Goal: Communication & Community: Answer question/provide support

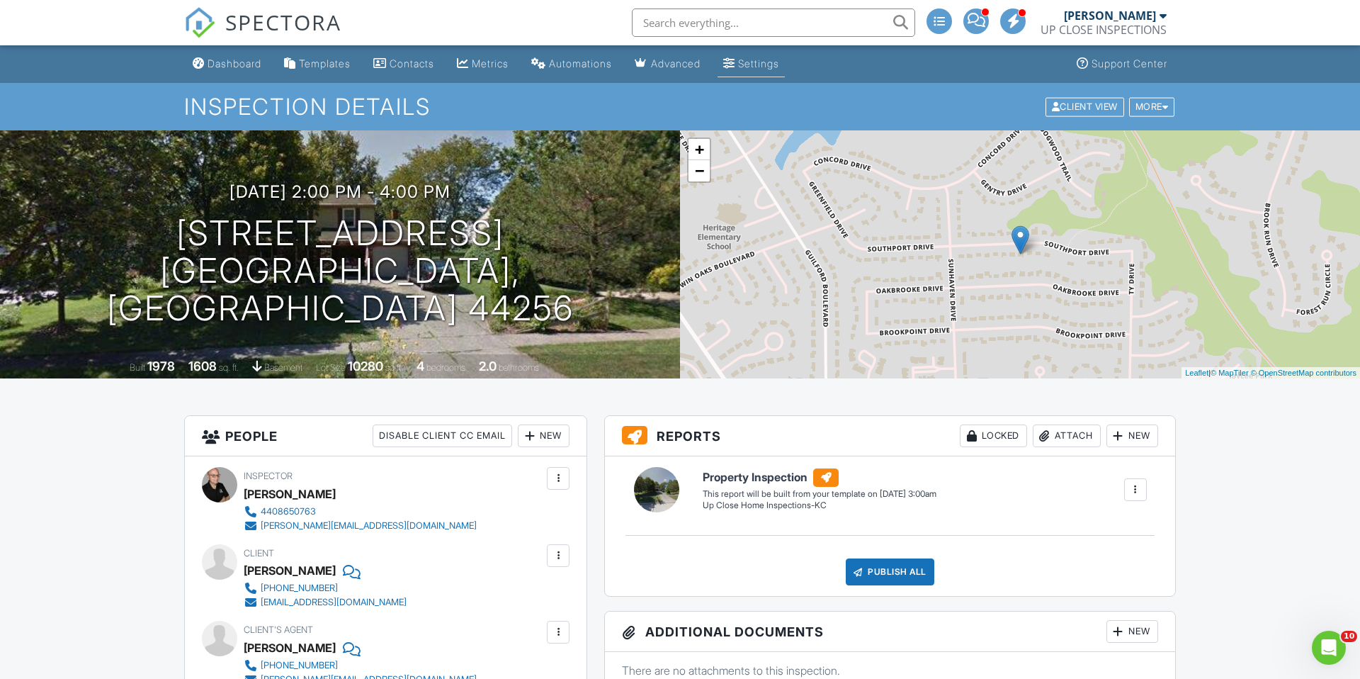
click at [772, 61] on div "Settings" at bounding box center [758, 63] width 41 height 12
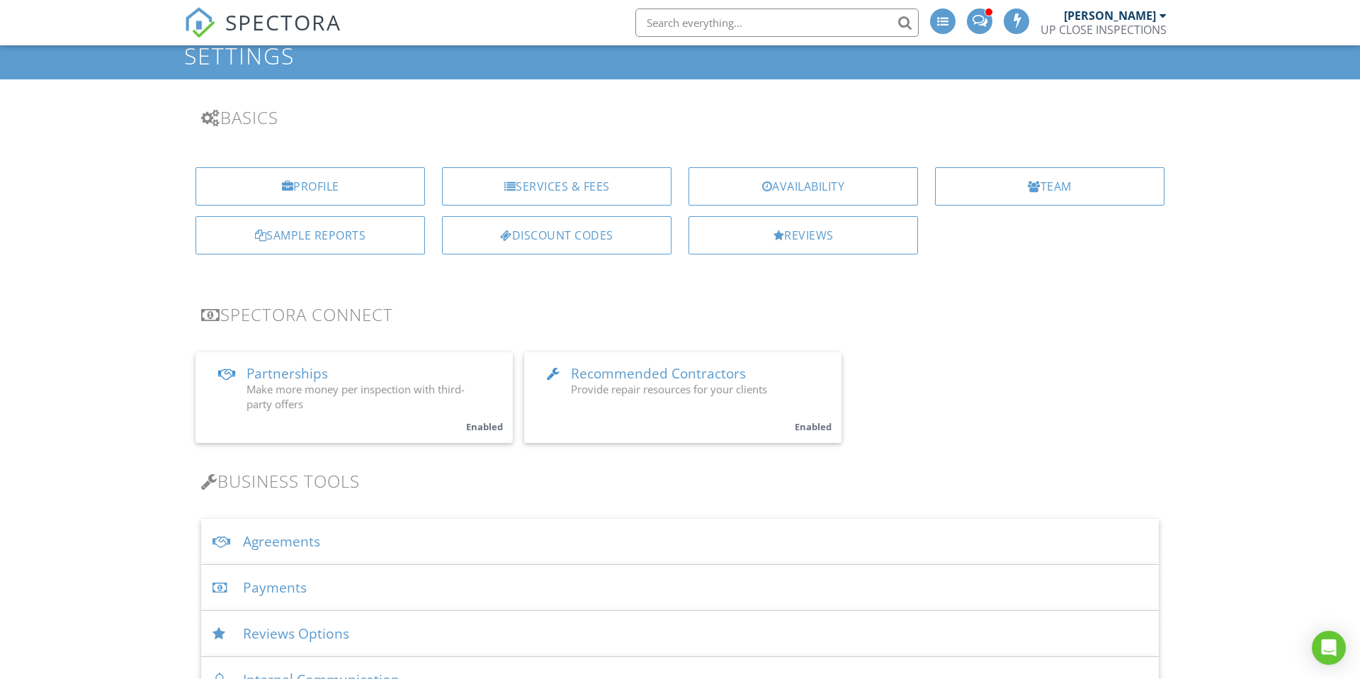
scroll to position [39, 0]
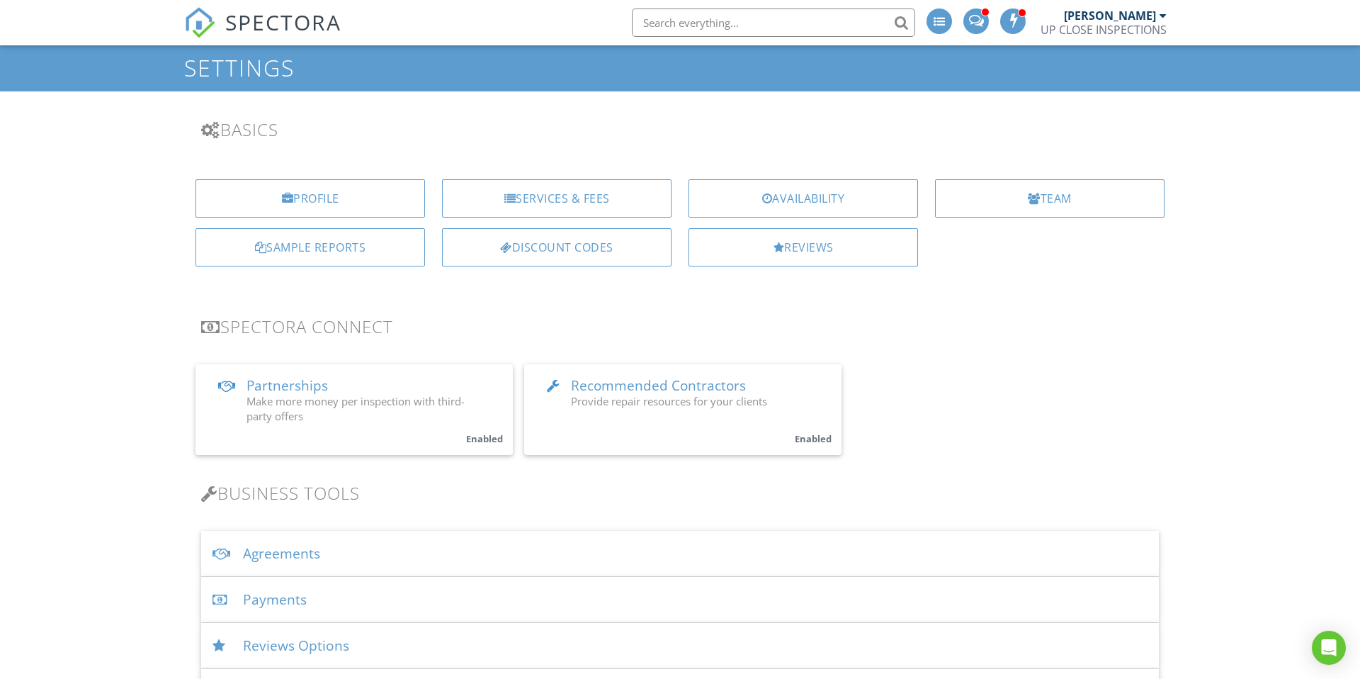
click at [305, 544] on div "Agreements" at bounding box center [680, 554] width 958 height 46
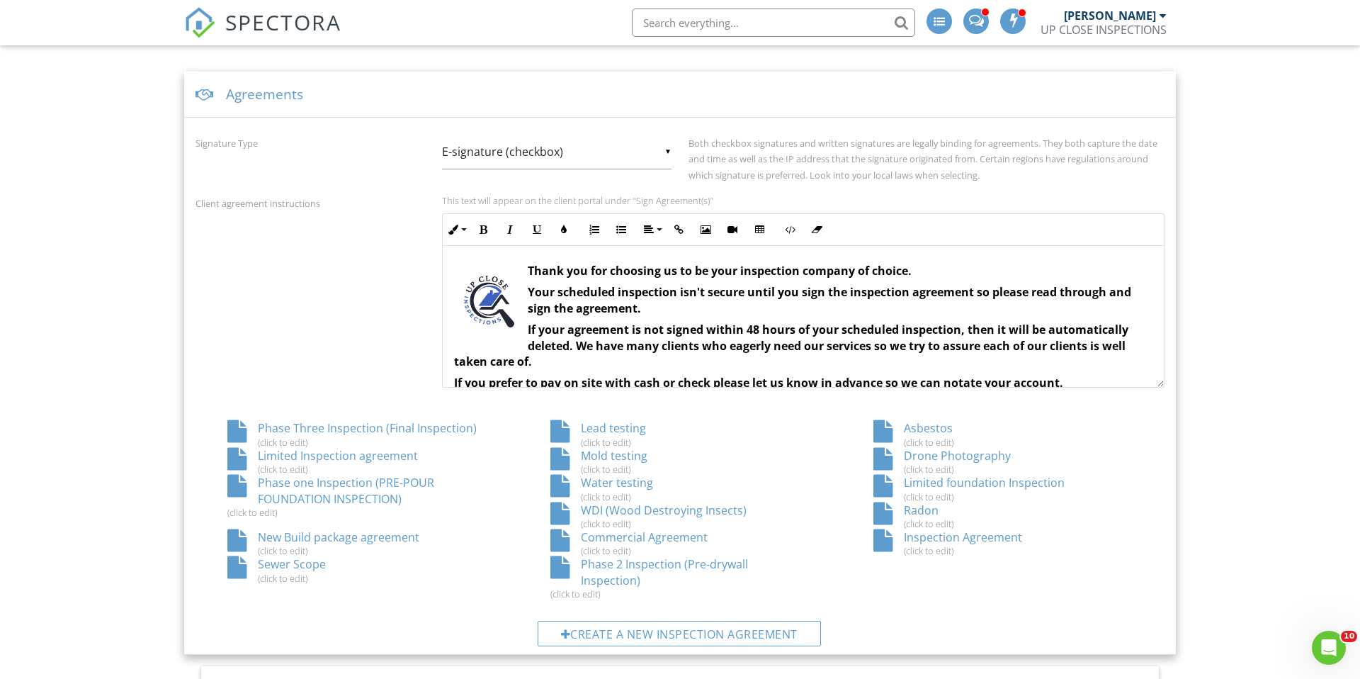
scroll to position [500, 0]
click at [943, 540] on div "Inspection Agreement (click to edit)" at bounding box center [1003, 540] width 323 height 27
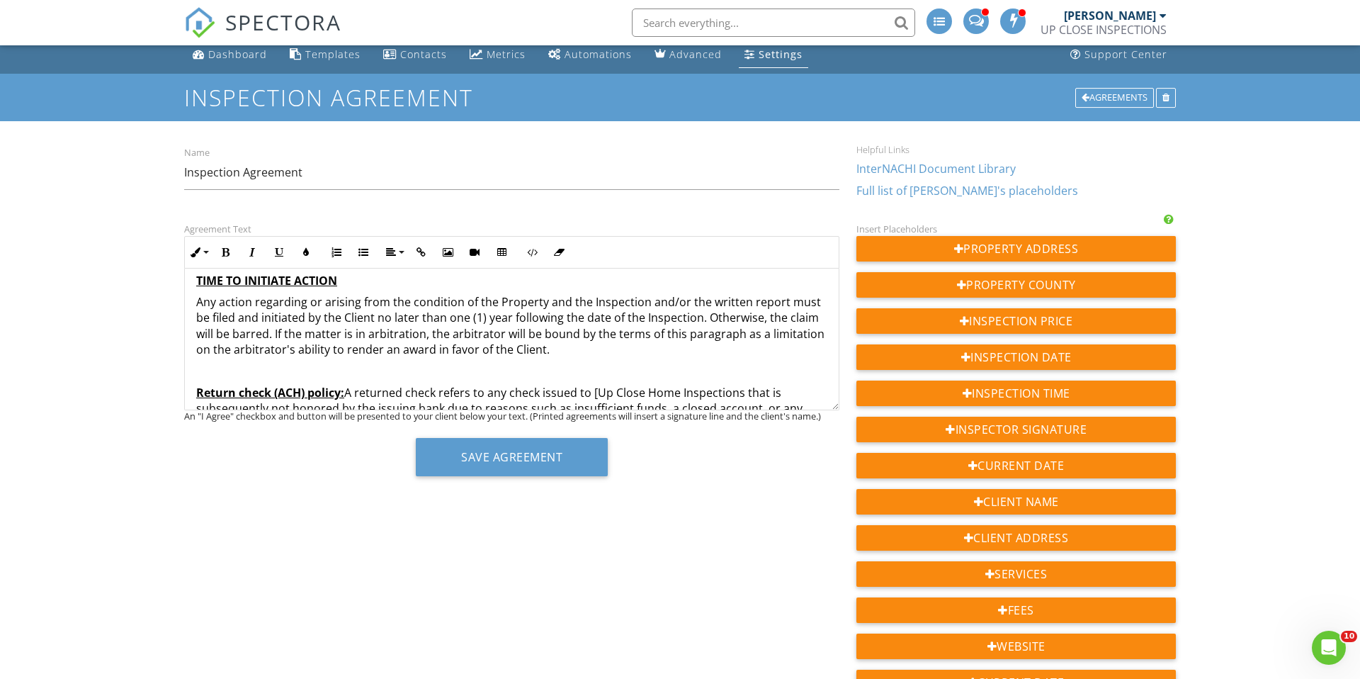
scroll to position [2297, 0]
click at [544, 329] on p "Any action regarding or arising from the condition of the Property and the Insp…" at bounding box center [511, 325] width 631 height 64
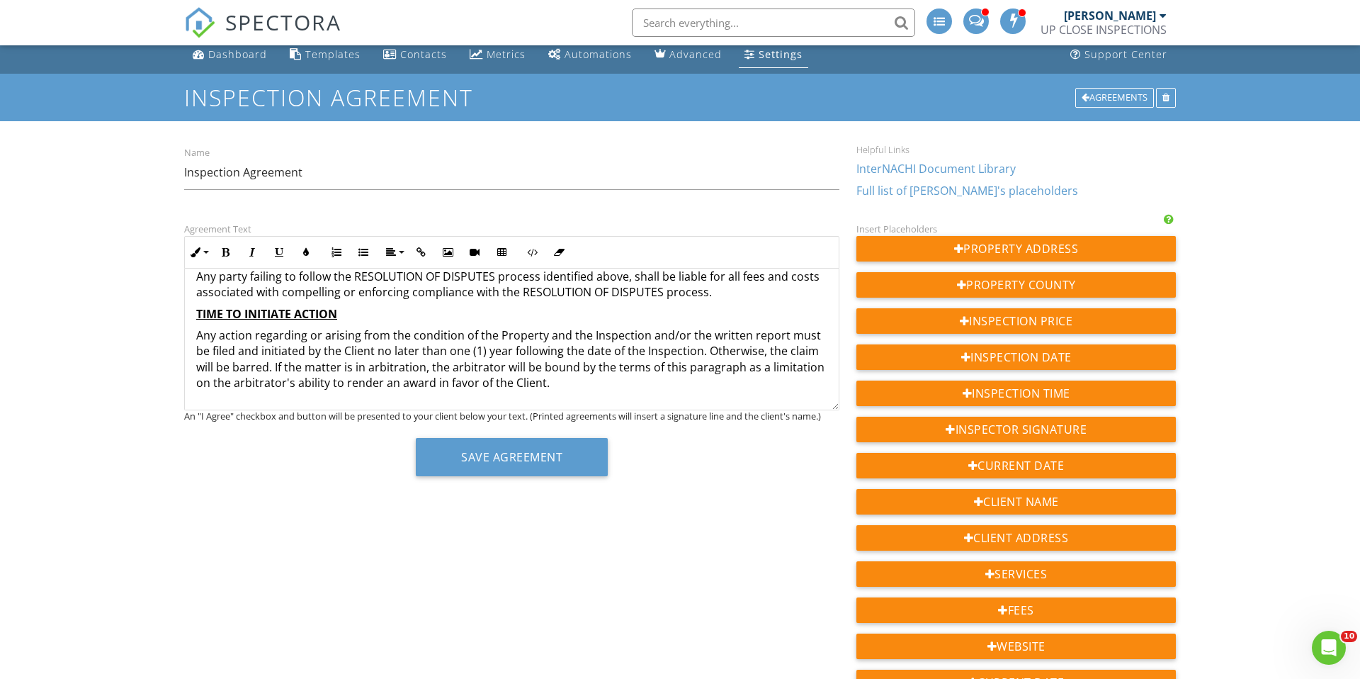
scroll to position [2270, 0]
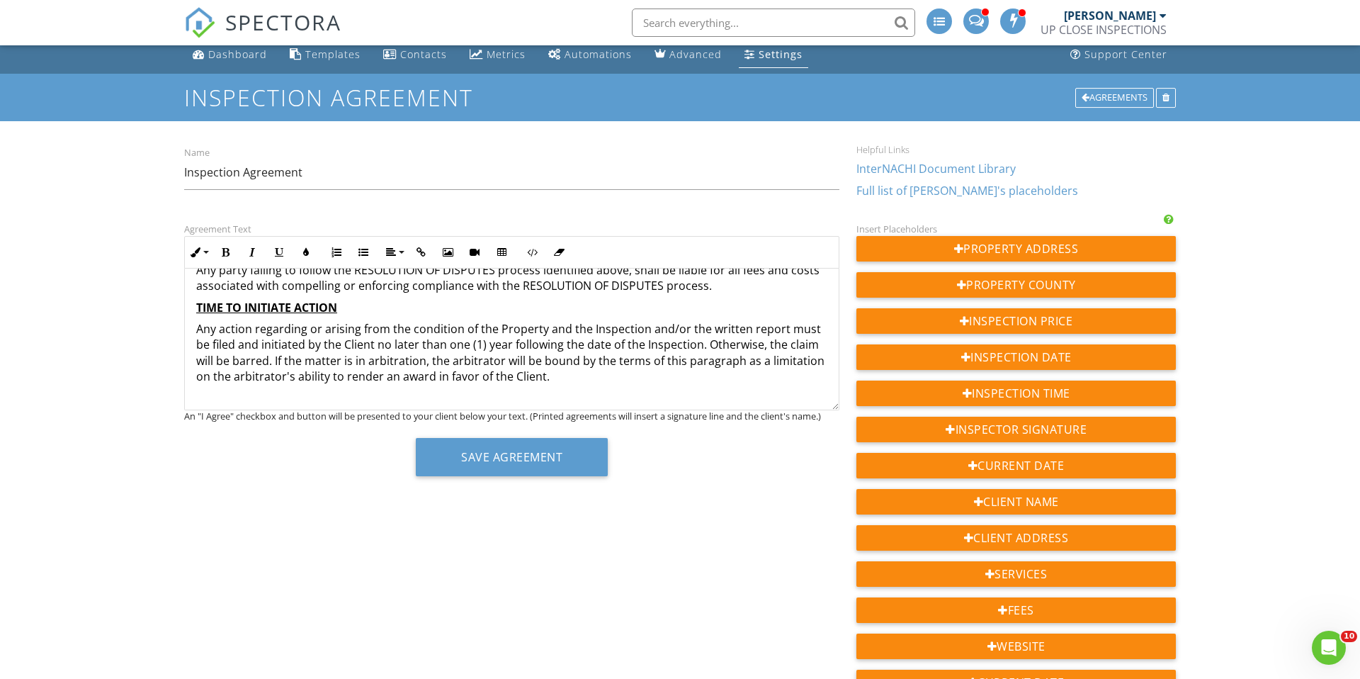
copy br
click at [210, 403] on div "UP CLOSE INSPECTIONS INSPECTION AGREEMENT NOTE – THIS IS A LEGAL CONTRACT THAT …" at bounding box center [512, 89] width 654 height 4181
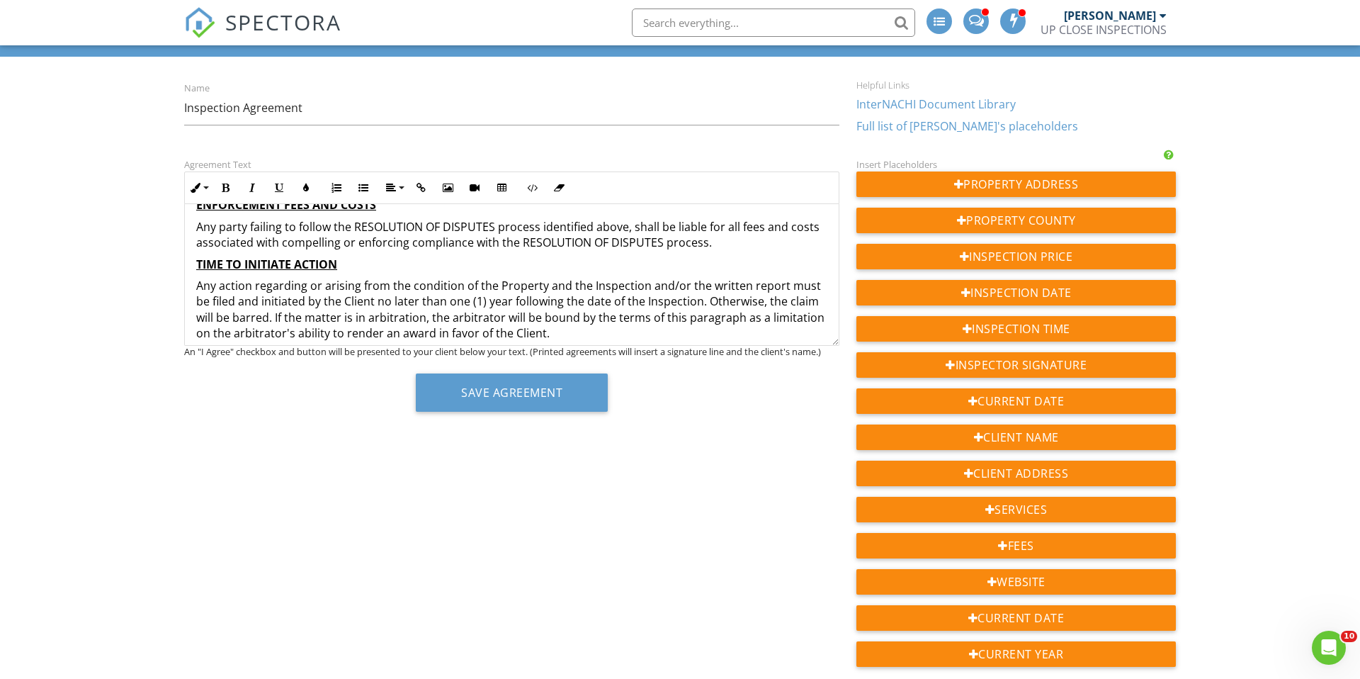
scroll to position [2278, 0]
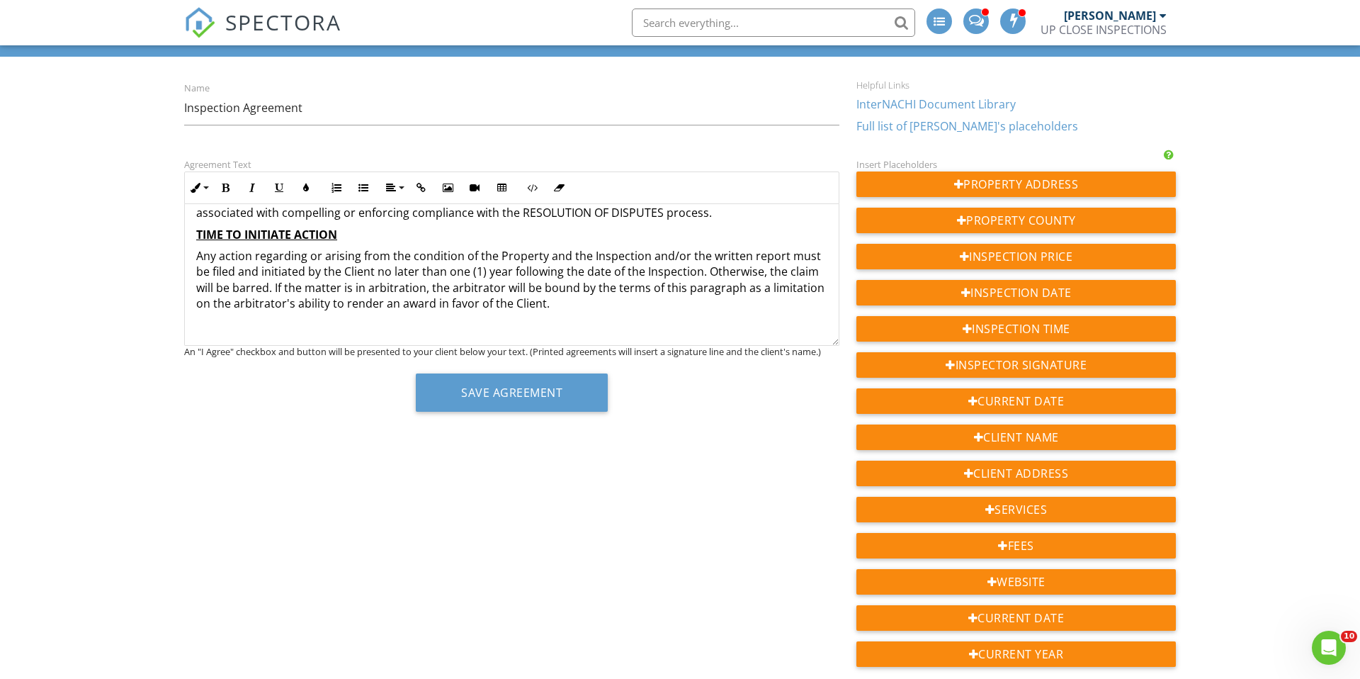
click at [551, 286] on p "Any action regarding or arising from the condition of the Property and the Insp…" at bounding box center [511, 280] width 631 height 64
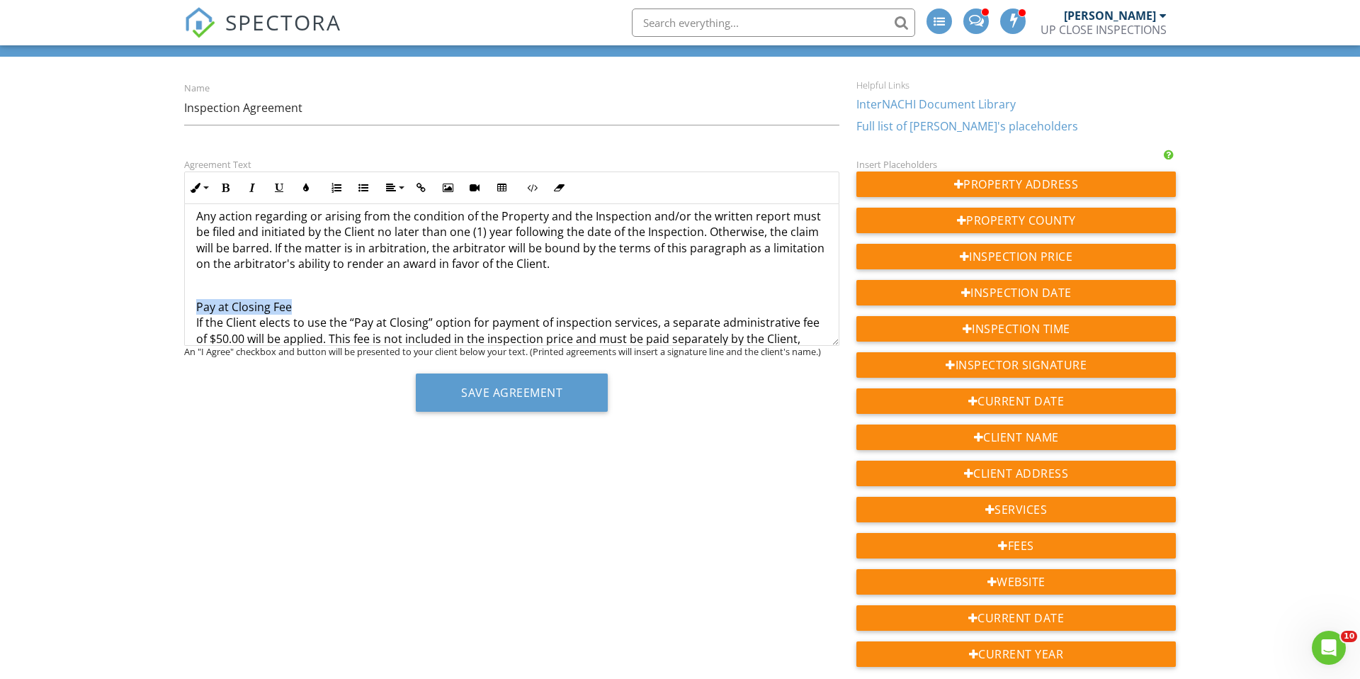
drag, startPoint x: 298, startPoint y: 288, endPoint x: 208, endPoint y: 244, distance: 100.8
click at [214, 190] on button "Bold" at bounding box center [225, 187] width 27 height 27
click at [279, 184] on icon "button" at bounding box center [279, 188] width 10 height 10
click at [427, 299] on p "Pay at Closing Fee If the Client elects to use the “Pay at Closing” option for …" at bounding box center [511, 331] width 631 height 64
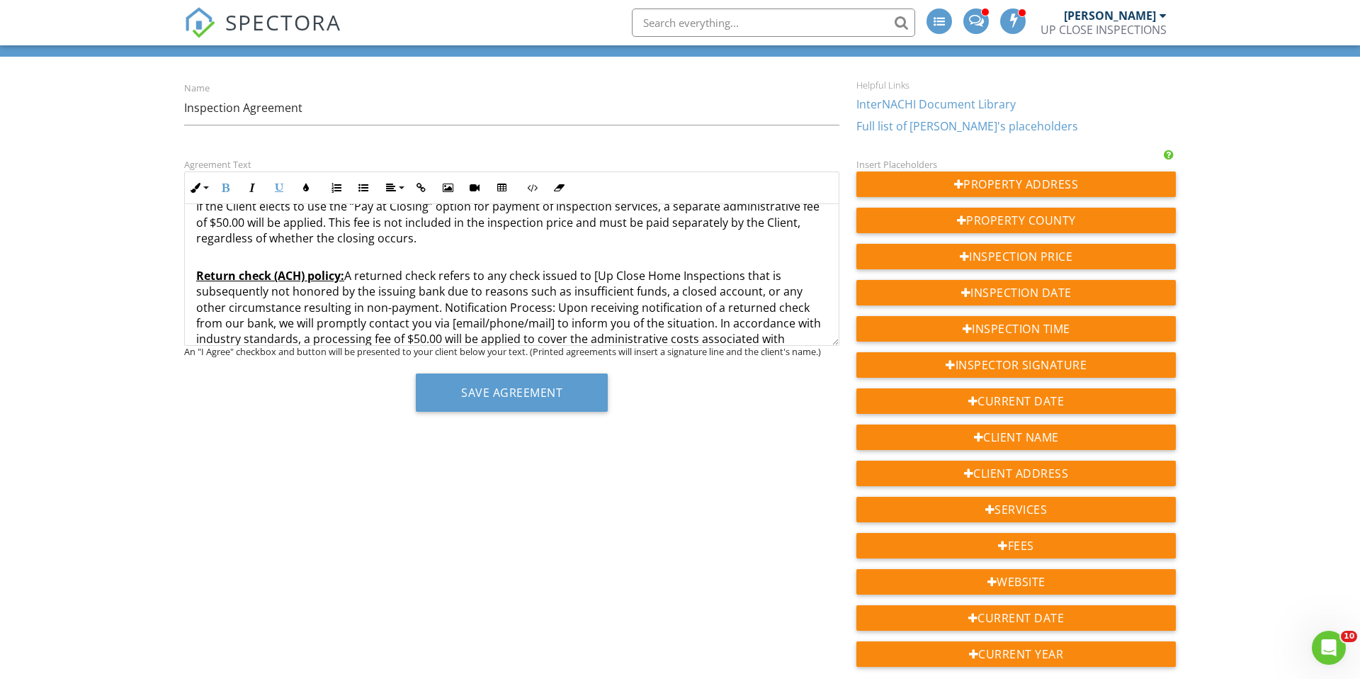
scroll to position [2436, 0]
click at [688, 256] on p "Return check (ACH) policy: A returned check refers to any check issued to [Up C…" at bounding box center [511, 328] width 631 height 159
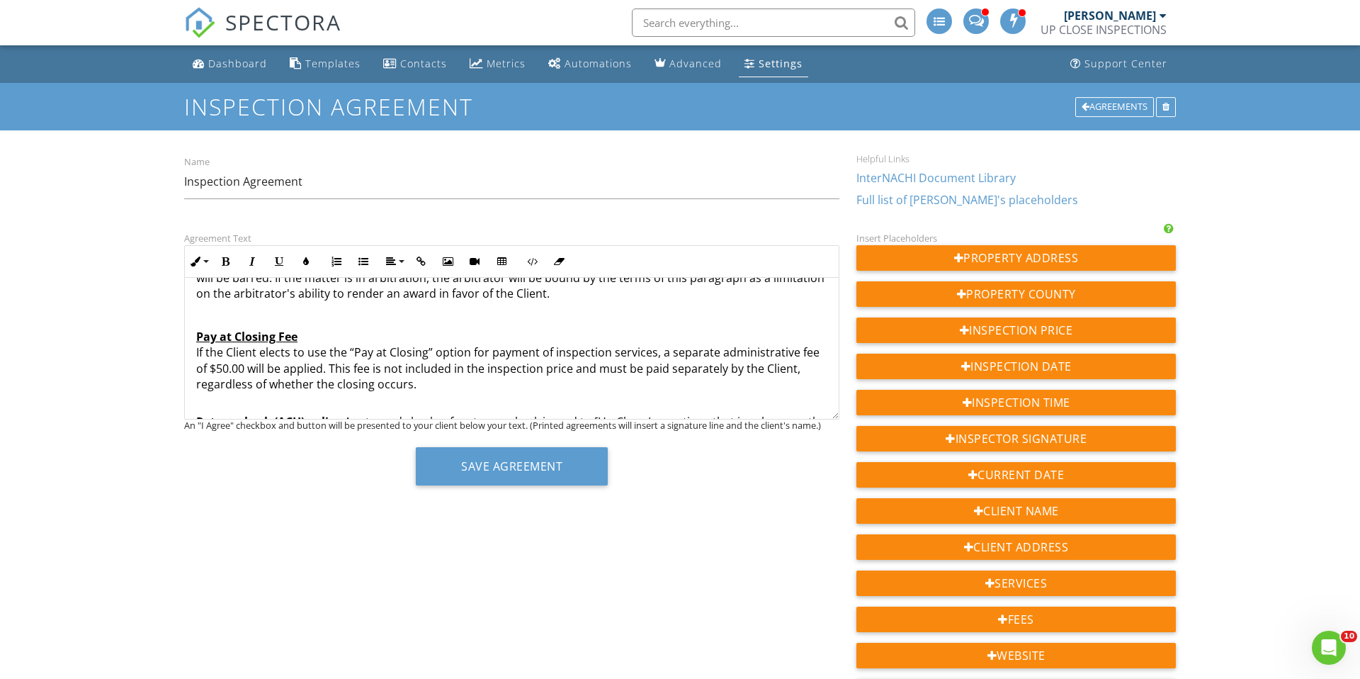
scroll to position [2363, 0]
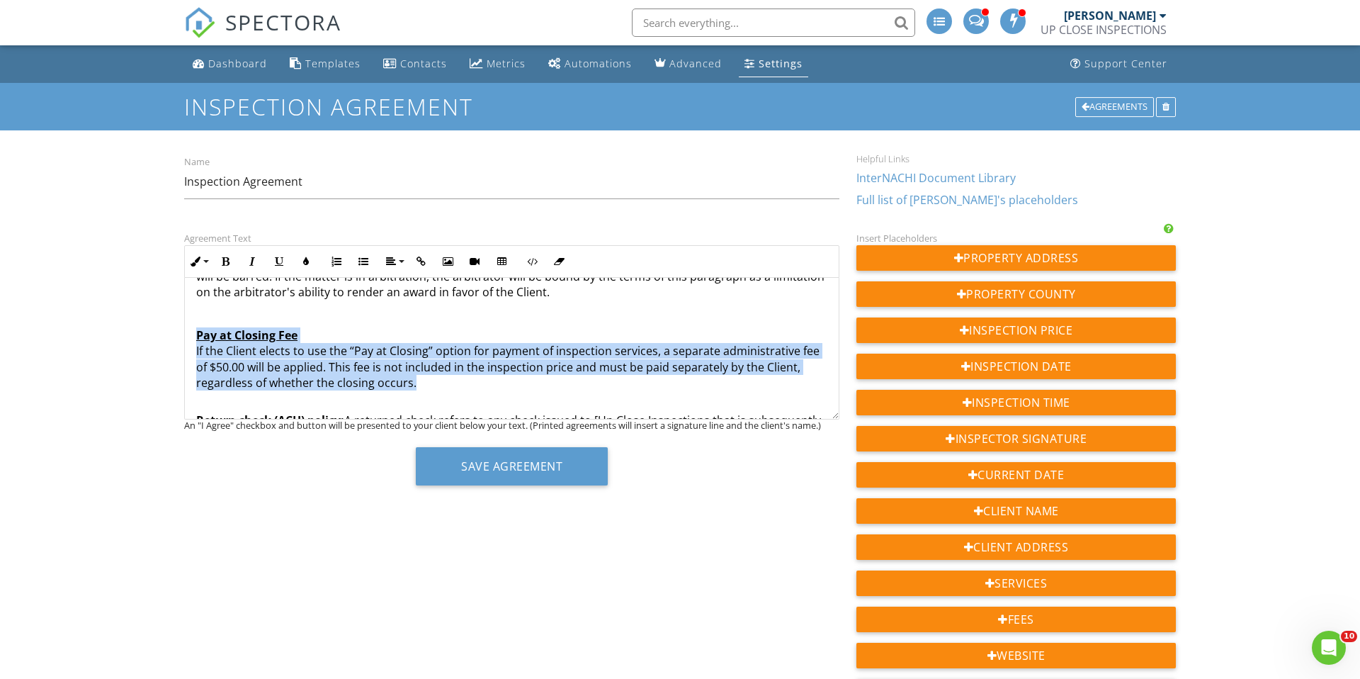
drag, startPoint x: 386, startPoint y: 369, endPoint x: 208, endPoint y: 319, distance: 184.8
click at [181, 316] on div "Agreement Text Inline Style XLarge Large Normal Small Light Small/Light Bold It…" at bounding box center [512, 363] width 672 height 266
copy p "Pay at Closing Fee If the Client elects to use the “Pay at Closing” option for …"
click at [592, 470] on button "Save Agreement" at bounding box center [512, 466] width 192 height 38
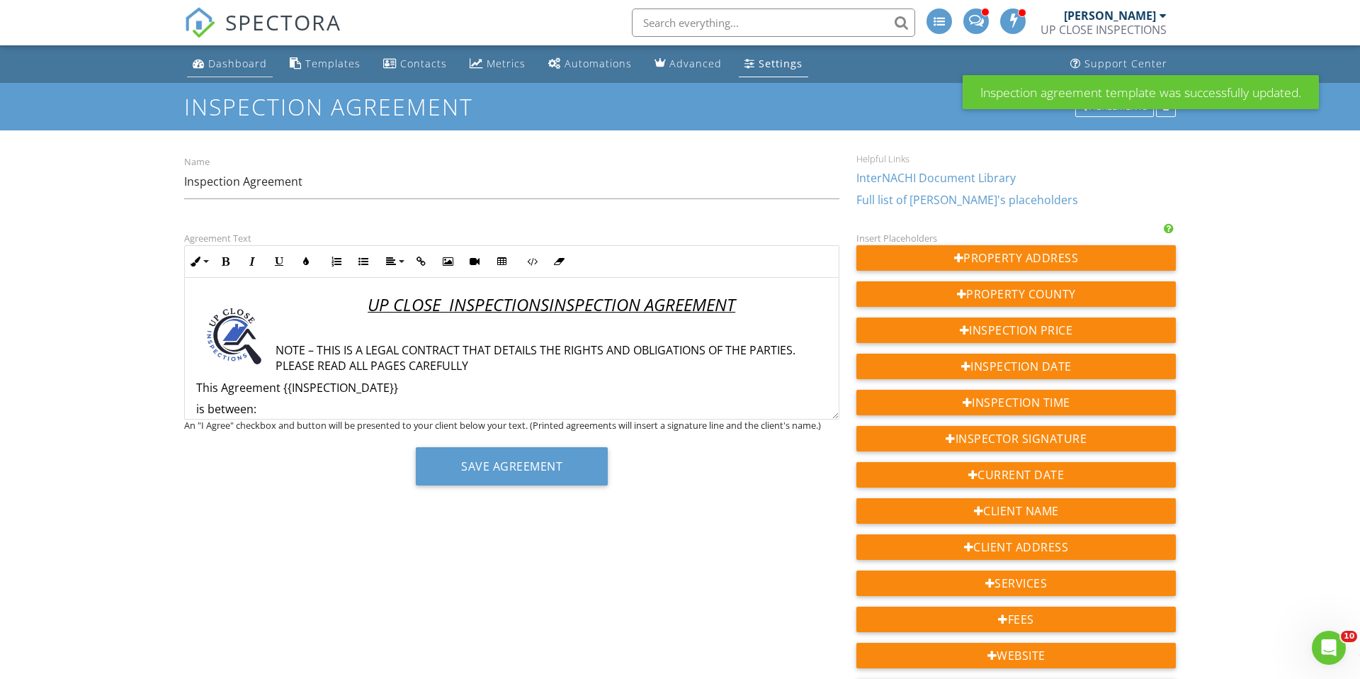
click at [239, 65] on div "Dashboard" at bounding box center [237, 63] width 59 height 13
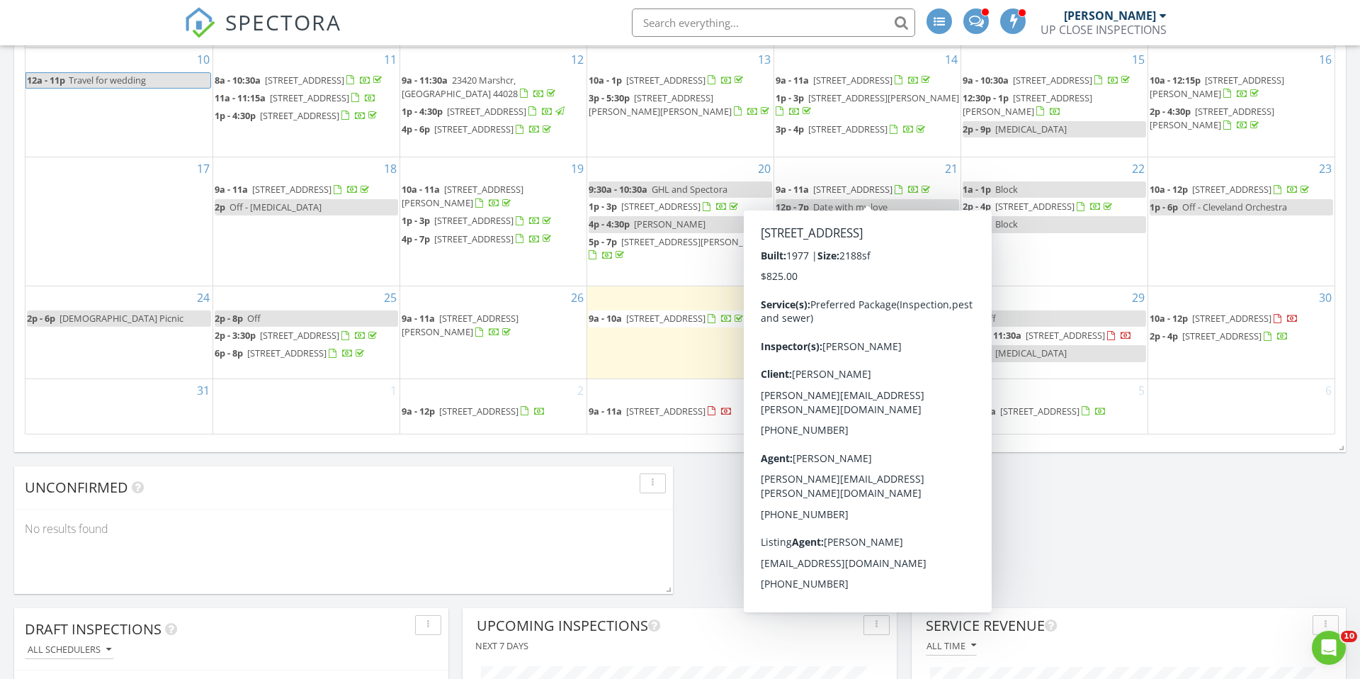
scroll to position [973, 0]
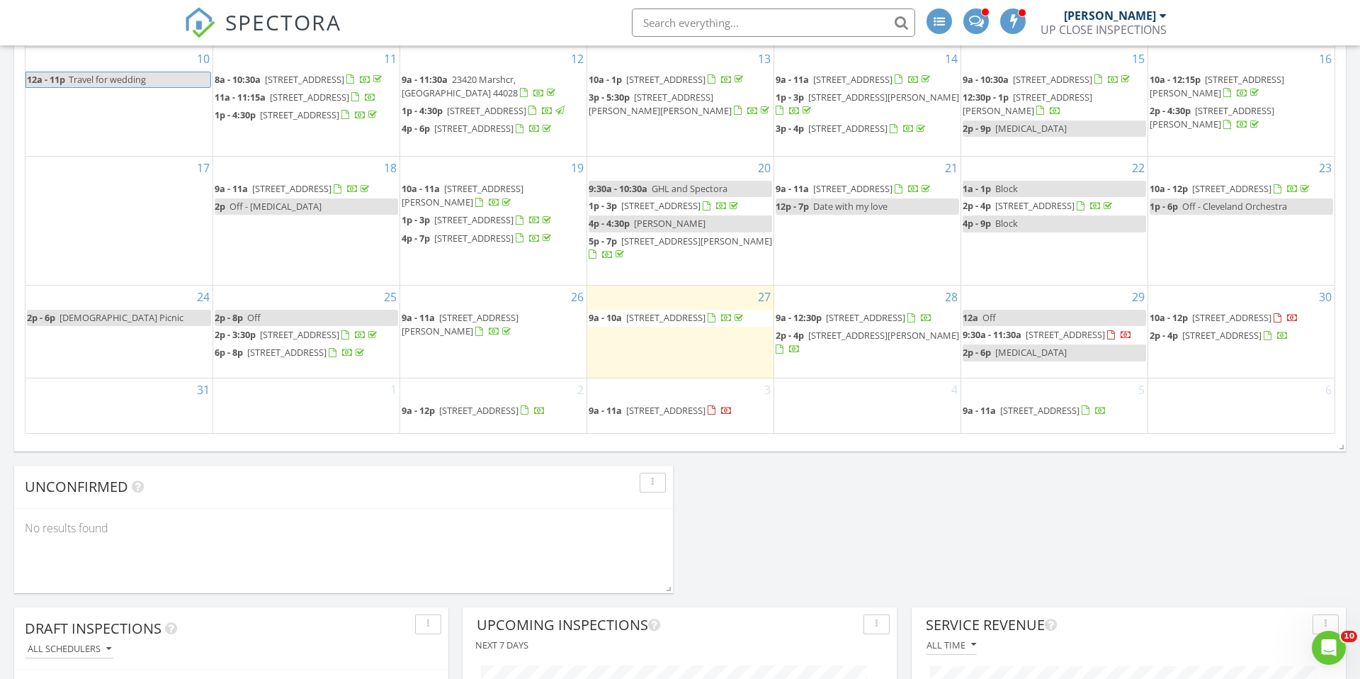
click at [1193, 311] on span "[STREET_ADDRESS]" at bounding box center [1232, 317] width 79 height 13
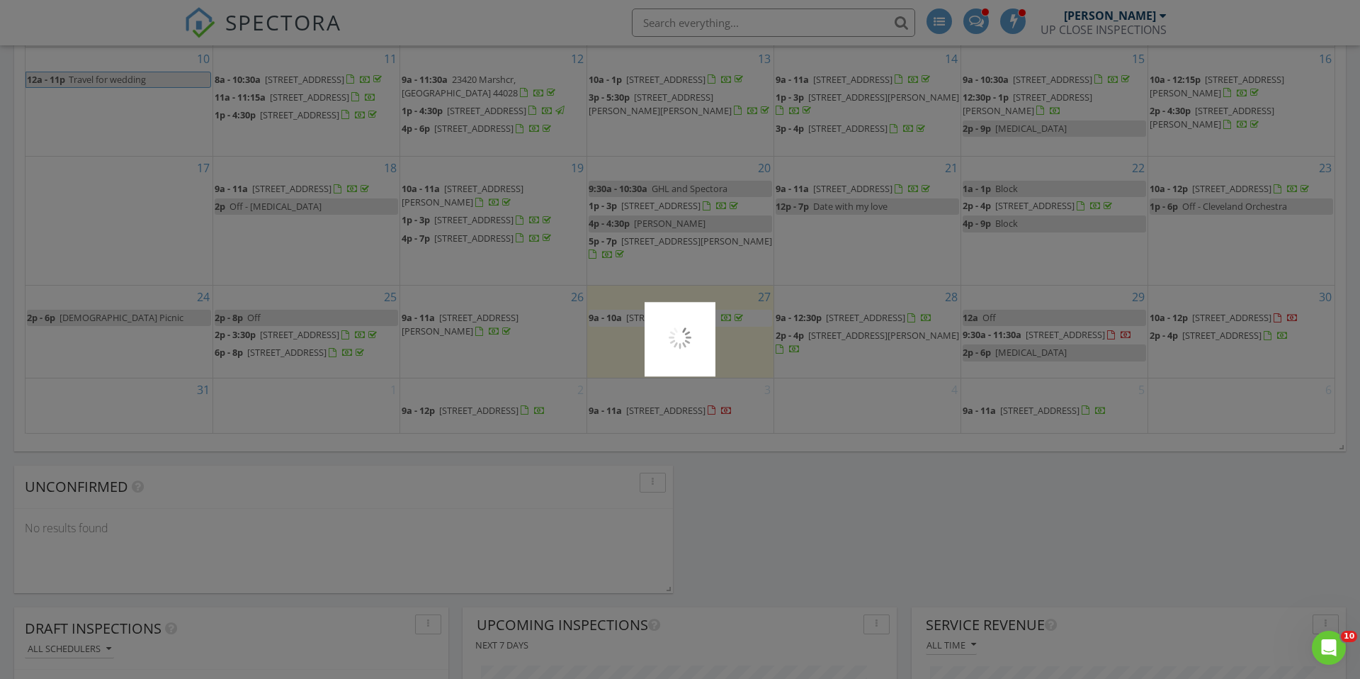
scroll to position [972, 0]
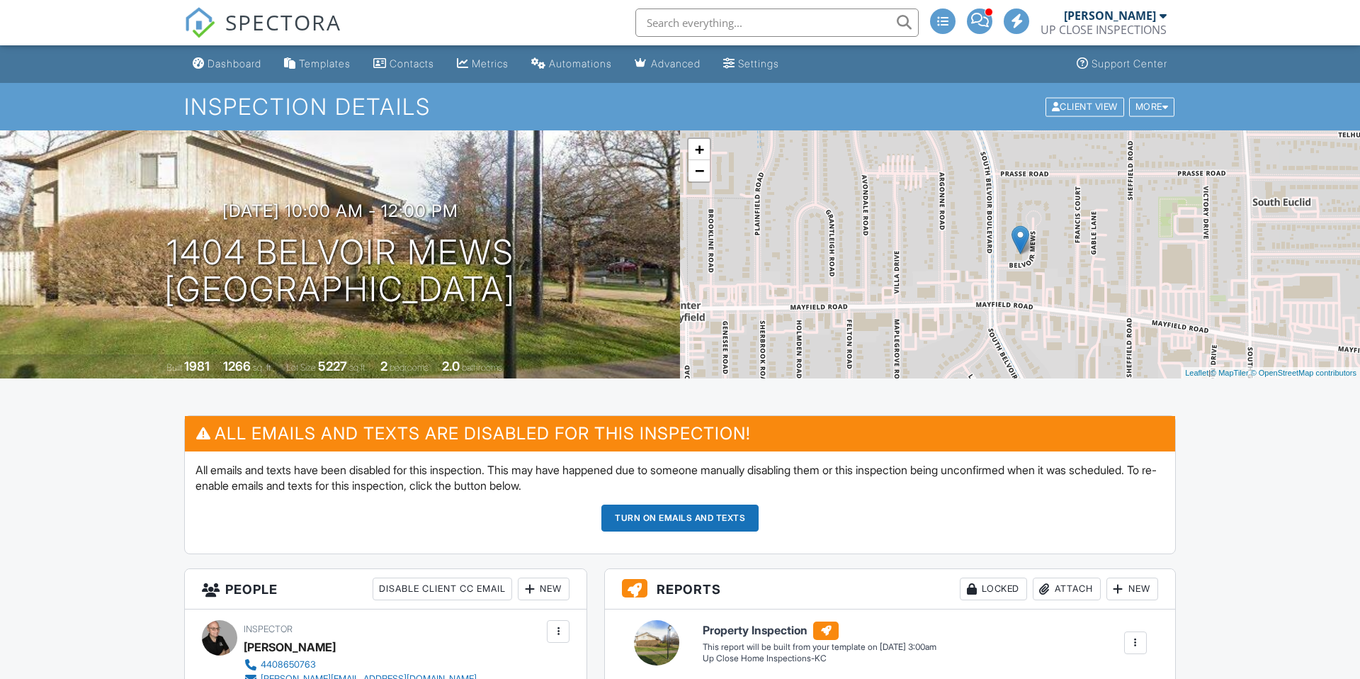
click at [638, 521] on button "Turn on emails and texts" at bounding box center [680, 517] width 157 height 27
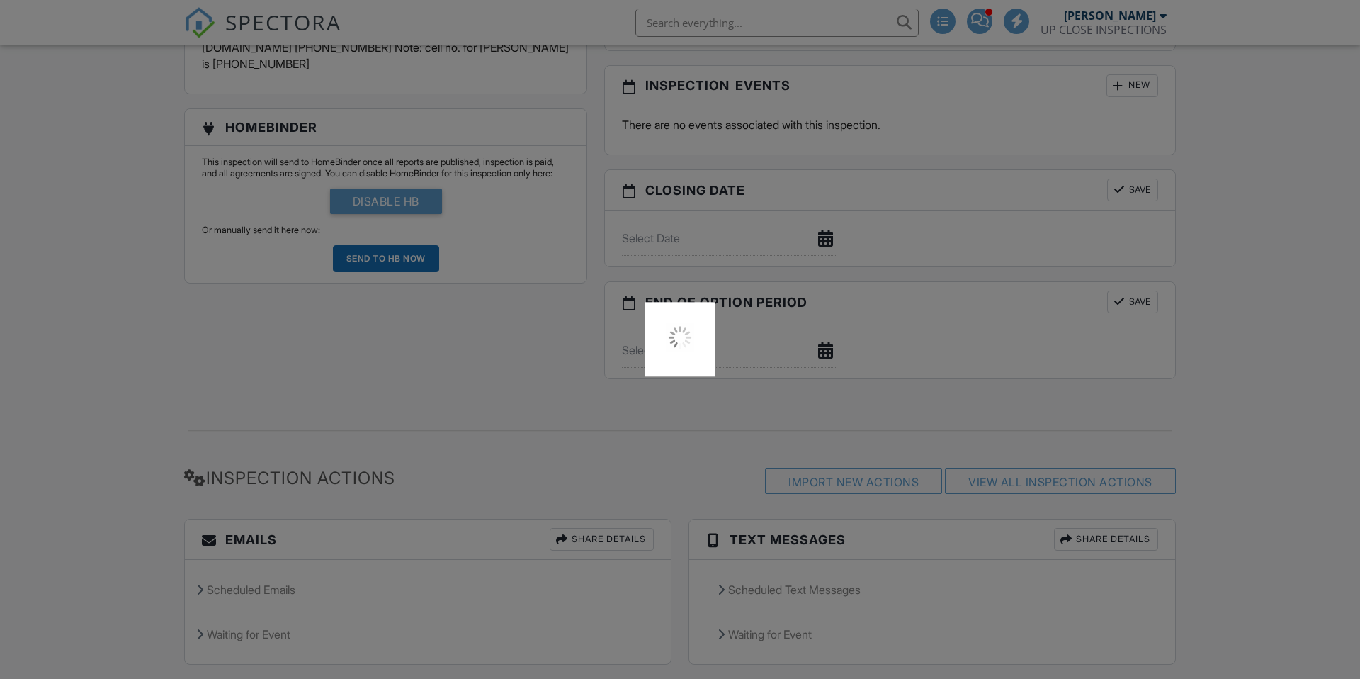
scroll to position [1675, 0]
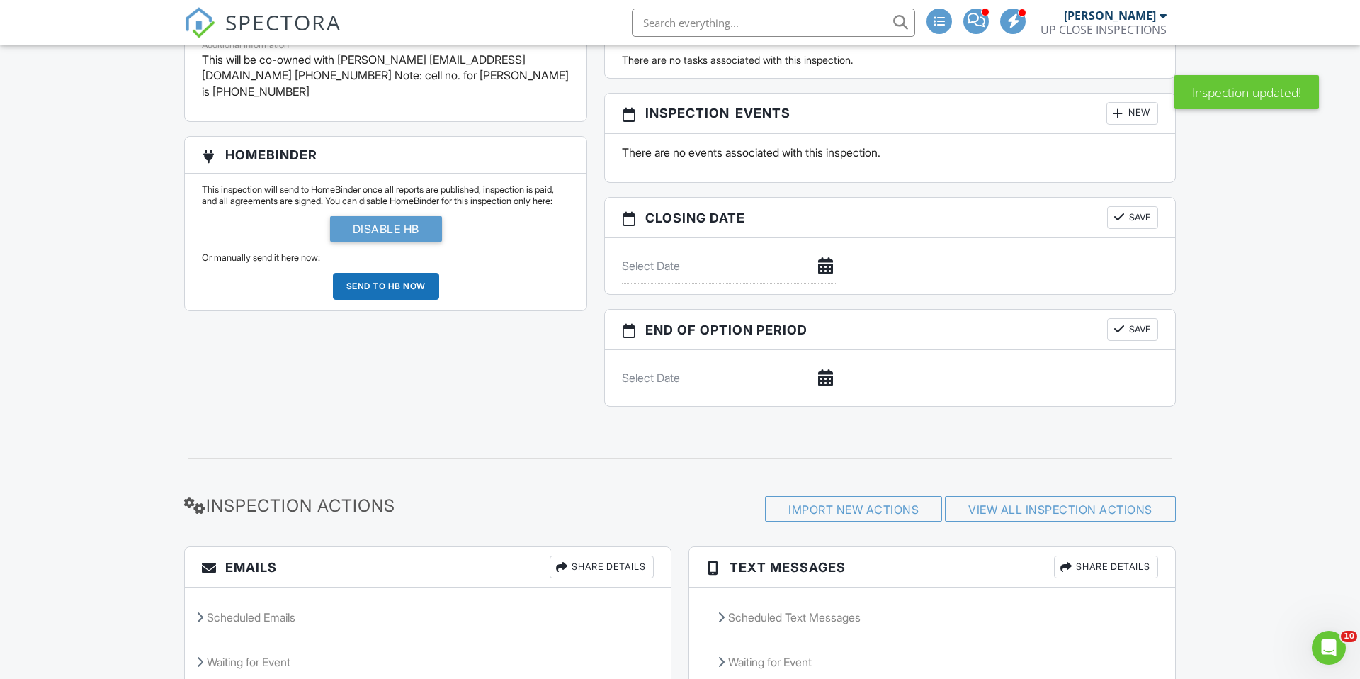
scroll to position [1522, 0]
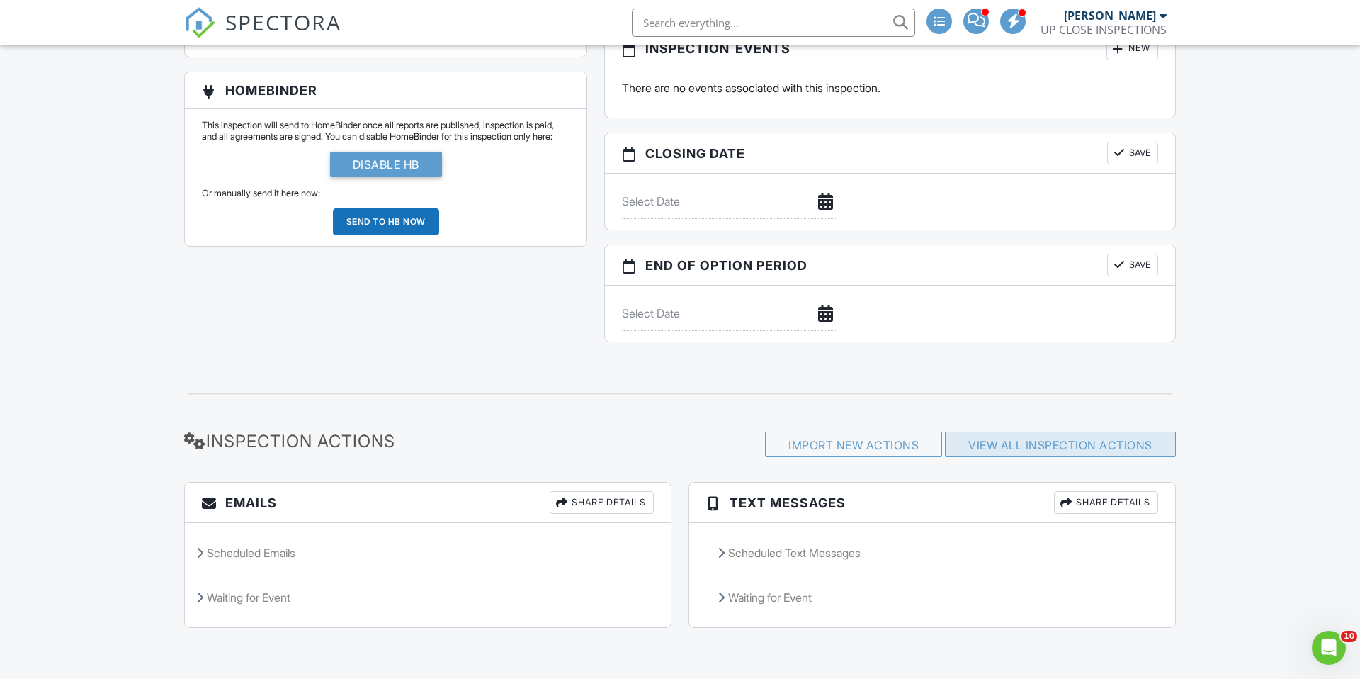
click at [1013, 442] on link "View All Inspection Actions" at bounding box center [1061, 445] width 184 height 14
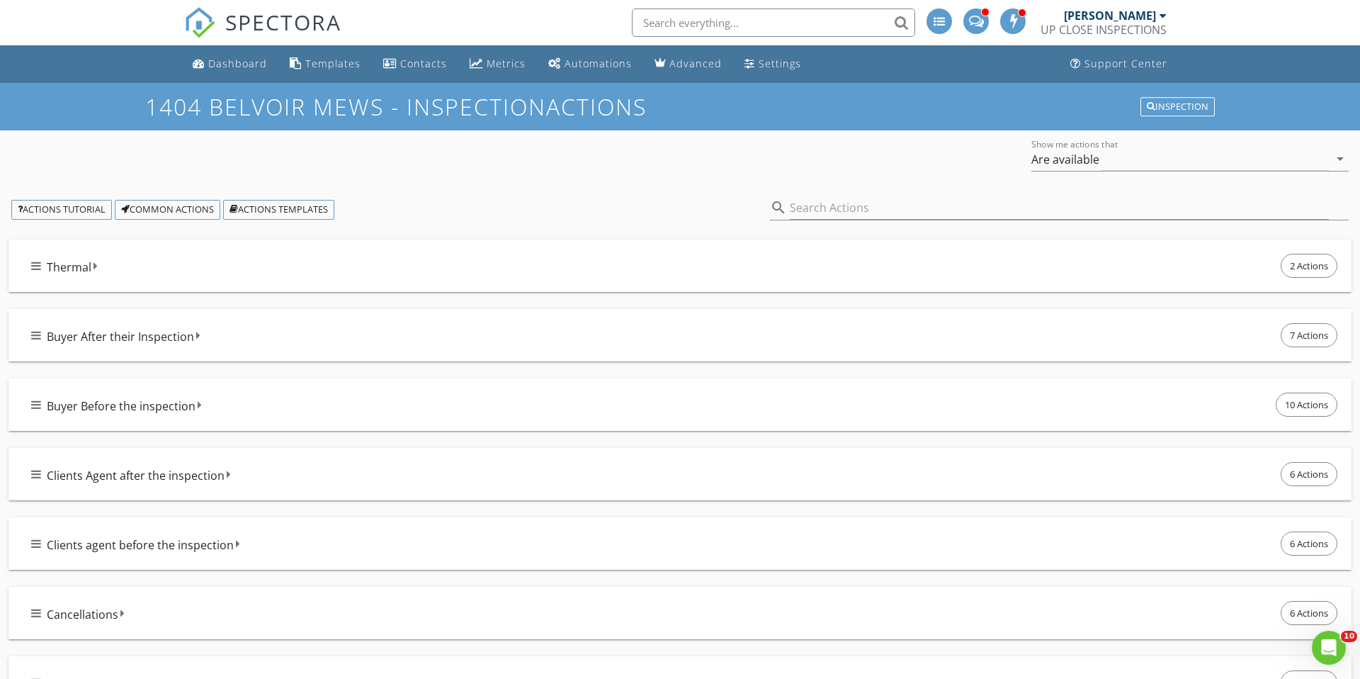
click at [251, 404] on div "Buyer Before the inspection 10 Actions" at bounding box center [685, 405] width 1309 height 30
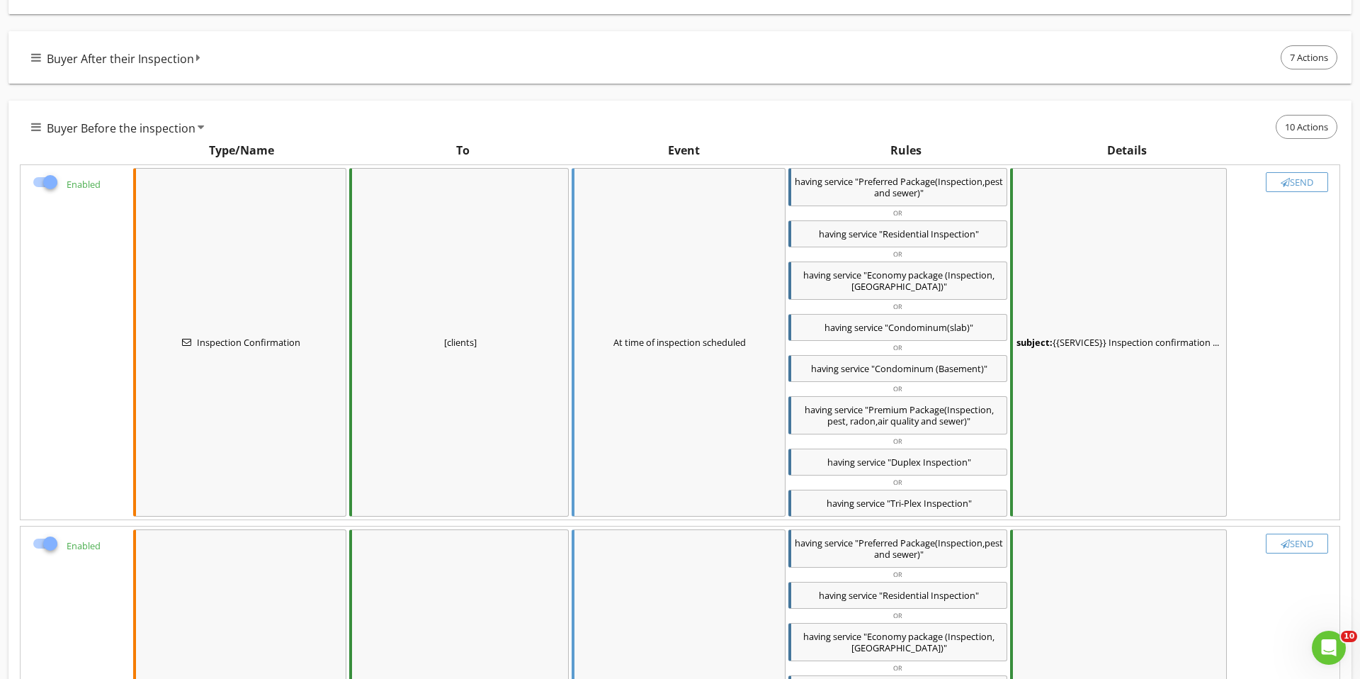
scroll to position [198, 0]
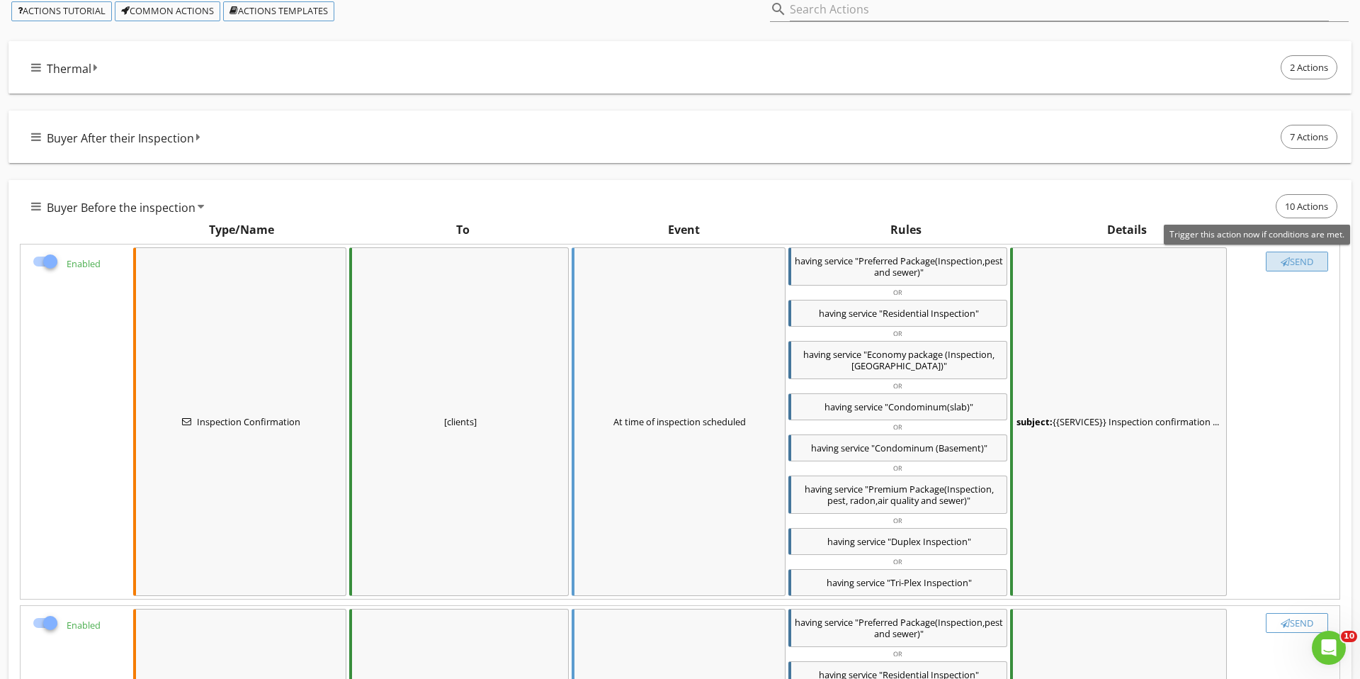
click at [1298, 266] on div "Send" at bounding box center [1298, 261] width 50 height 11
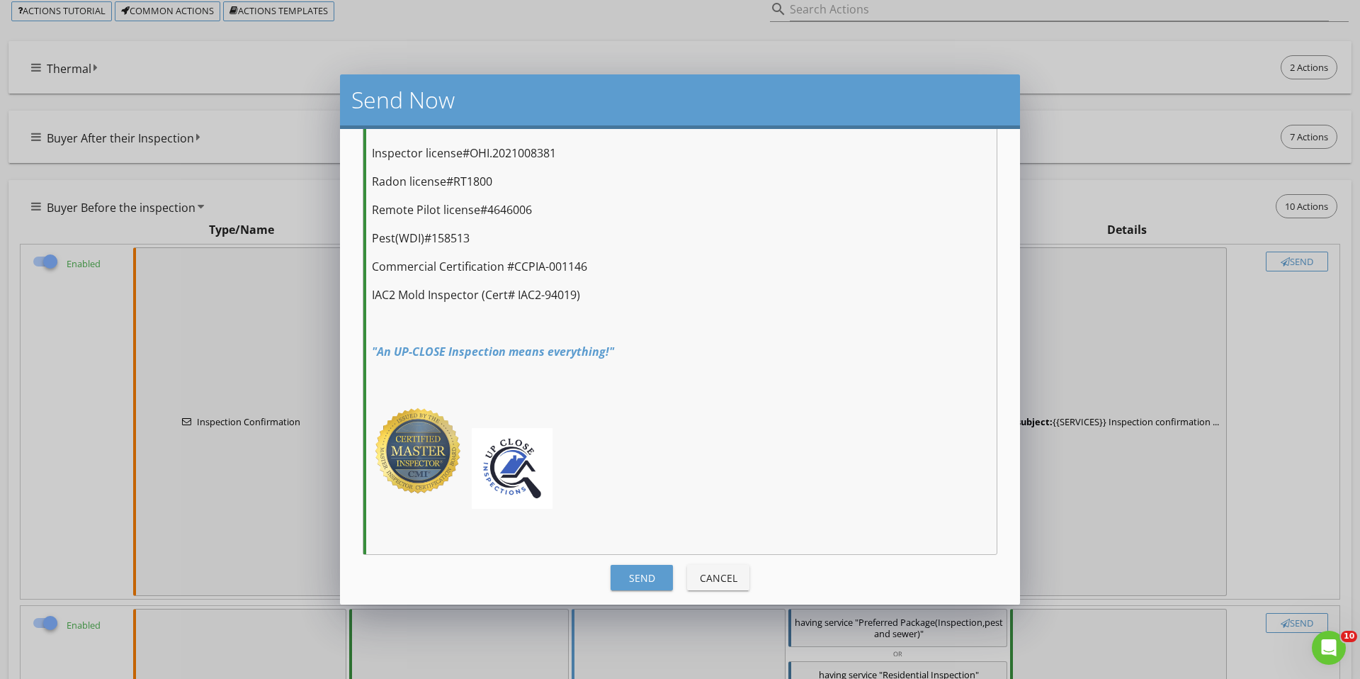
scroll to position [1255, 0]
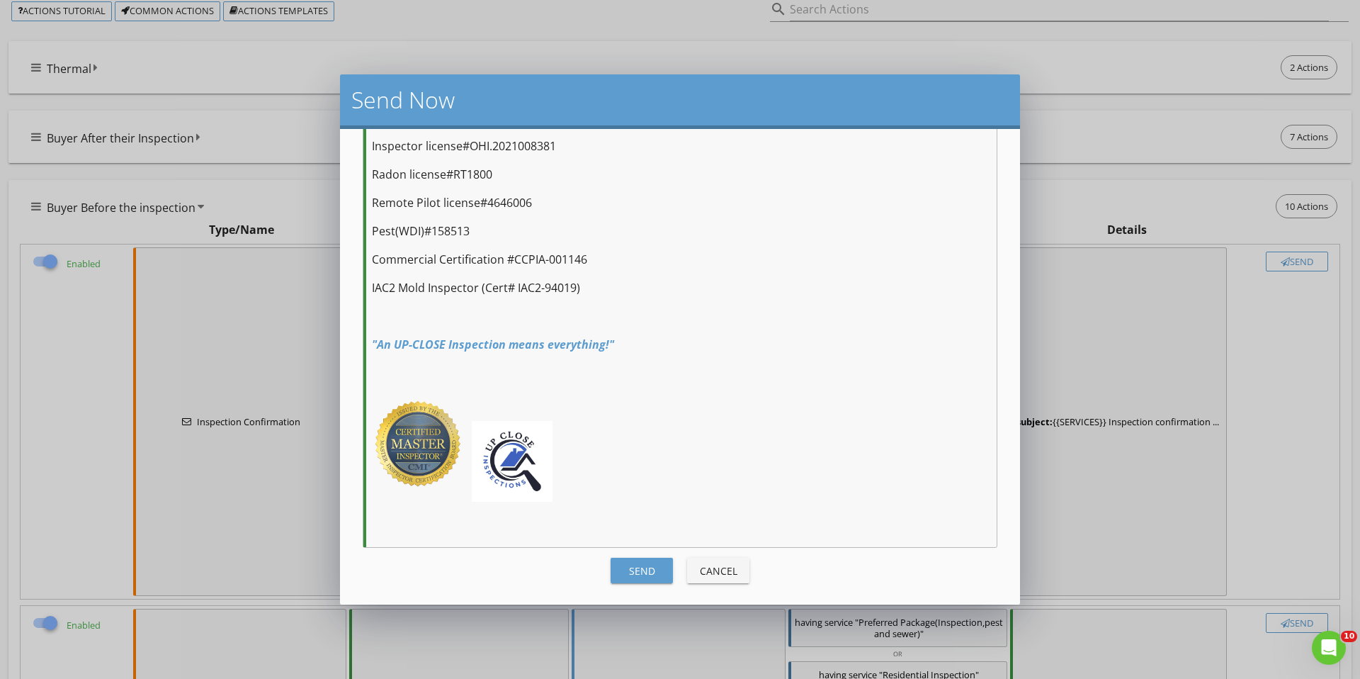
click at [660, 570] on div "Send" at bounding box center [642, 570] width 40 height 15
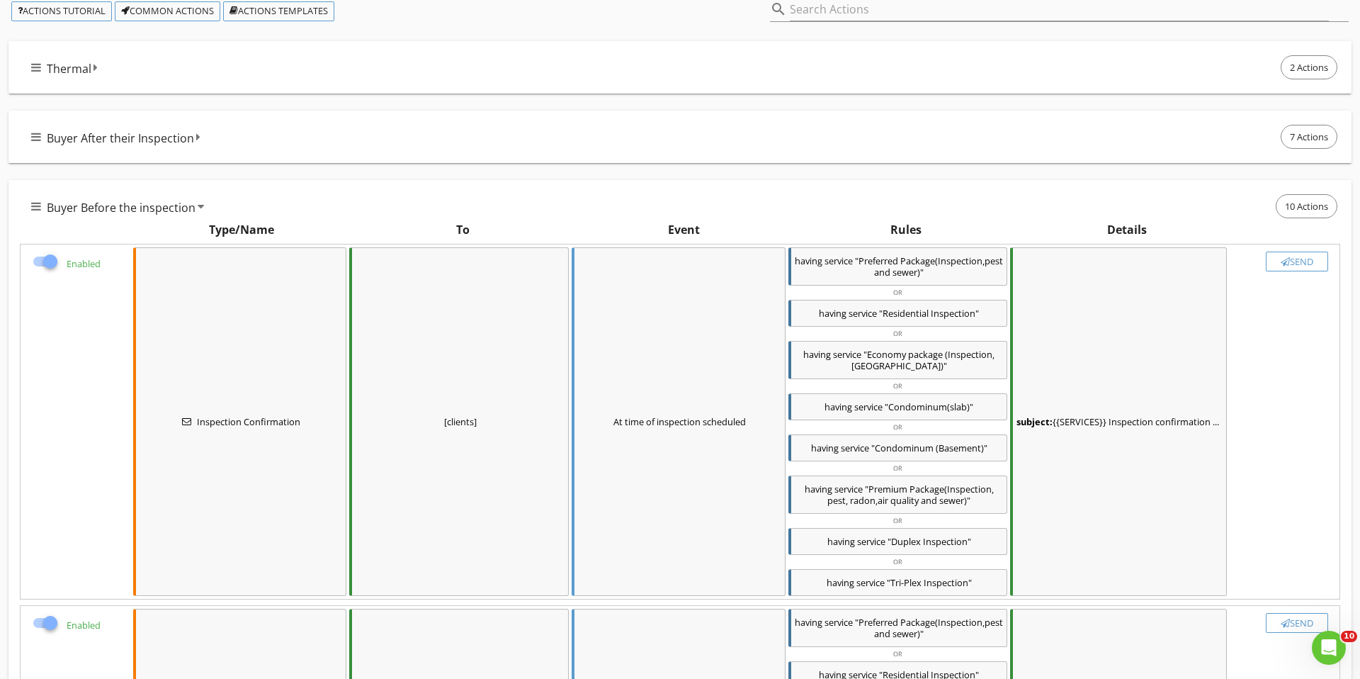
checkbox input "false"
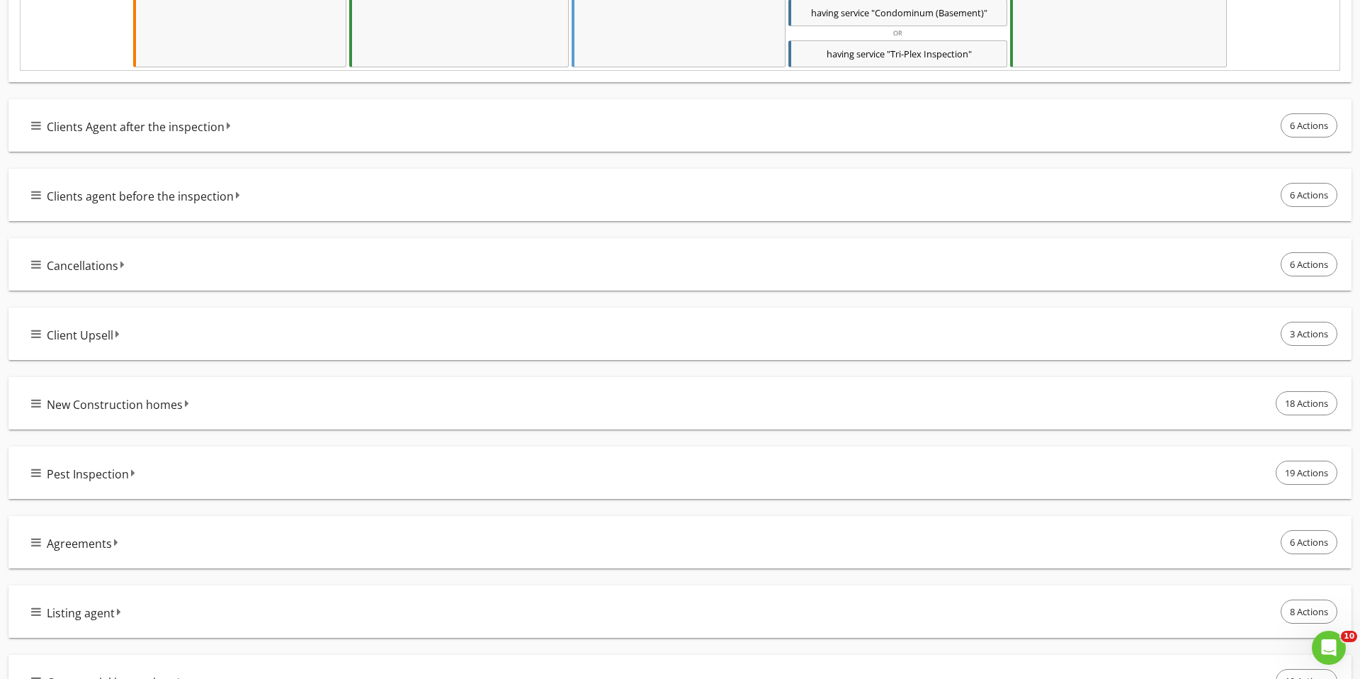
scroll to position [3275, 0]
click at [302, 189] on div "Clients agent before the inspection 6 Actions" at bounding box center [685, 192] width 1309 height 30
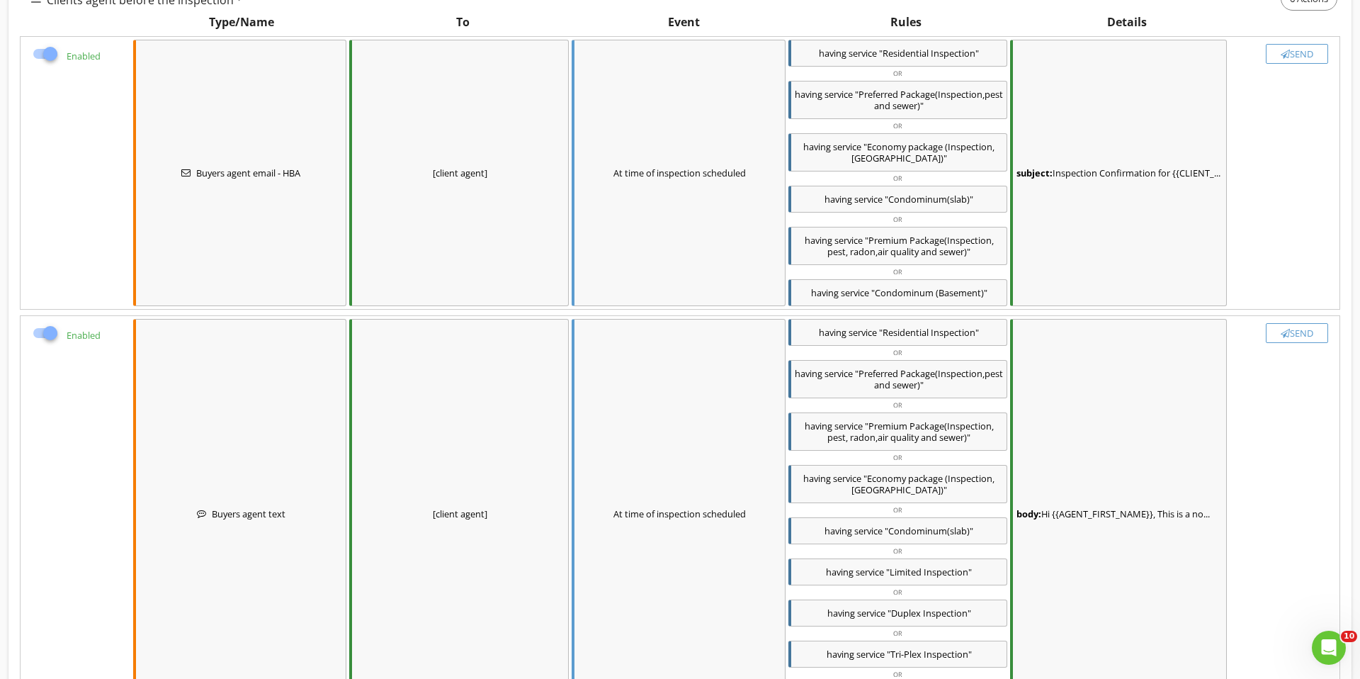
scroll to position [3472, 0]
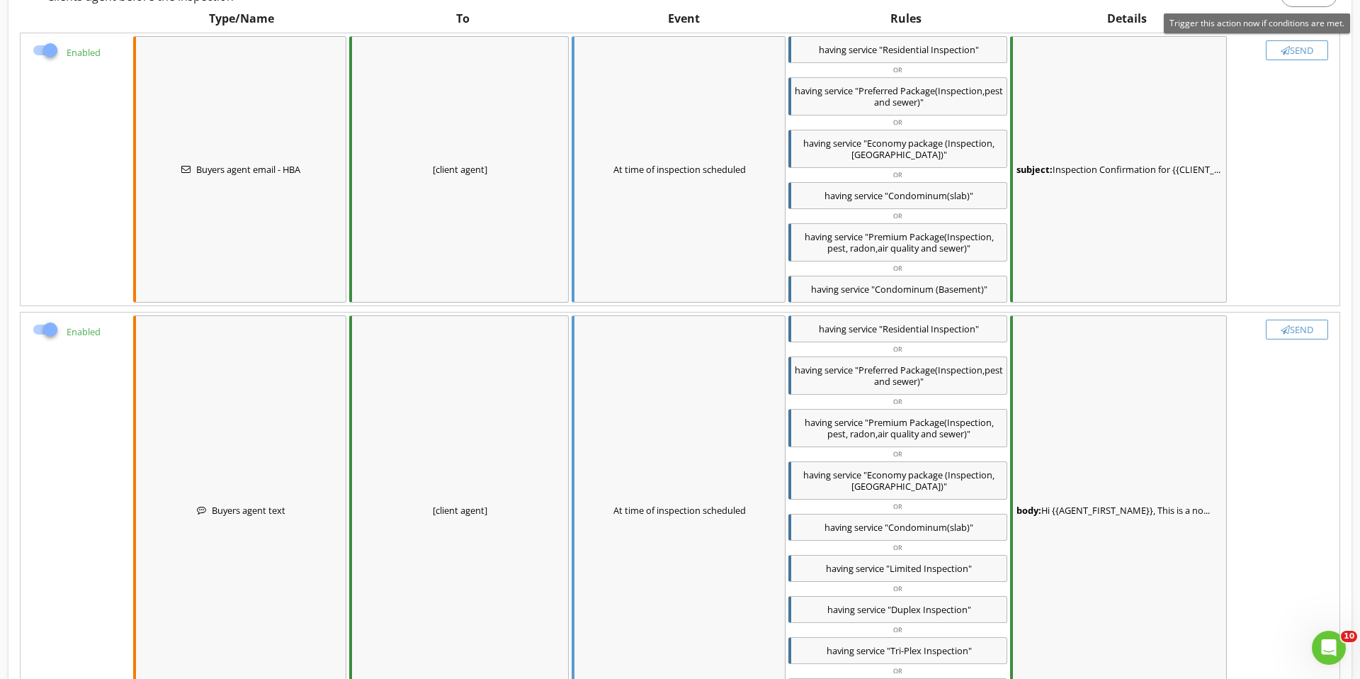
click at [1297, 51] on div "Send" at bounding box center [1298, 50] width 50 height 11
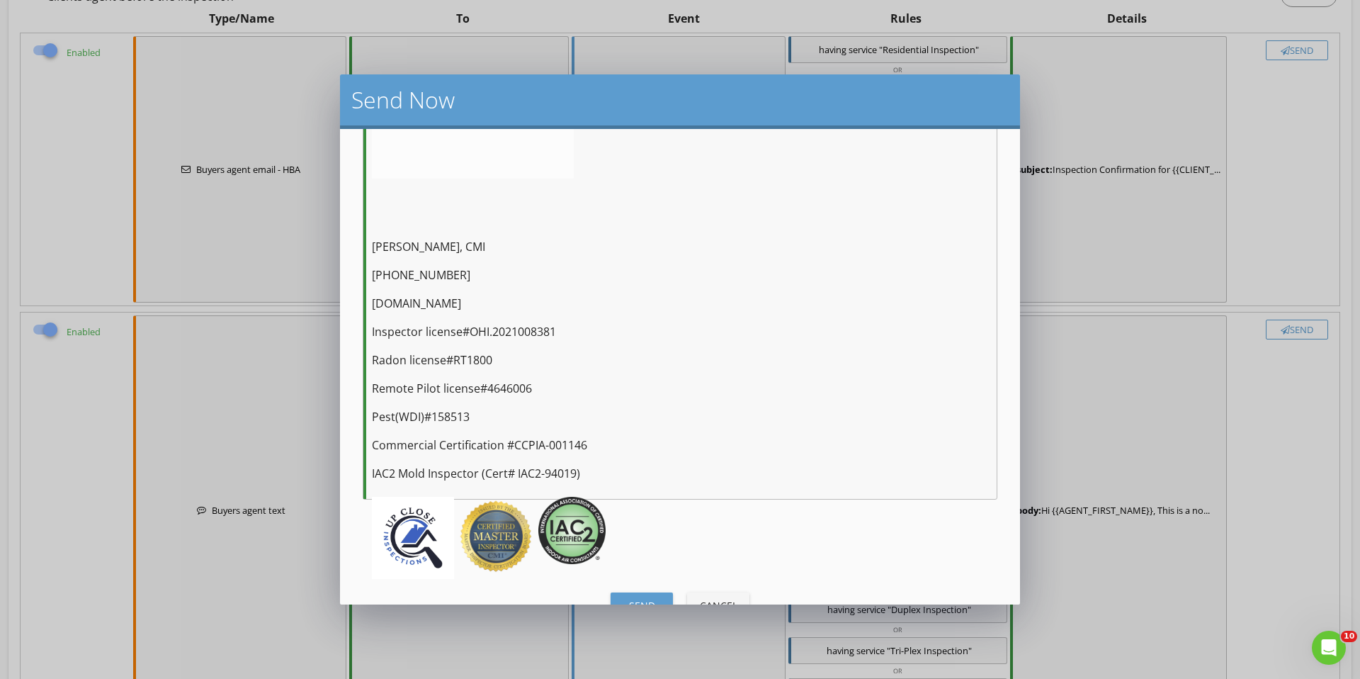
scroll to position [673, 0]
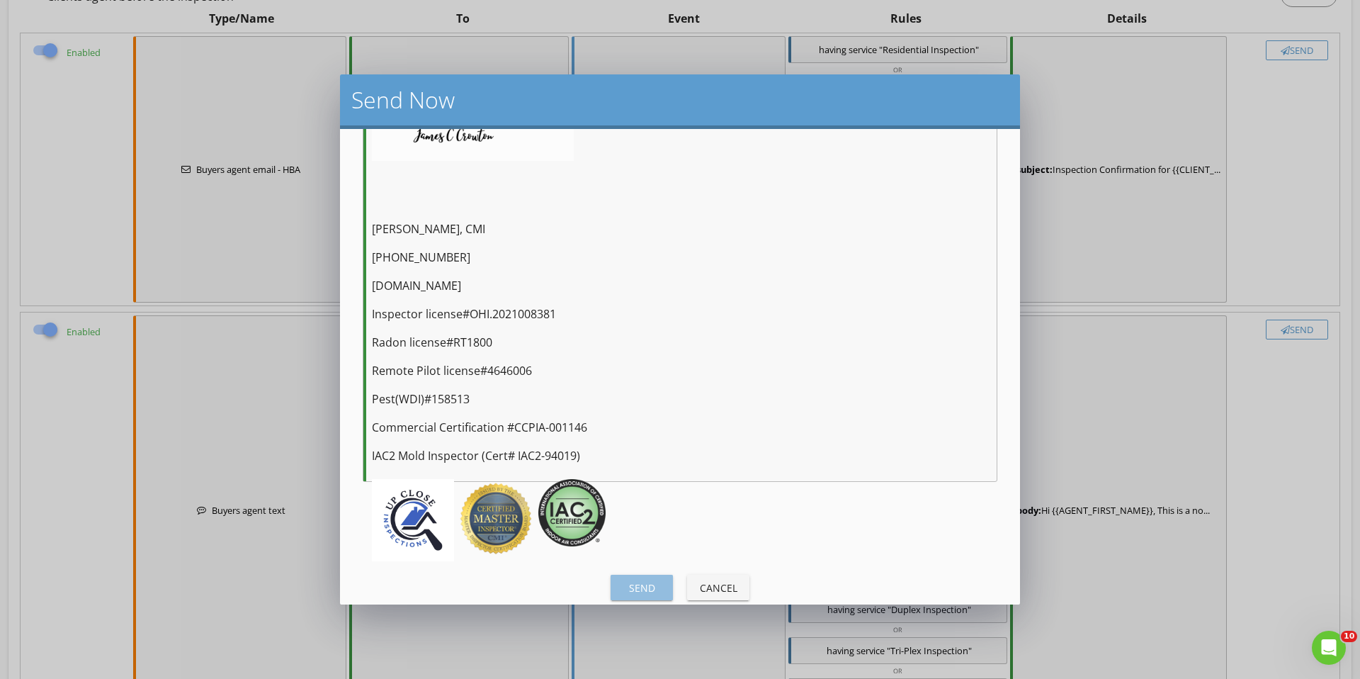
drag, startPoint x: 630, startPoint y: 569, endPoint x: 765, endPoint y: 479, distance: 162.5
click at [631, 580] on div "Send" at bounding box center [642, 587] width 40 height 15
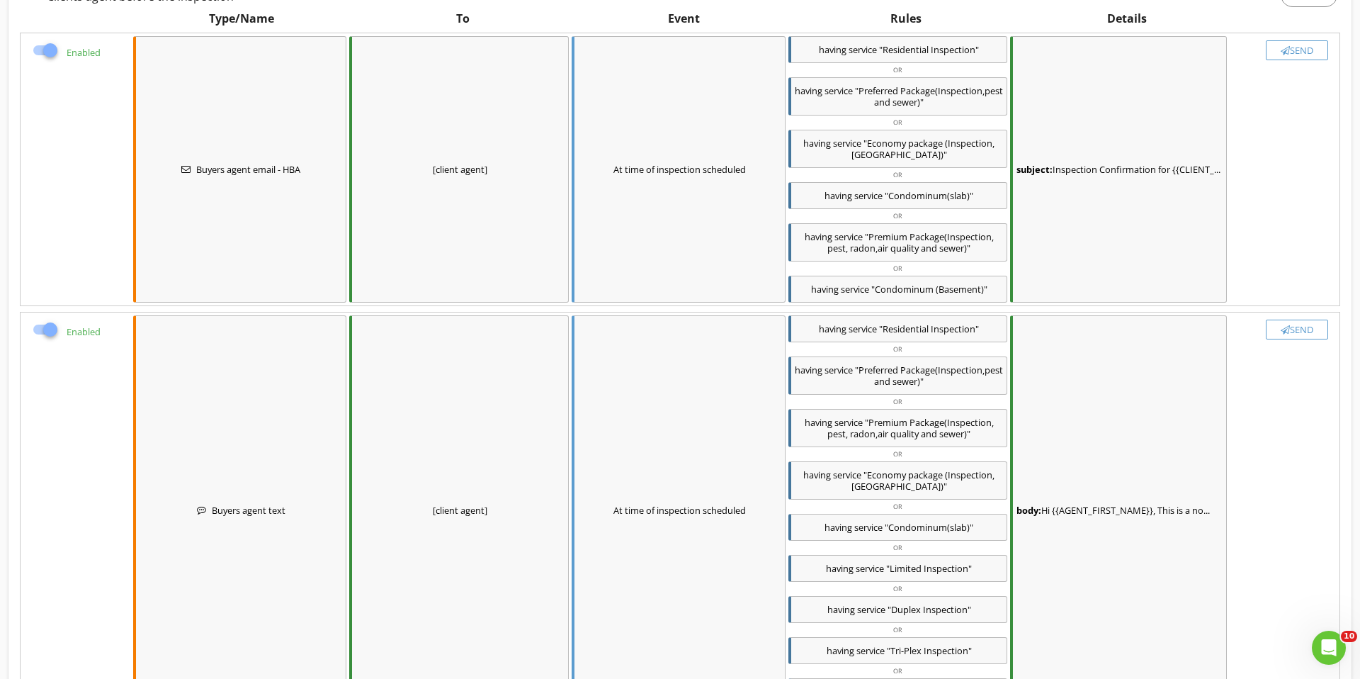
checkbox input "false"
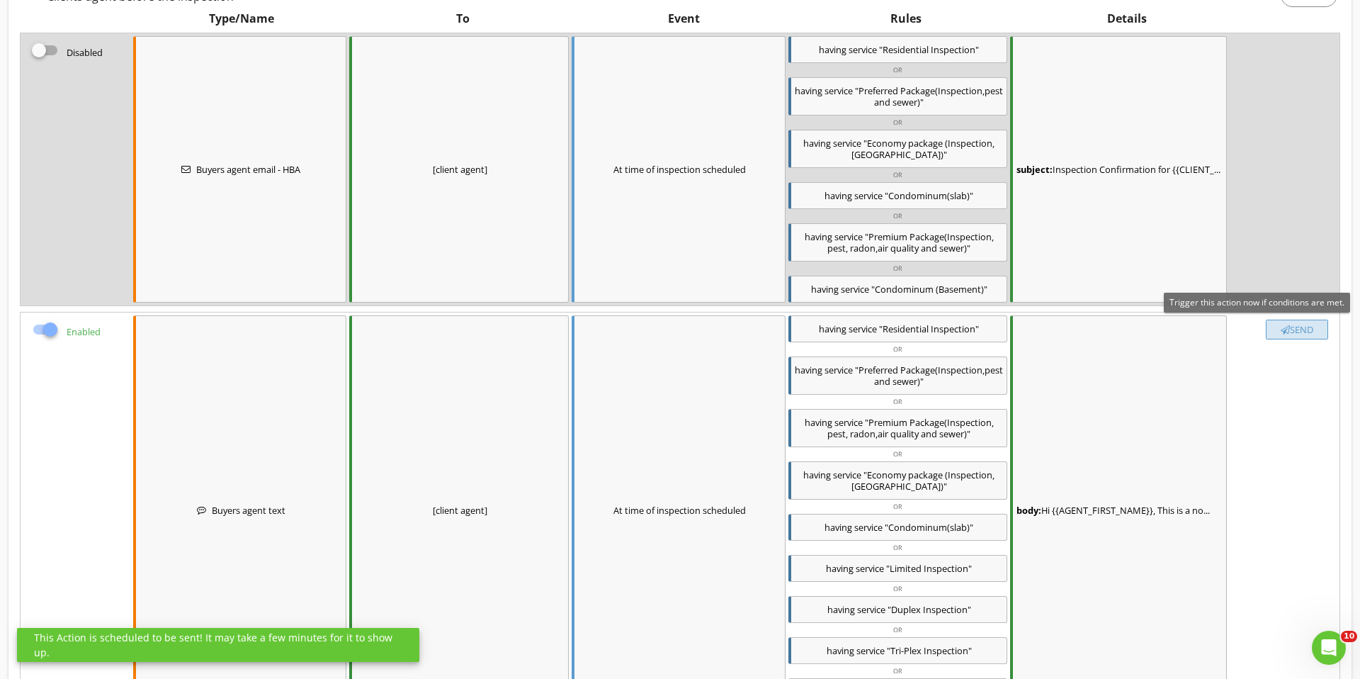
click at [1281, 327] on div "button" at bounding box center [1285, 329] width 9 height 9
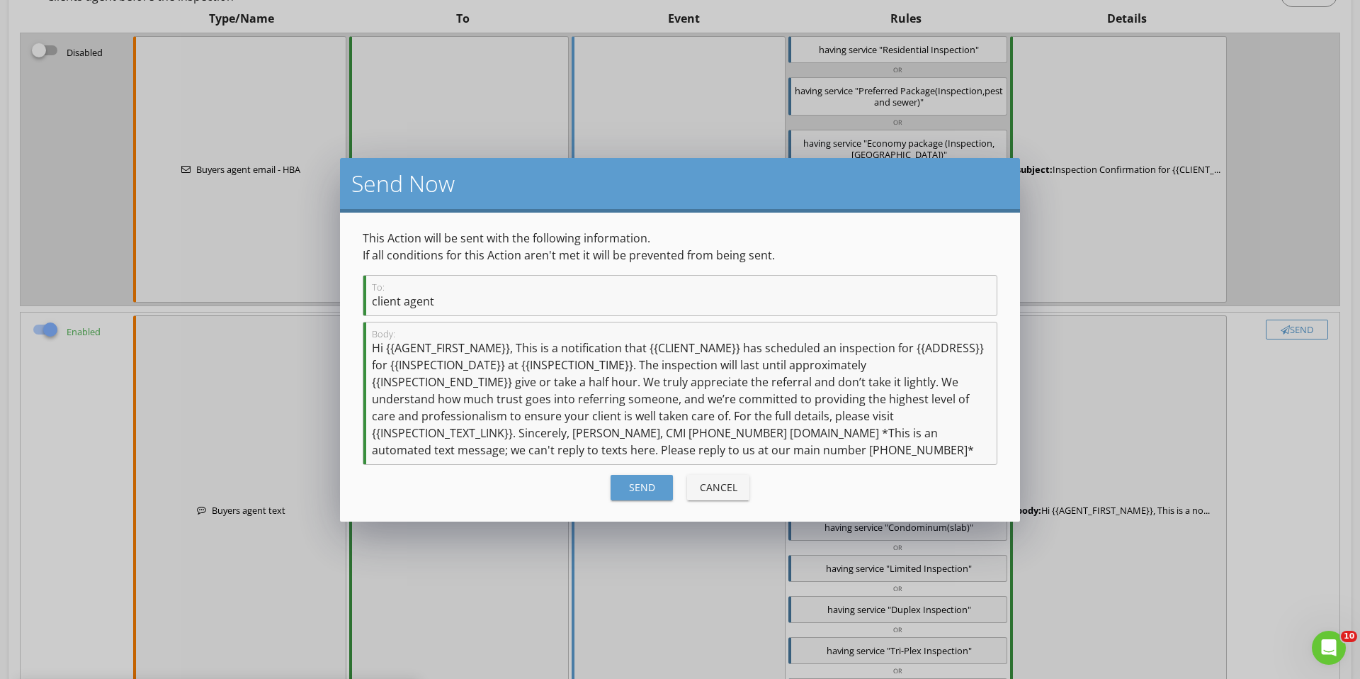
click at [647, 494] on button "Send" at bounding box center [642, 488] width 62 height 26
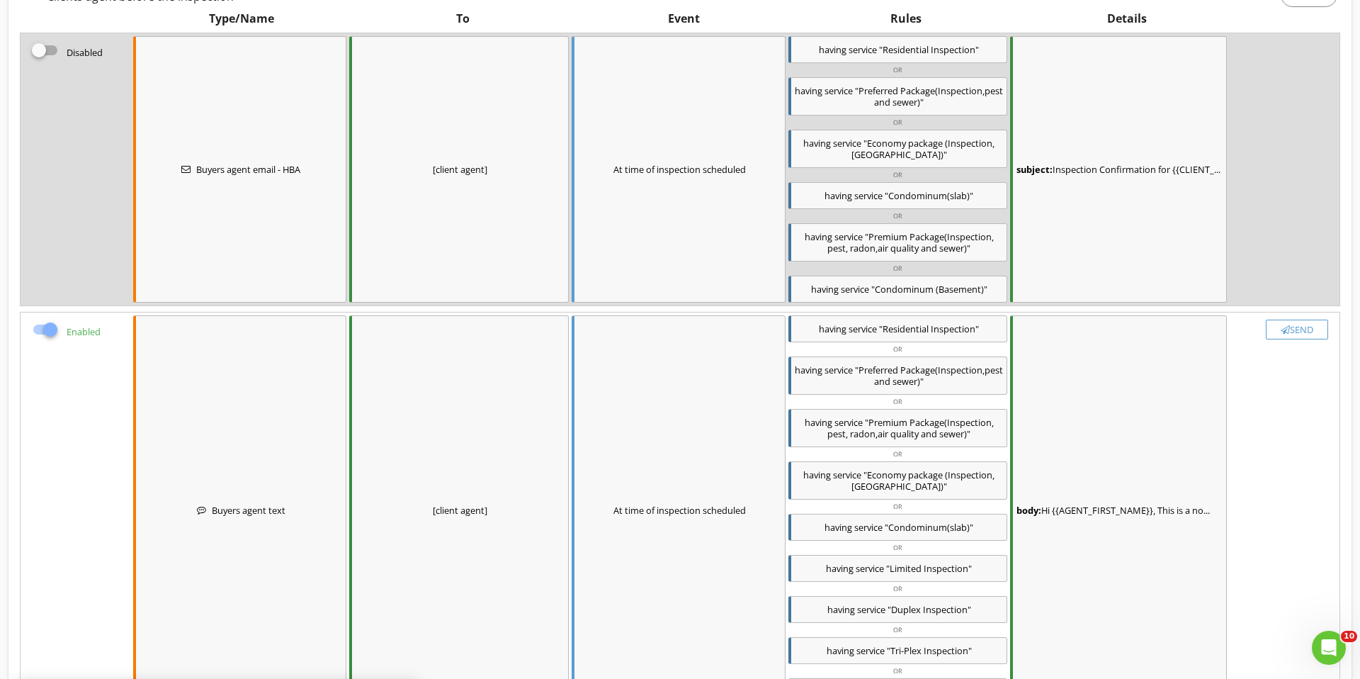
checkbox input "false"
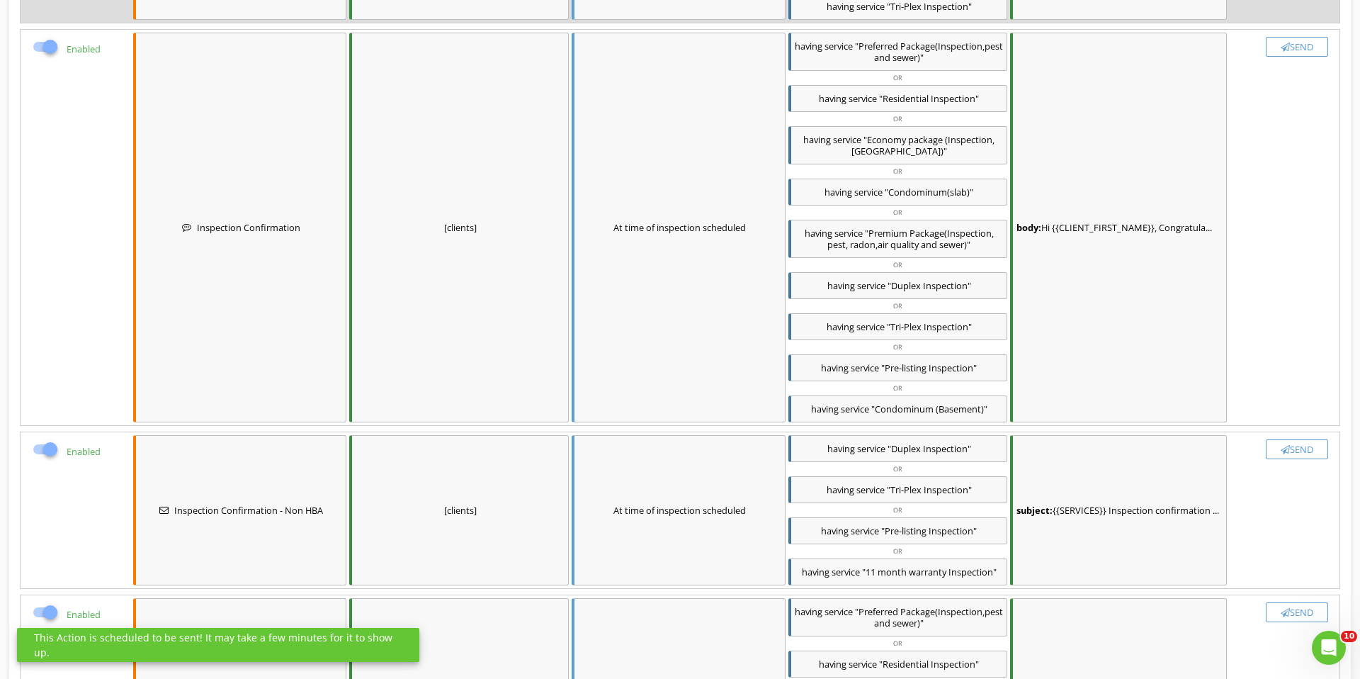
scroll to position [0, 0]
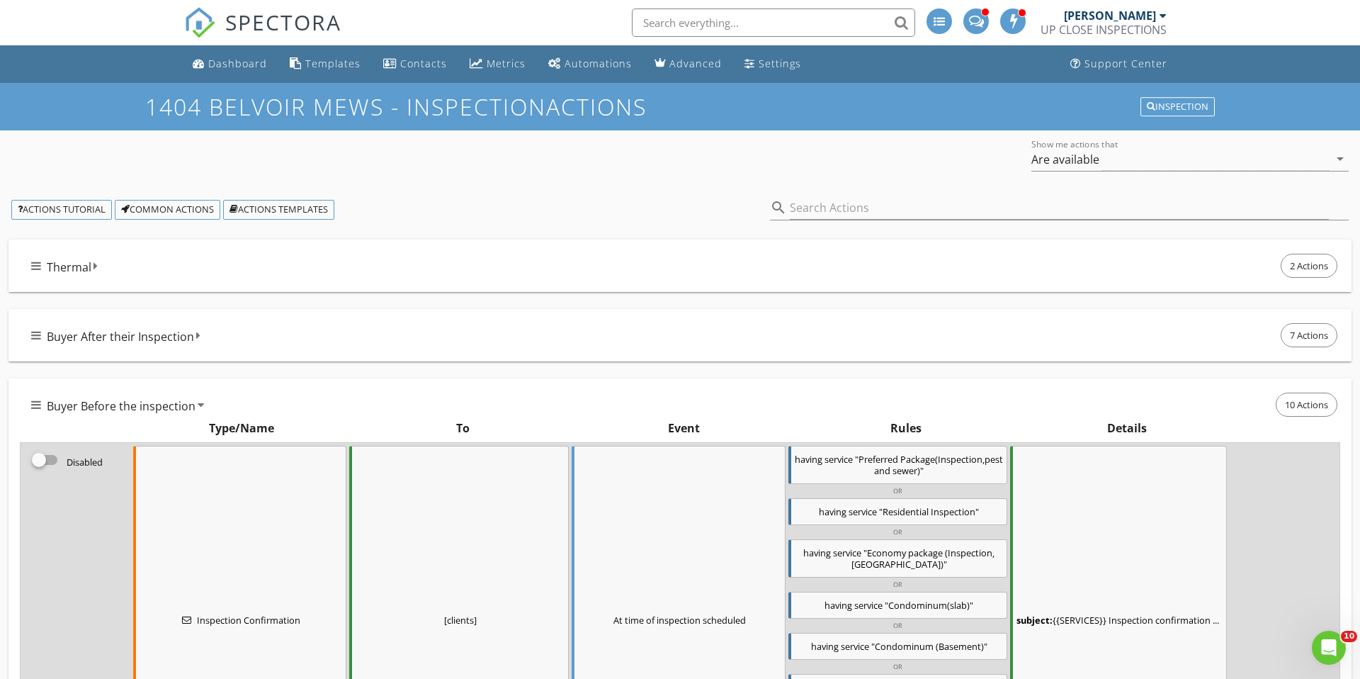
click at [274, 403] on div "Buyer Before the inspection 10 Actions" at bounding box center [685, 405] width 1309 height 30
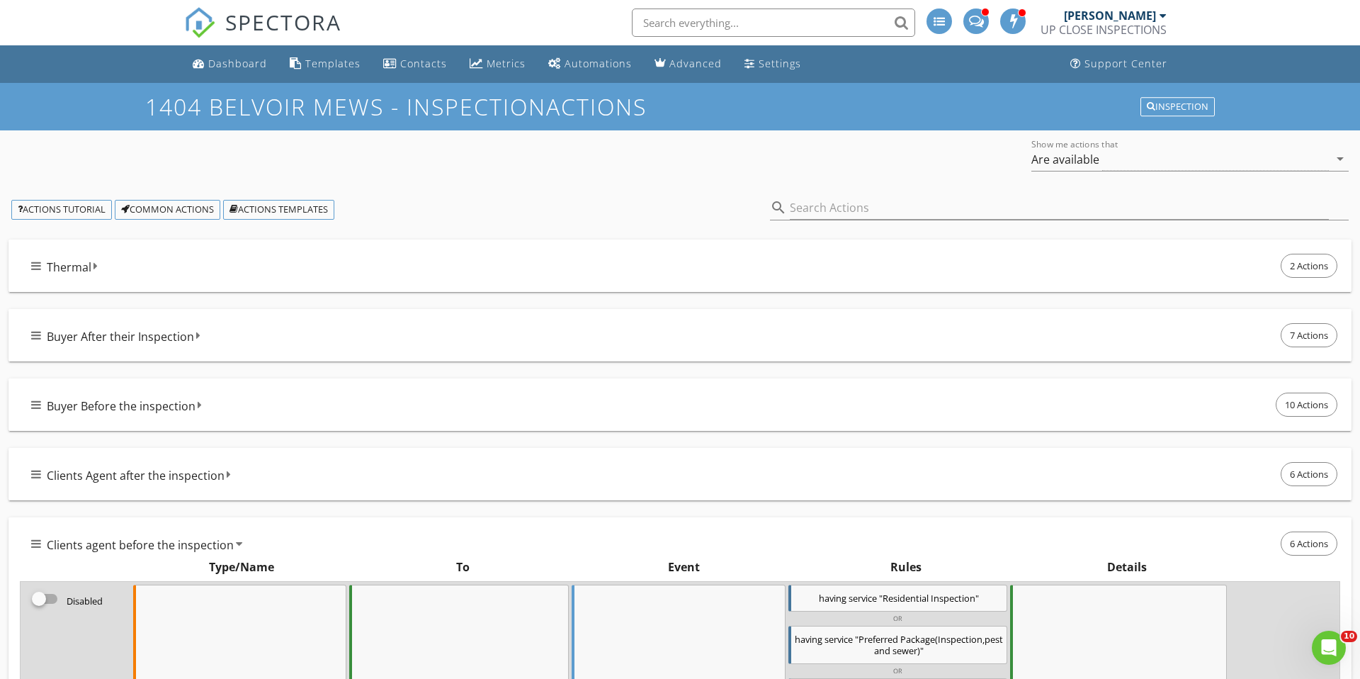
click at [286, 404] on div "Buyer Before the inspection 10 Actions" at bounding box center [685, 405] width 1309 height 30
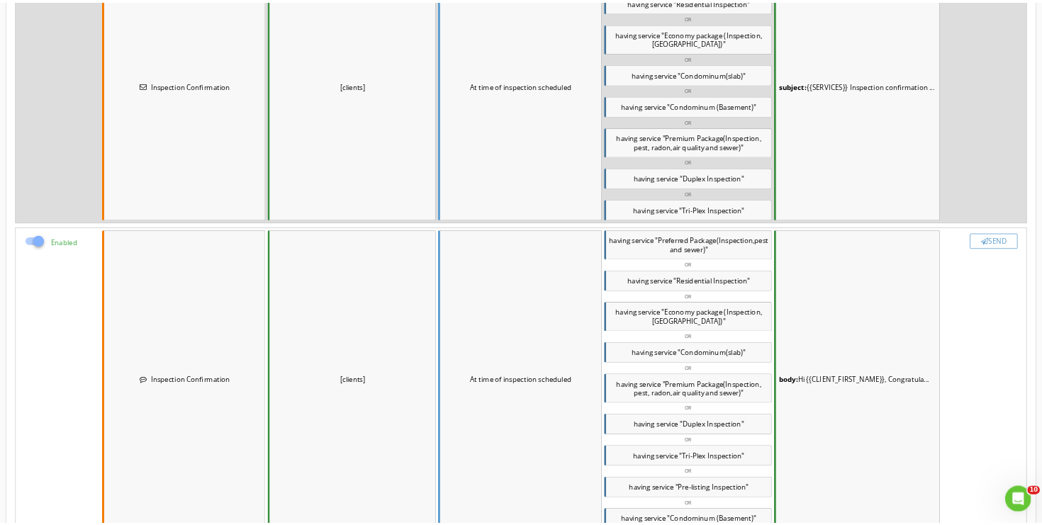
scroll to position [504, 0]
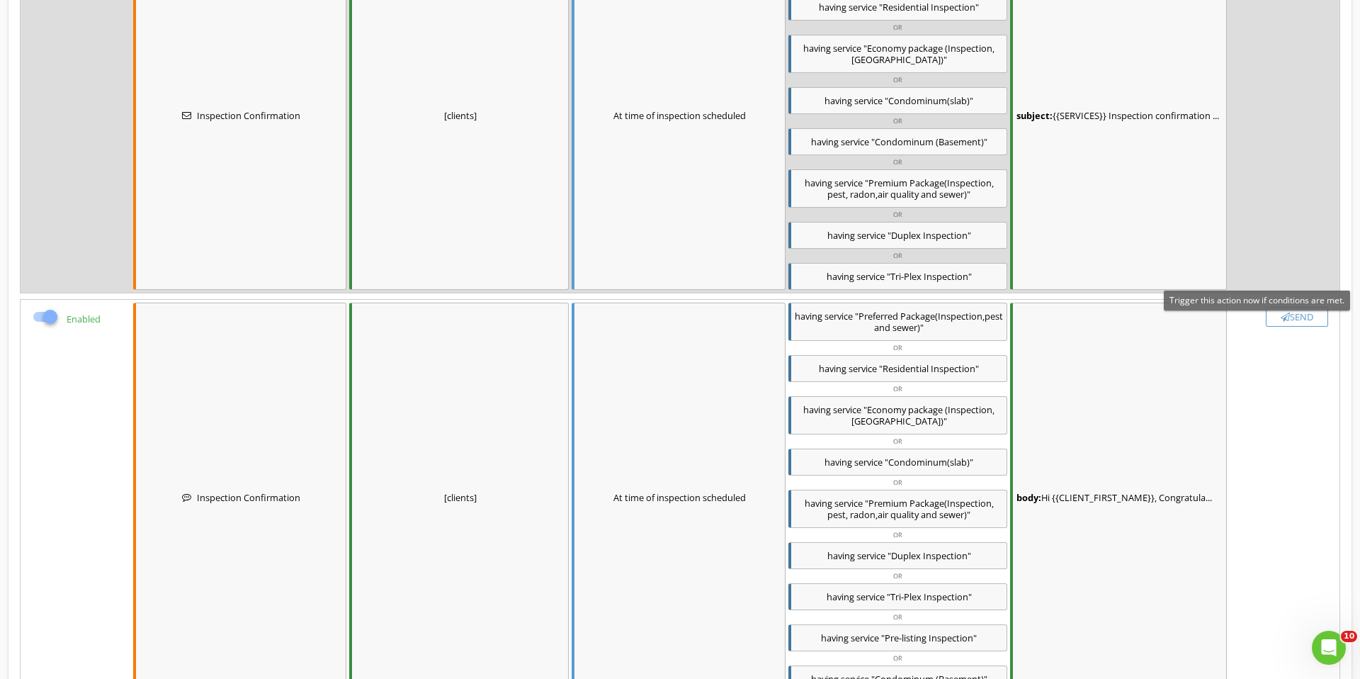
click at [1319, 313] on div "Send" at bounding box center [1298, 316] width 50 height 11
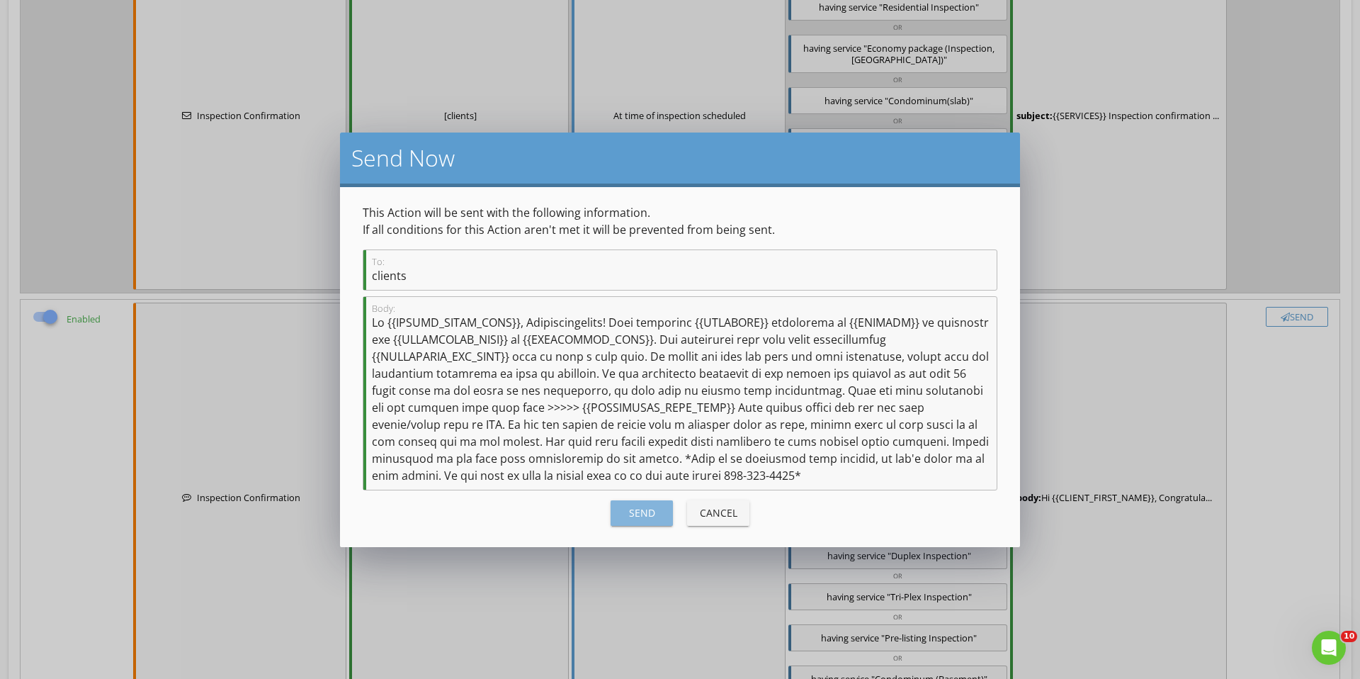
drag, startPoint x: 626, startPoint y: 515, endPoint x: 615, endPoint y: 508, distance: 13.4
click at [626, 514] on div "Send" at bounding box center [642, 512] width 40 height 15
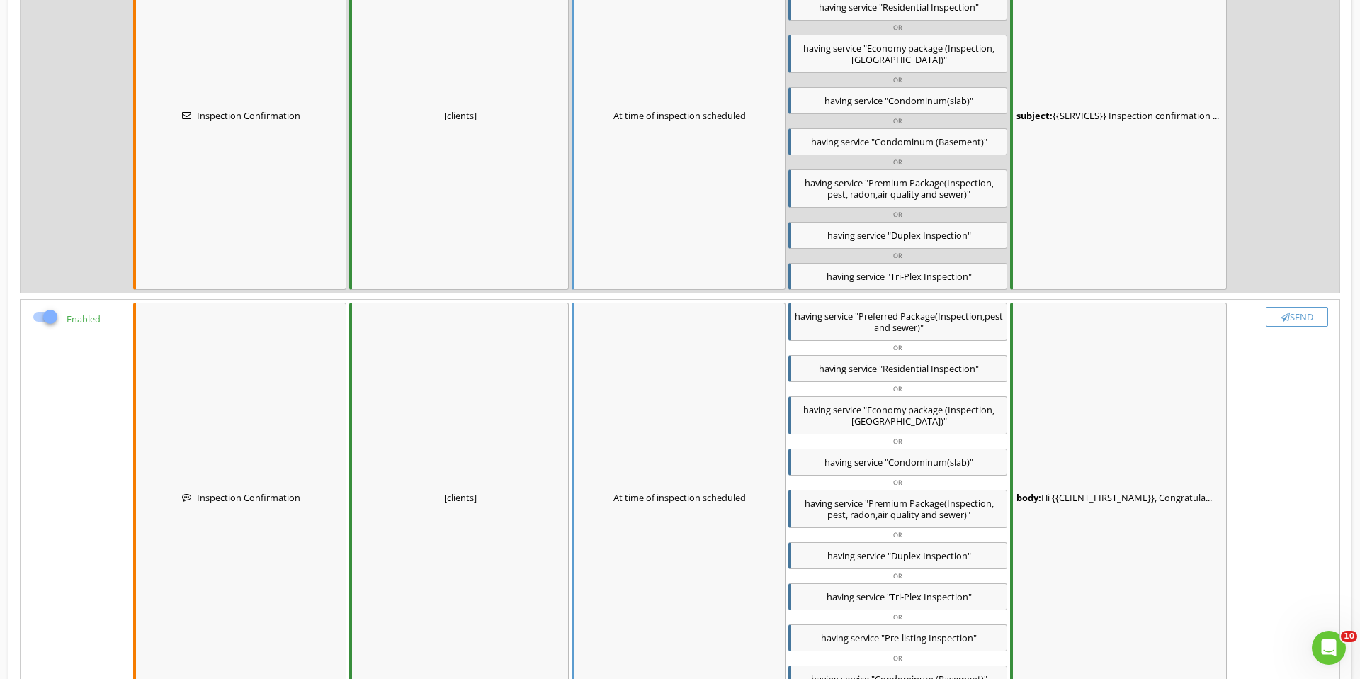
checkbox input "false"
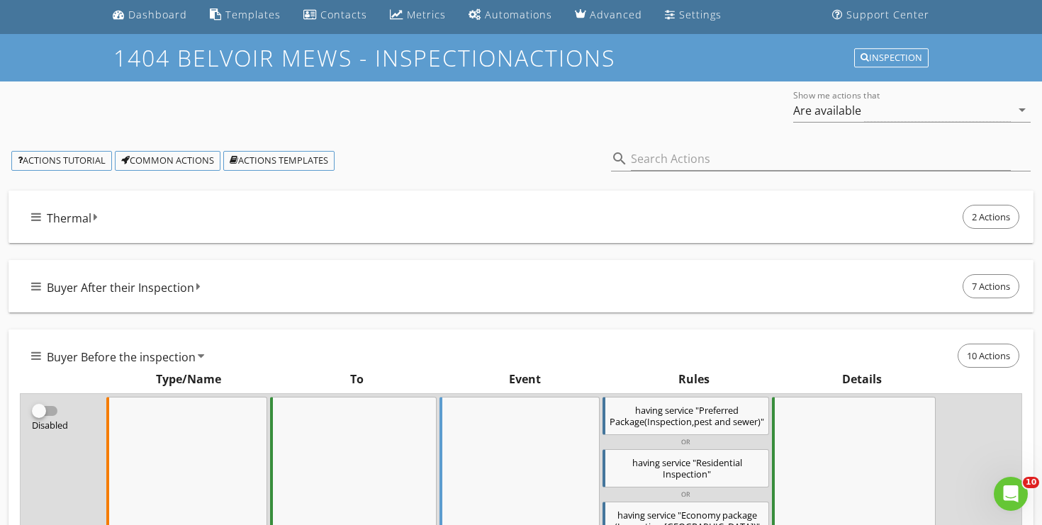
scroll to position [0, 0]
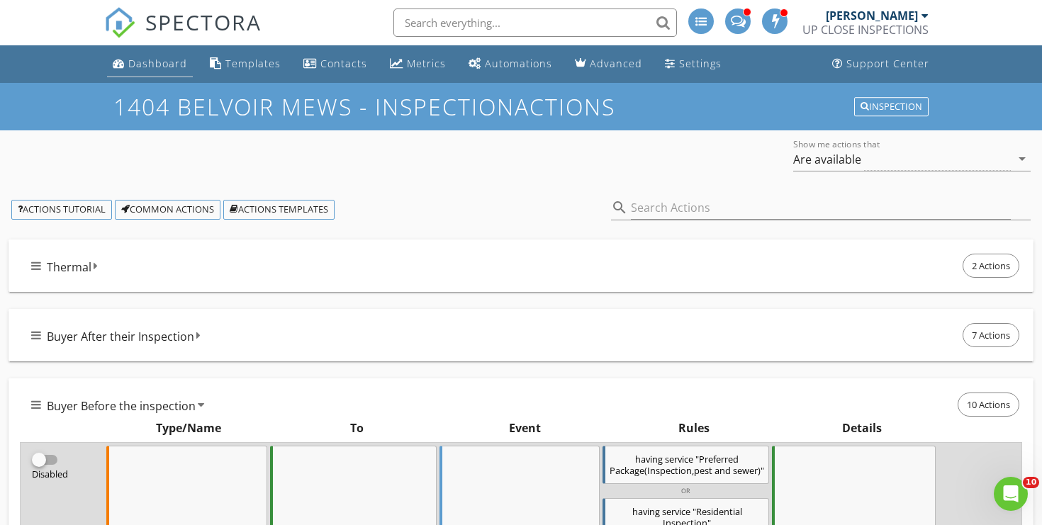
click at [154, 69] on div "Dashboard" at bounding box center [157, 63] width 59 height 13
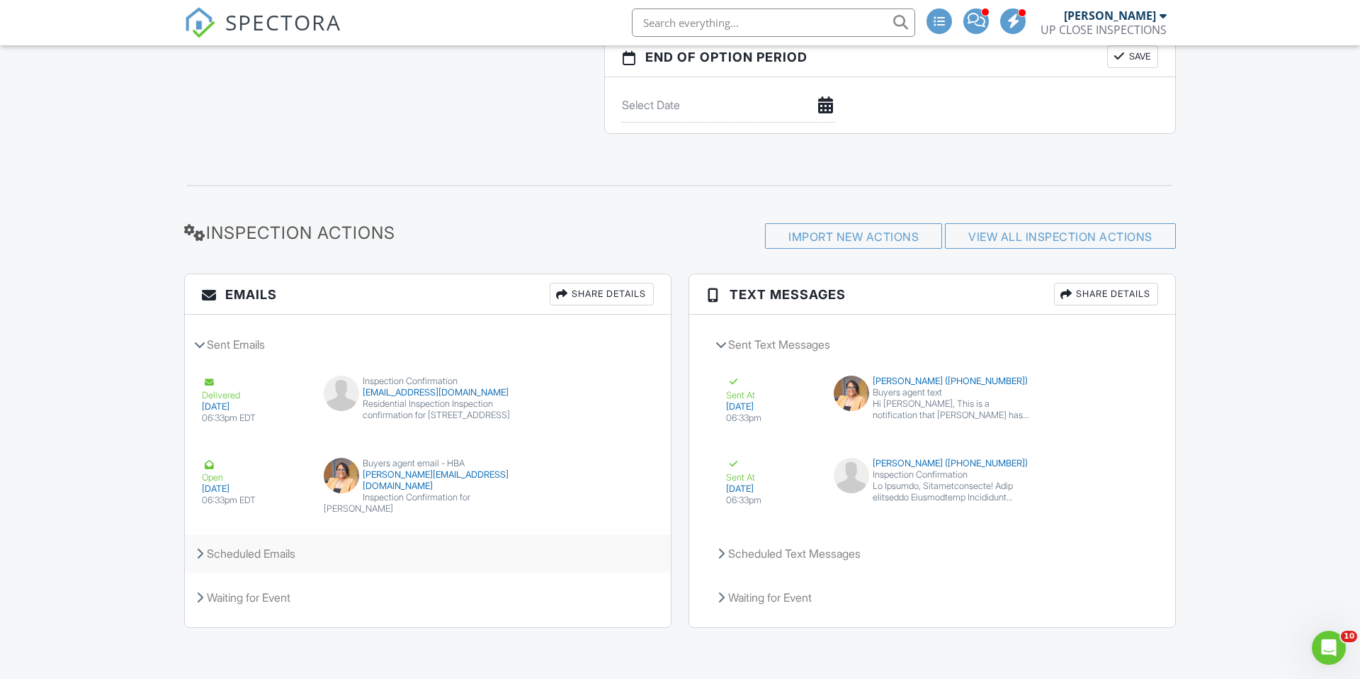
click at [249, 556] on div "Scheduled Emails" at bounding box center [428, 553] width 486 height 38
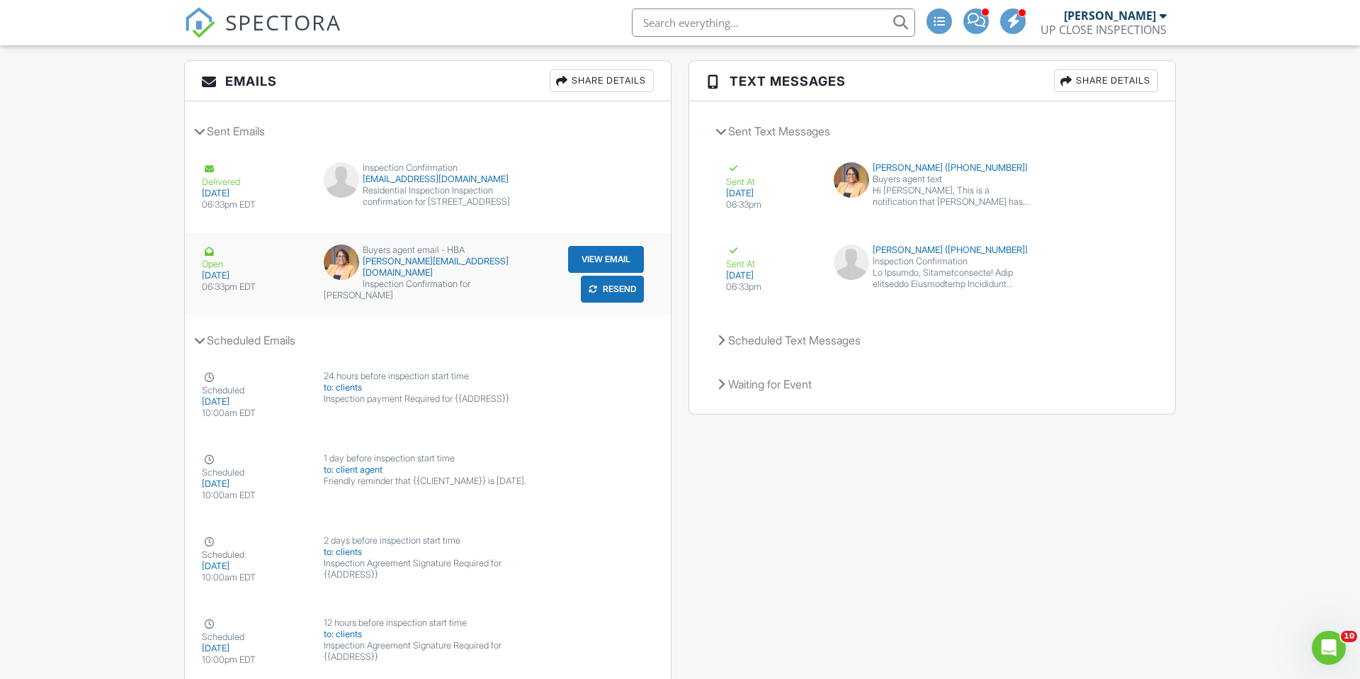
scroll to position [1943, 0]
click at [582, 251] on button "View Email" at bounding box center [606, 260] width 76 height 27
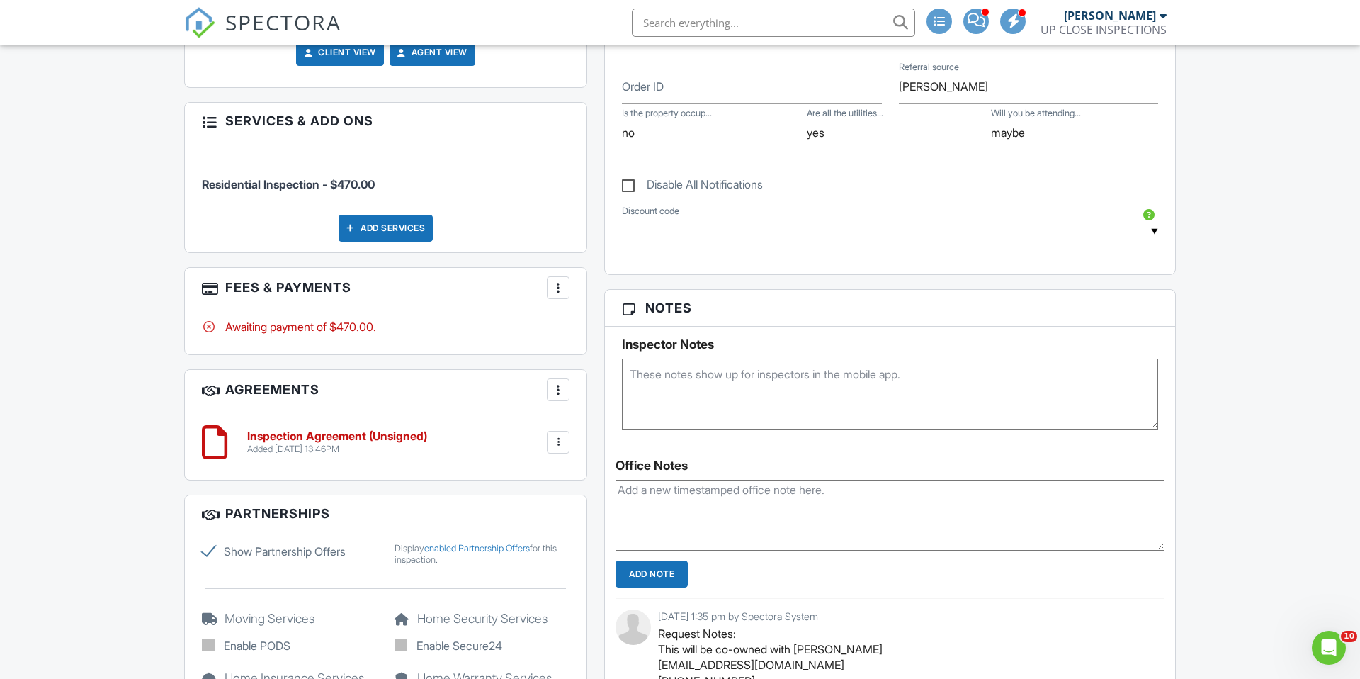
scroll to position [710, 0]
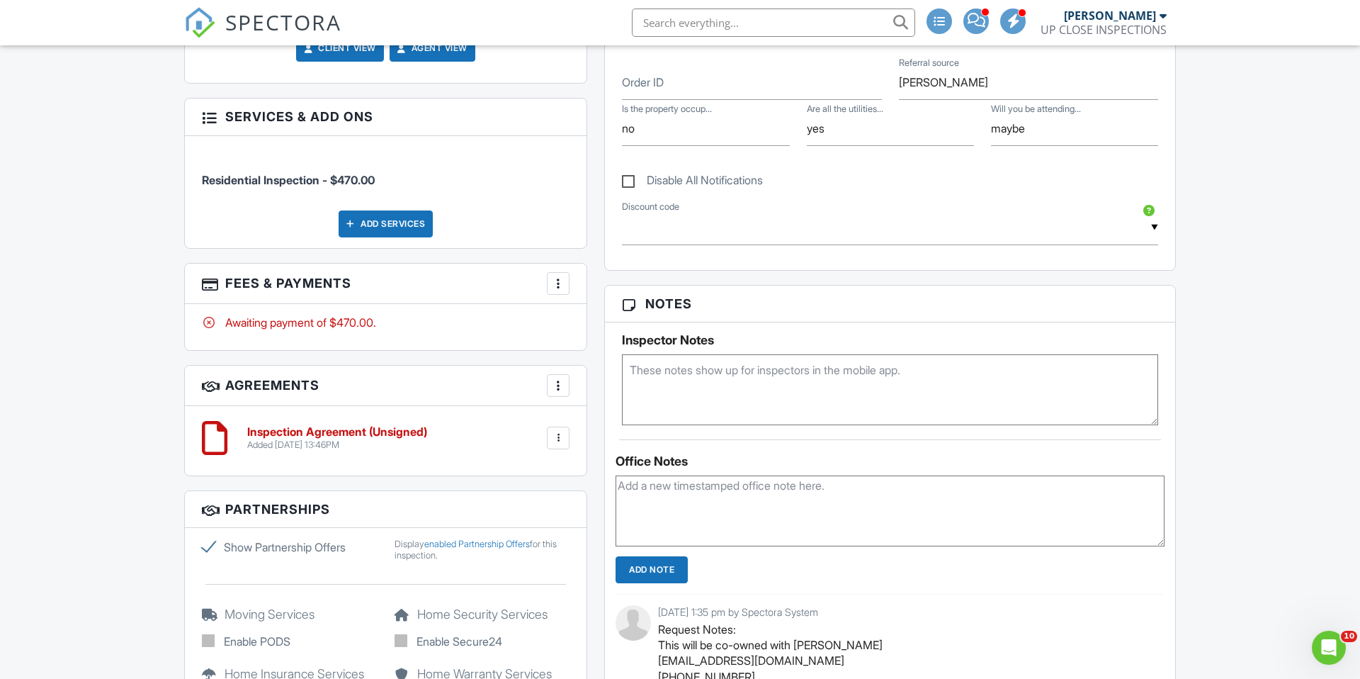
click at [560, 285] on div at bounding box center [558, 283] width 14 height 14
click at [595, 318] on li "Edit Fees & Payments" at bounding box center [630, 326] width 148 height 35
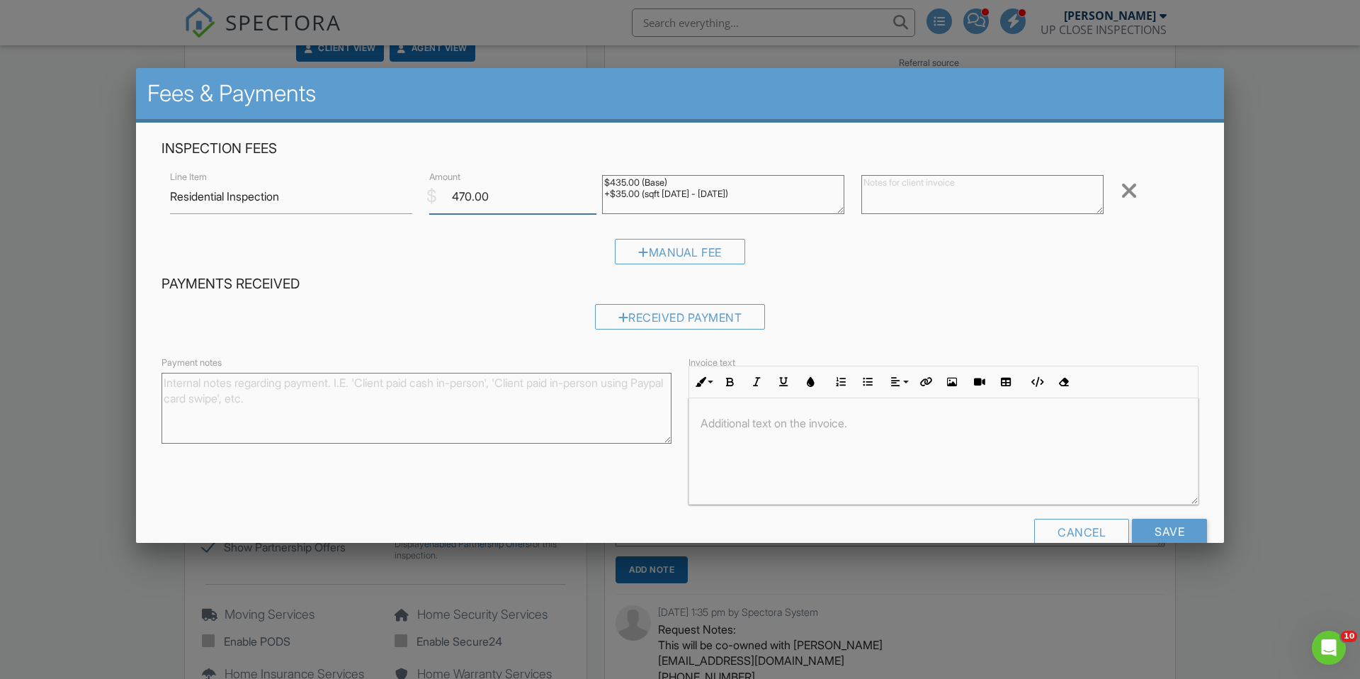
drag, startPoint x: 473, startPoint y: 195, endPoint x: 488, endPoint y: 193, distance: 15.7
click at [475, 194] on input "470.00" at bounding box center [512, 196] width 167 height 35
type input "485.00"
drag, startPoint x: 626, startPoint y: 182, endPoint x: 635, endPoint y: 181, distance: 8.5
click at [627, 181] on textarea "$435.00 (Base) +$35.00 (sqft 1100 - 1300)" at bounding box center [723, 194] width 242 height 39
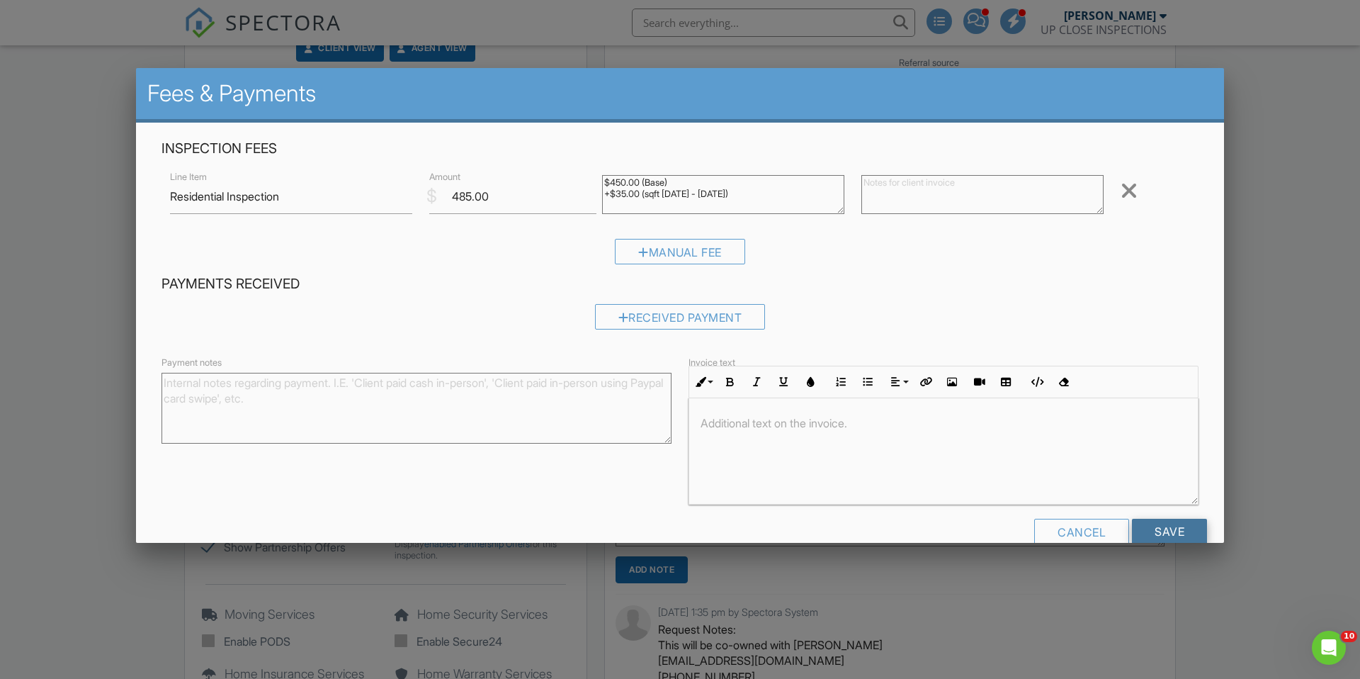
type textarea "$450.00 (Base) +$35.00 (sqft [DATE] - [DATE])"
click at [1188, 527] on input "Save" at bounding box center [1169, 532] width 75 height 26
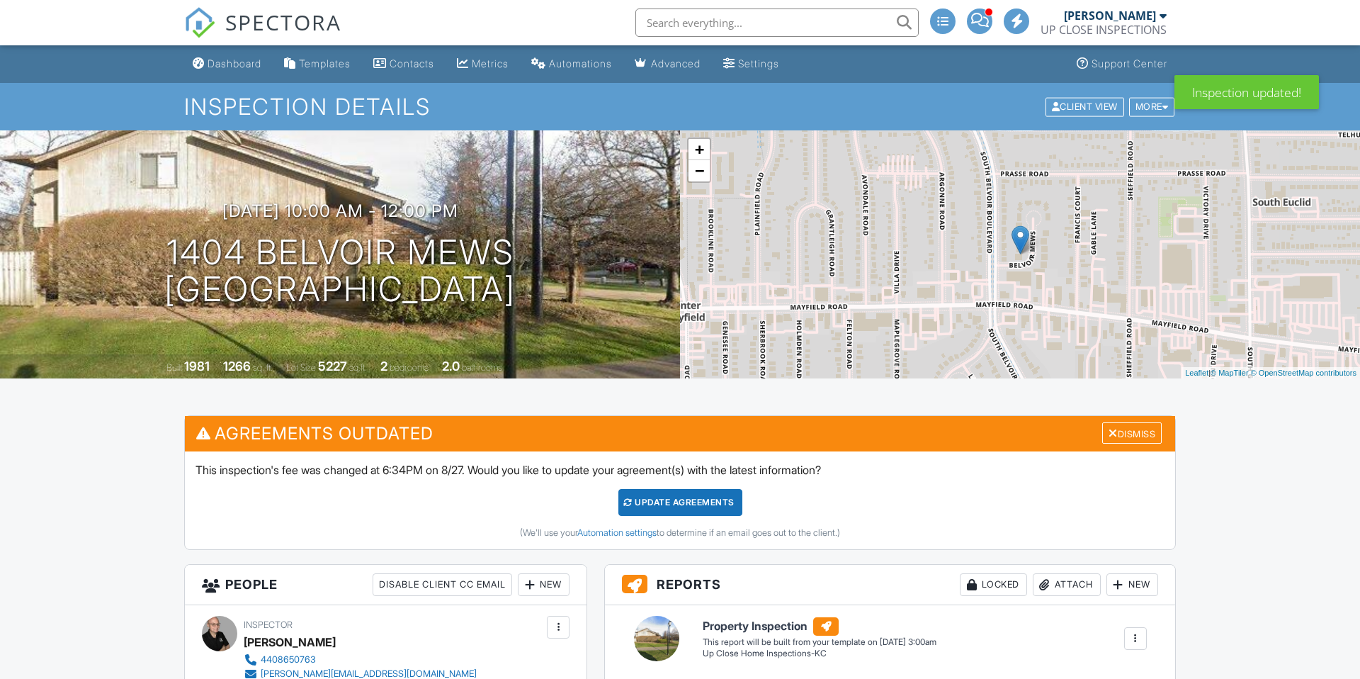
click at [688, 504] on div "Update Agreements" at bounding box center [681, 502] width 124 height 27
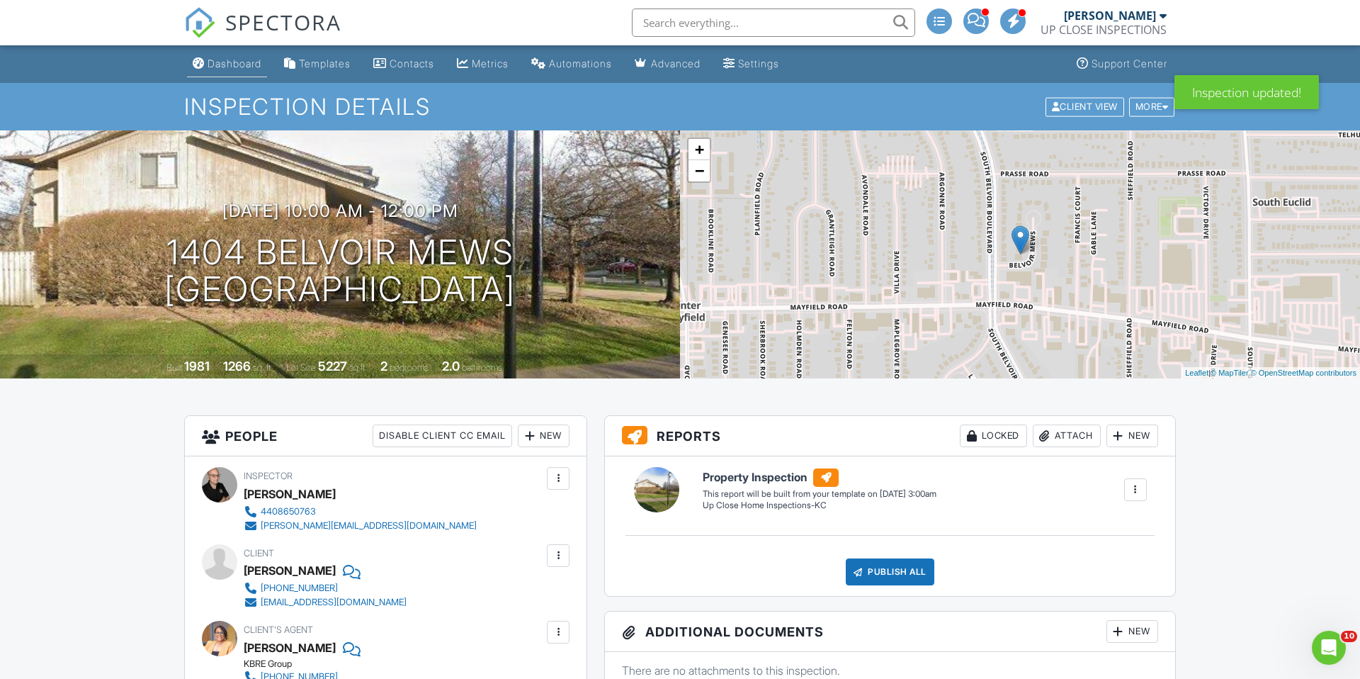
click at [215, 71] on link "Dashboard" at bounding box center [227, 64] width 80 height 26
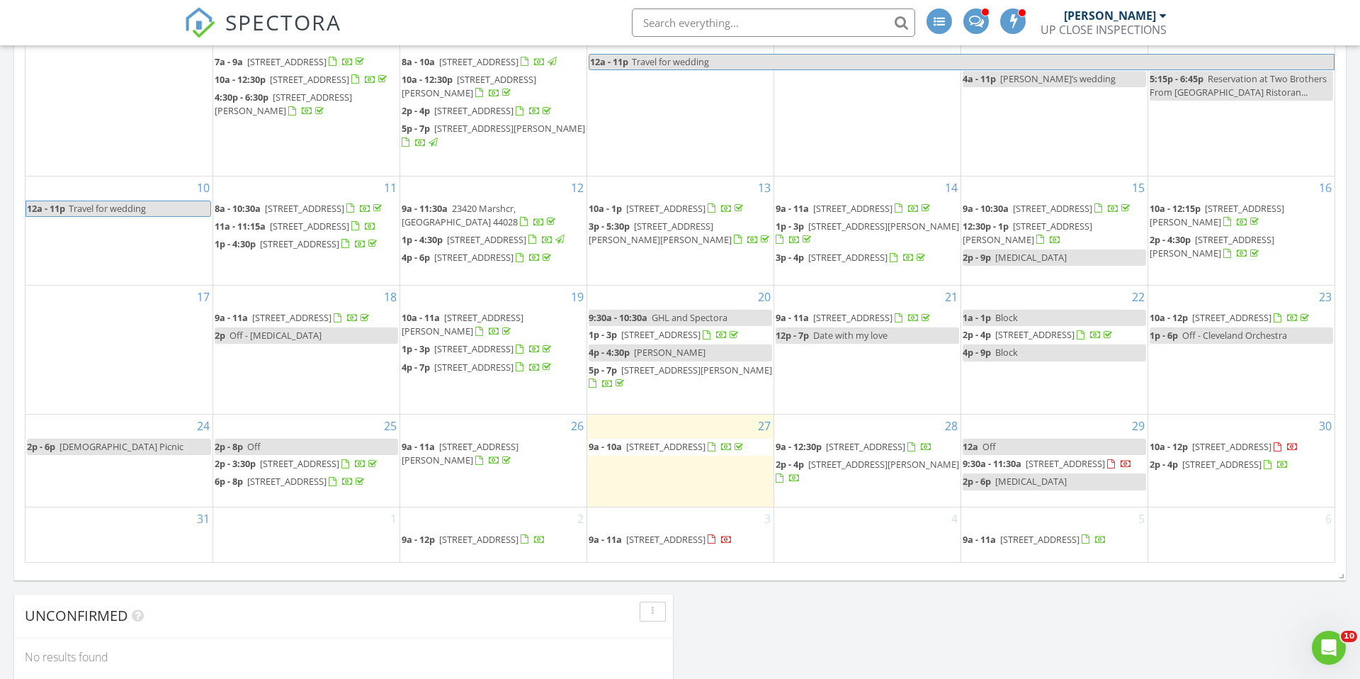
scroll to position [43, 0]
click at [1207, 440] on span "1404 Belvoir Mews, South Euclid 44121" at bounding box center [1232, 446] width 79 height 13
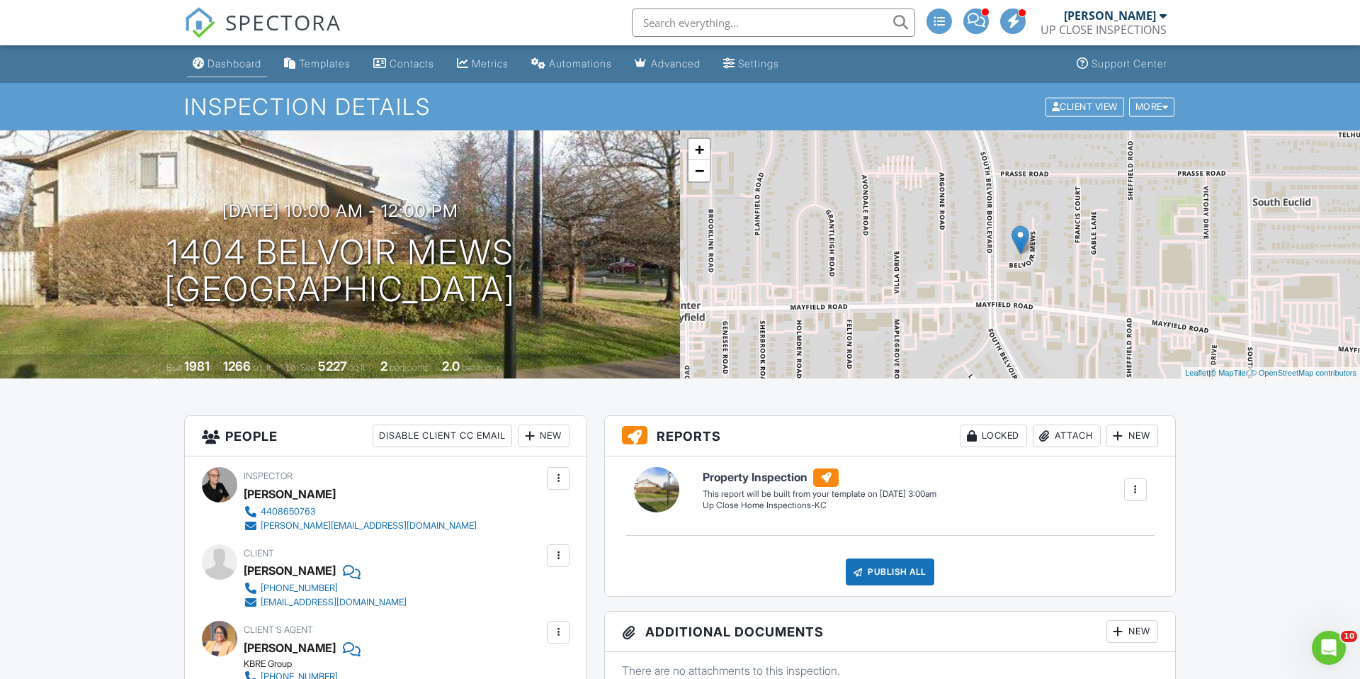
click at [245, 61] on div "Dashboard" at bounding box center [235, 63] width 54 height 12
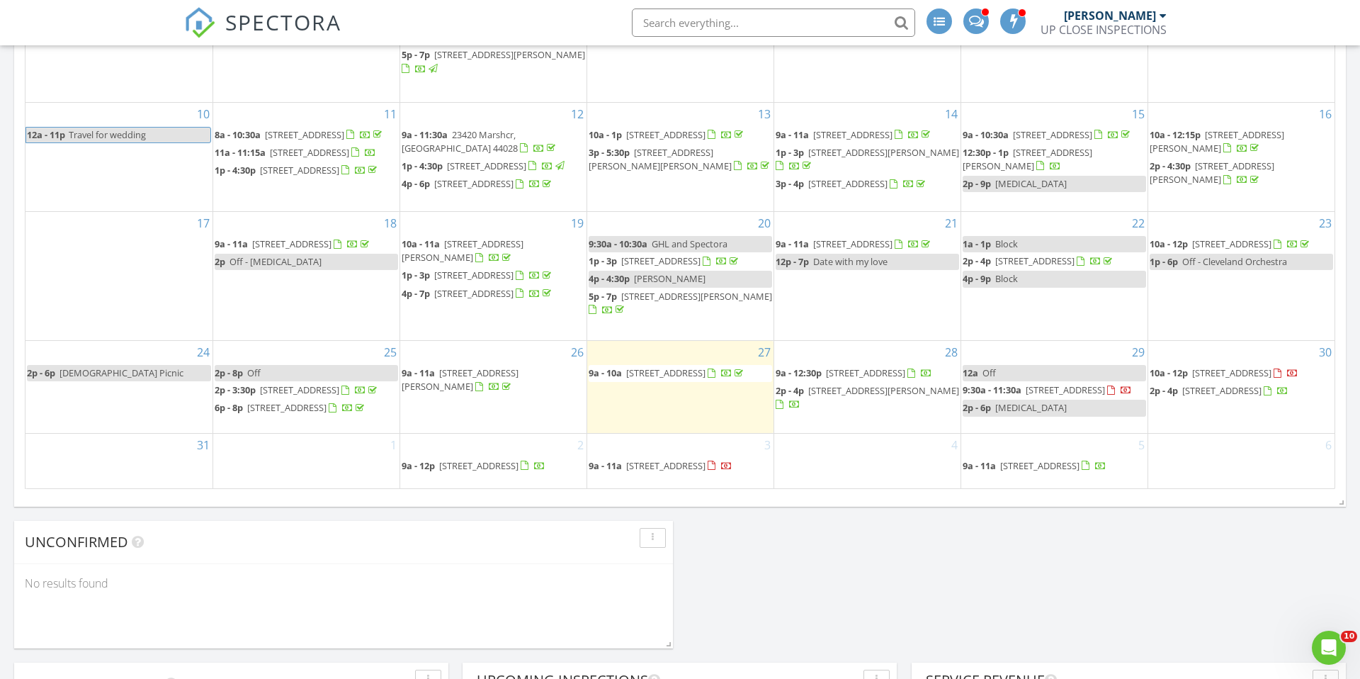
scroll to position [925, 0]
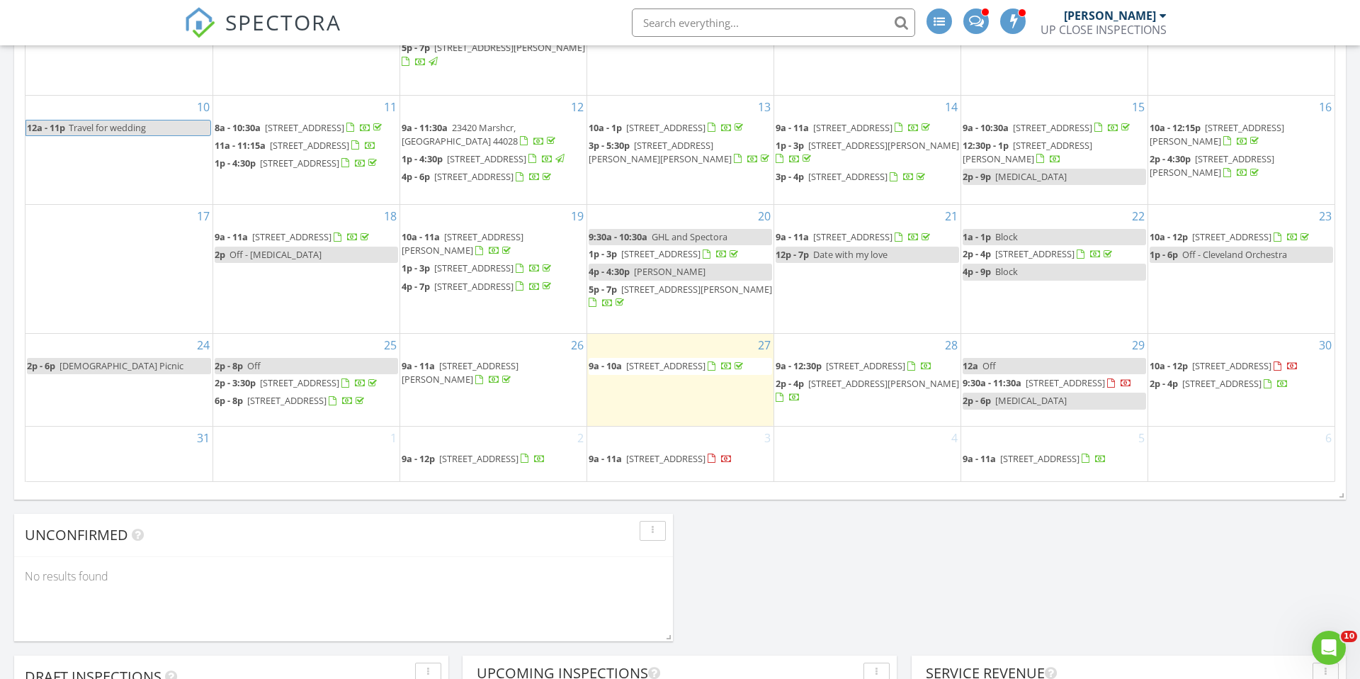
click at [475, 387] on div at bounding box center [494, 379] width 38 height 13
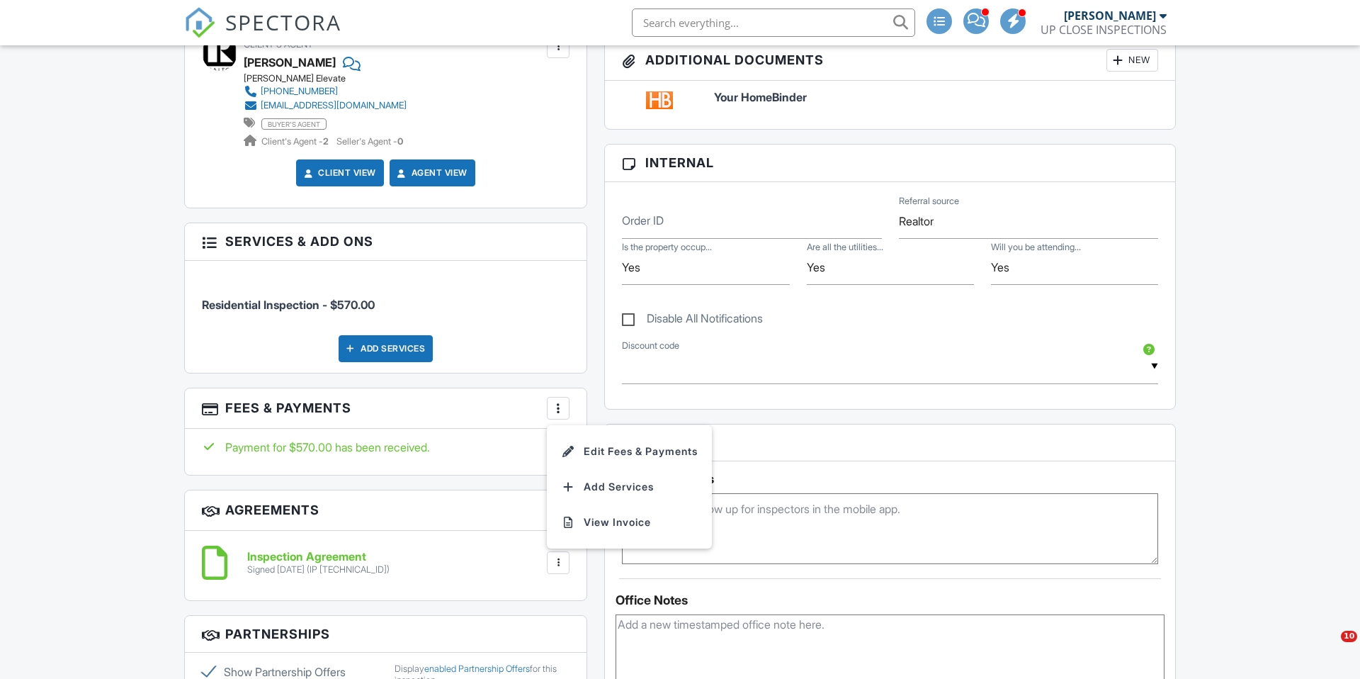
click at [602, 436] on li "Edit Fees & Payments" at bounding box center [630, 451] width 148 height 35
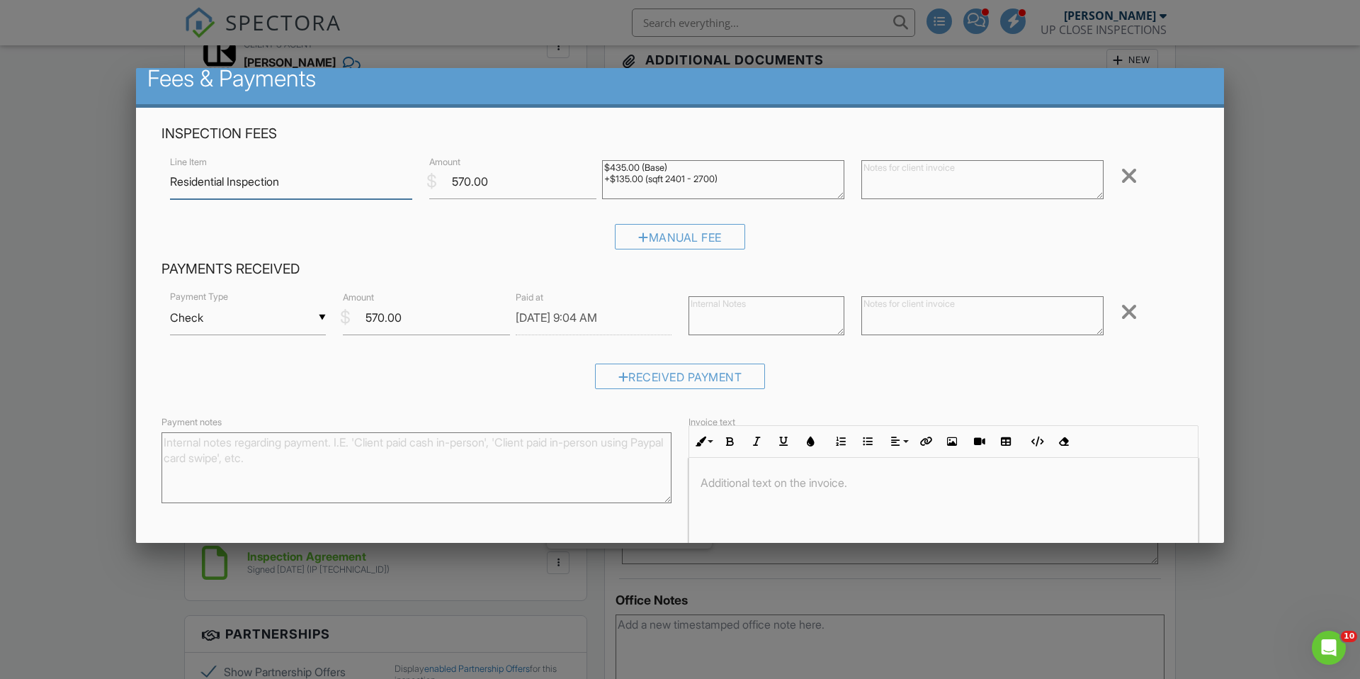
scroll to position [20, 0]
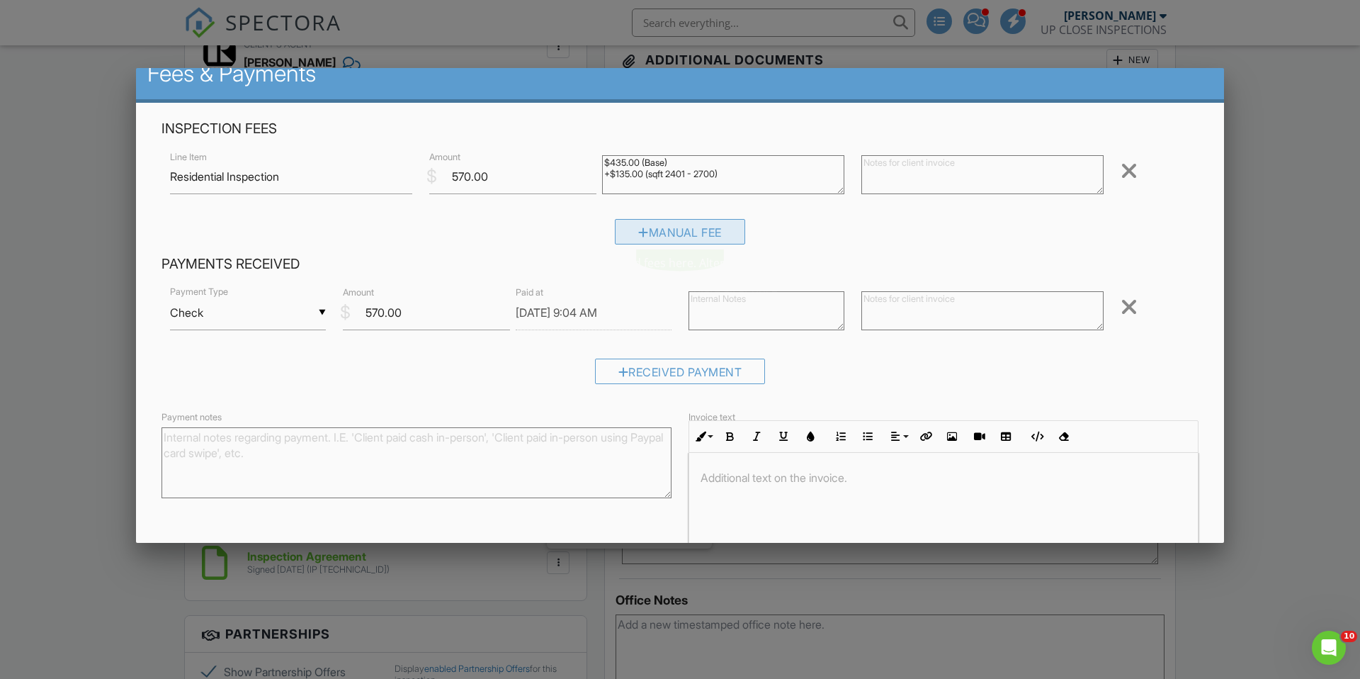
click at [662, 227] on div "Manual Fee" at bounding box center [680, 232] width 130 height 26
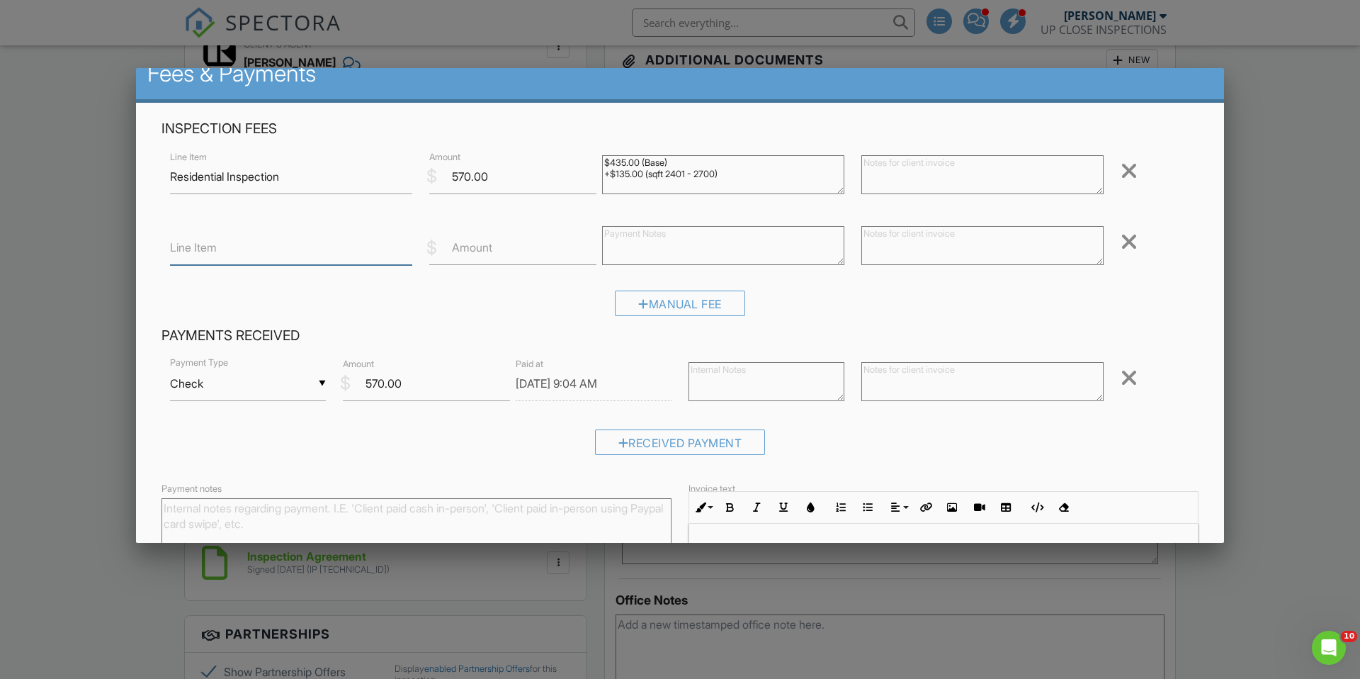
click at [357, 256] on input "Line Item" at bounding box center [291, 247] width 242 height 35
type input "Pay a"
click at [1132, 238] on div at bounding box center [1129, 241] width 17 height 23
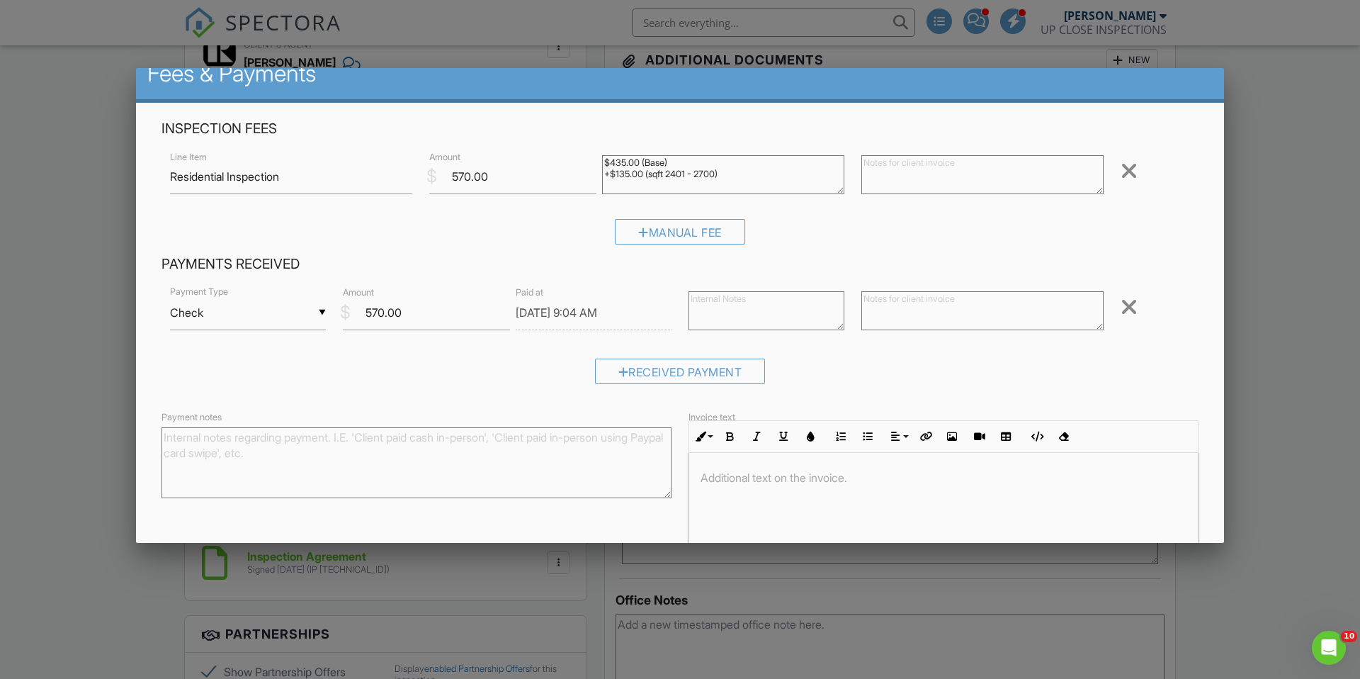
scroll to position [103, 0]
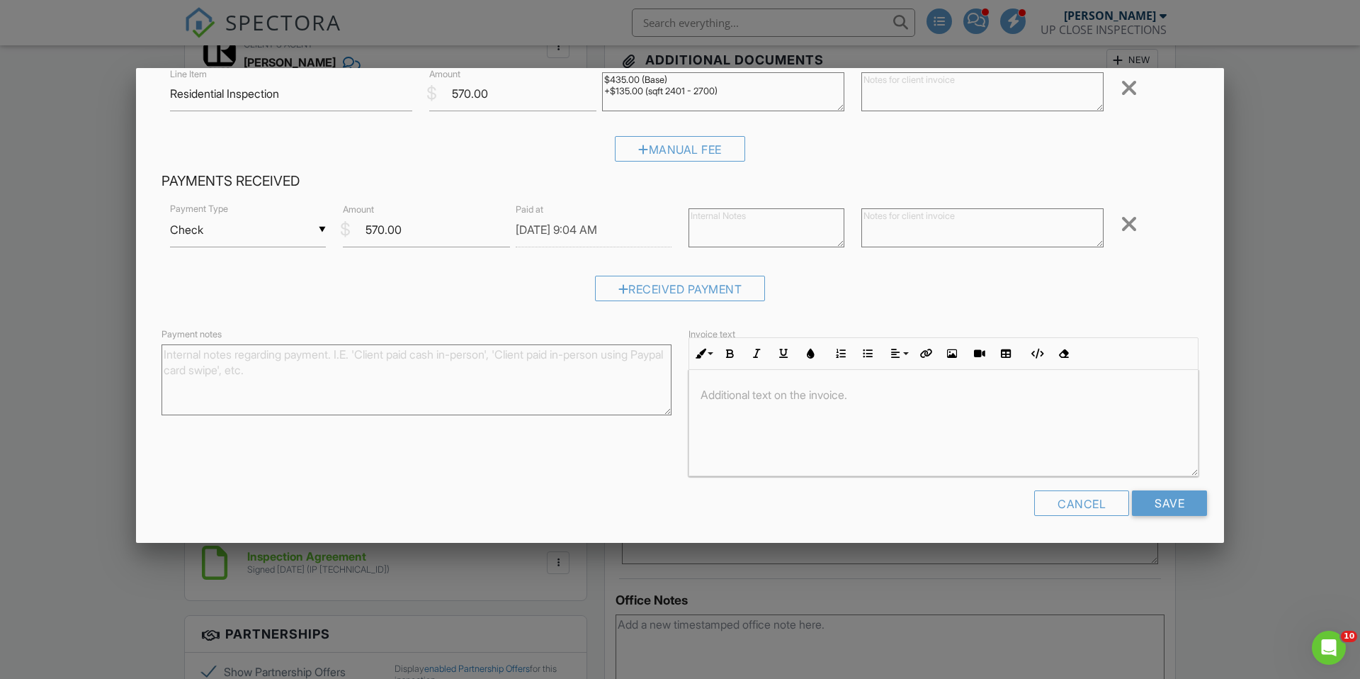
drag, startPoint x: 1080, startPoint y: 505, endPoint x: 1025, endPoint y: 500, distance: 55.6
click at [1080, 505] on div "Cancel" at bounding box center [1082, 503] width 95 height 26
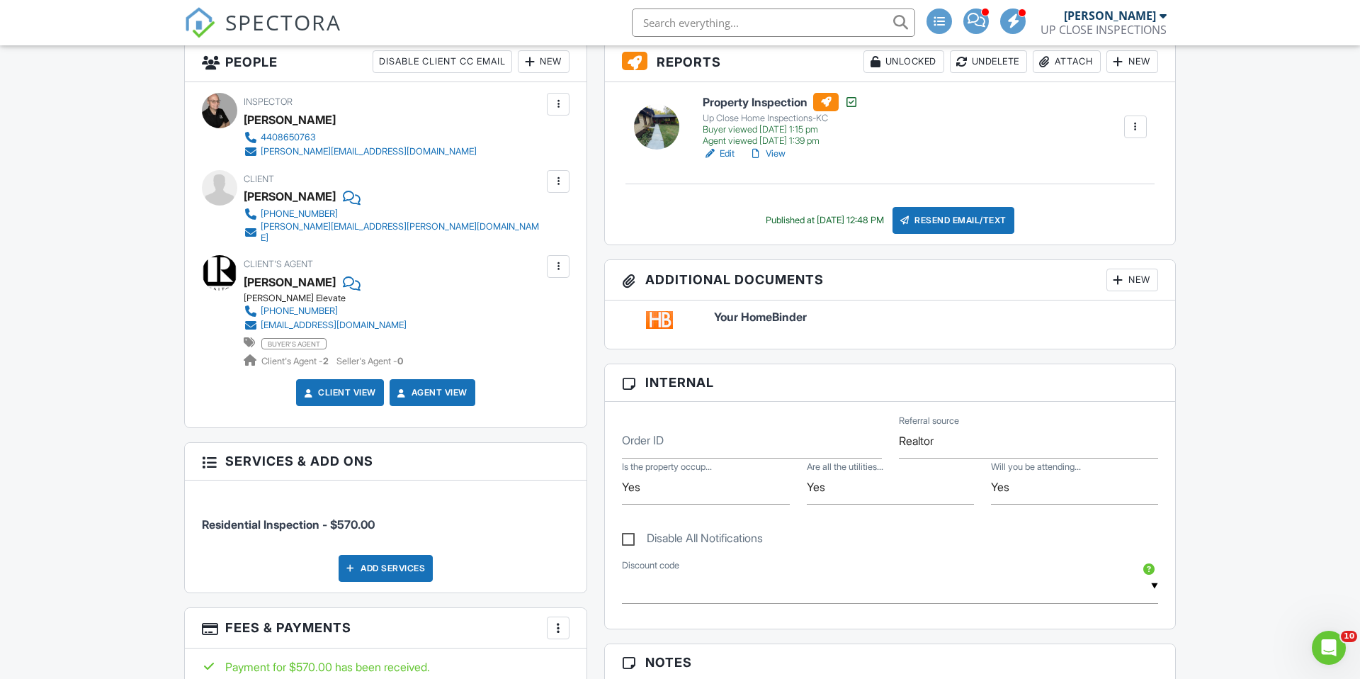
scroll to position [0, 0]
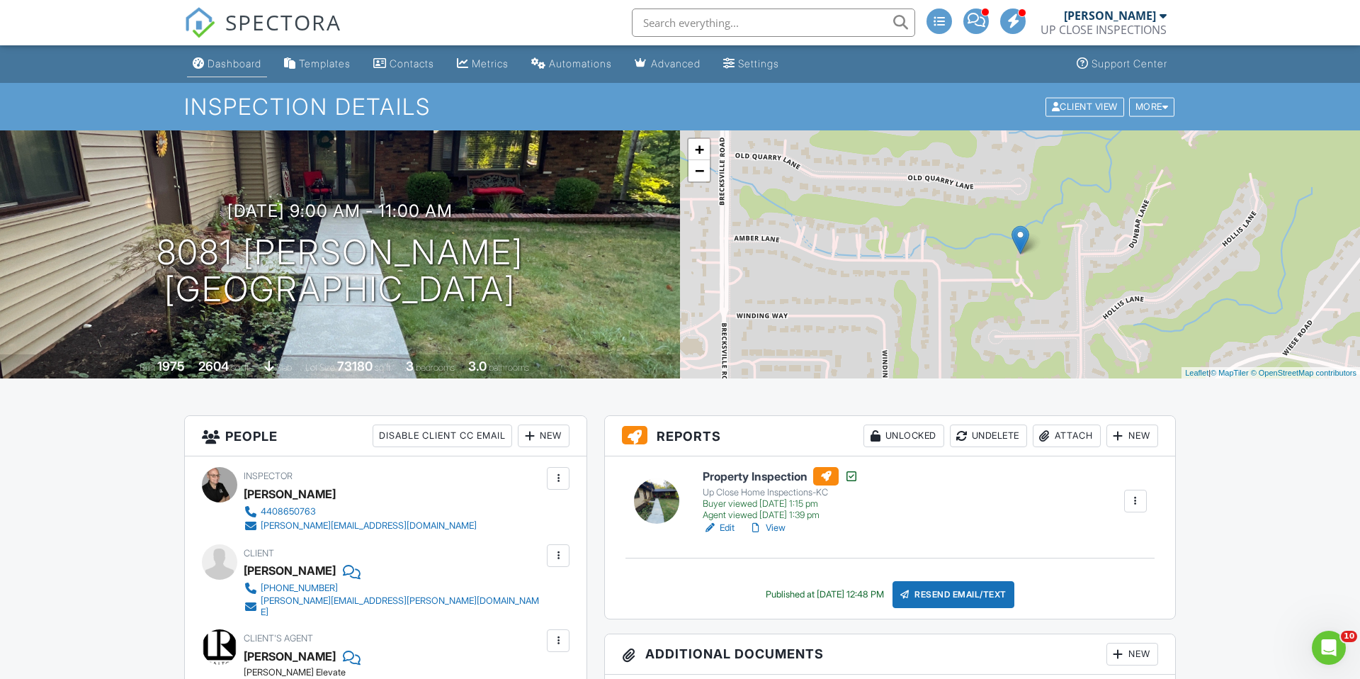
click at [242, 67] on div "Dashboard" at bounding box center [235, 63] width 54 height 12
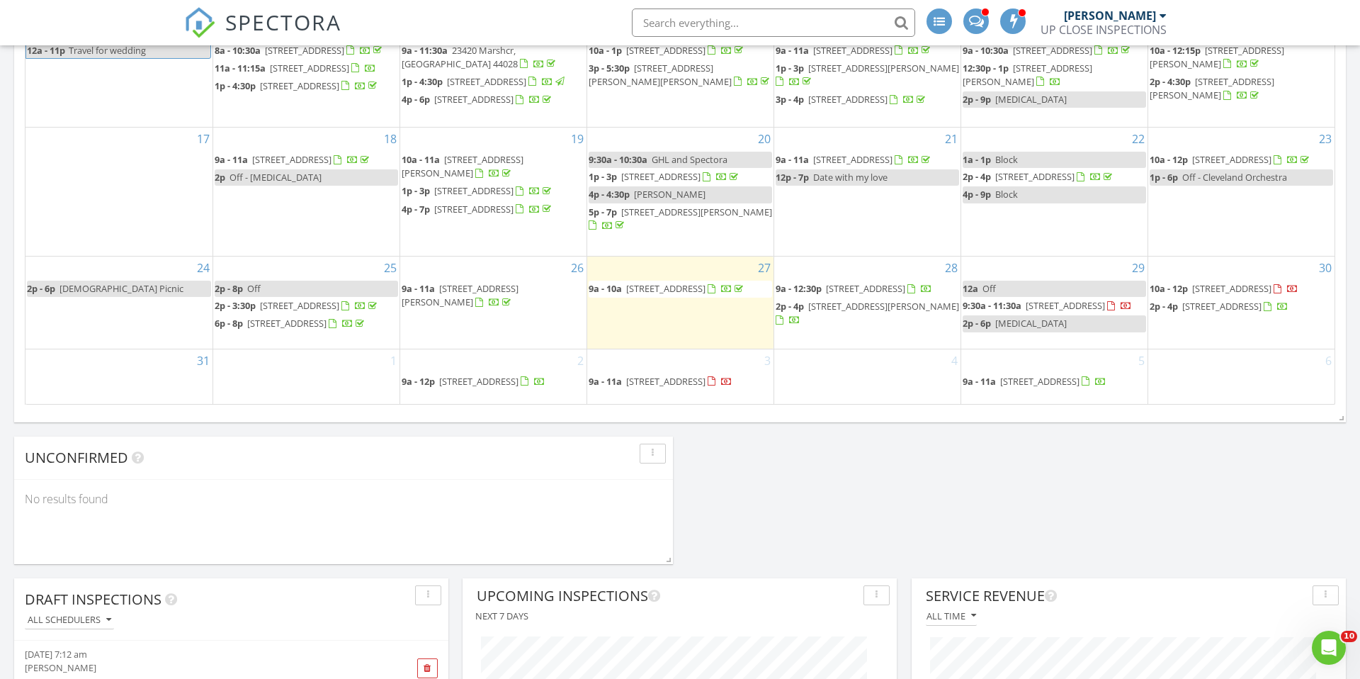
scroll to position [1015, 0]
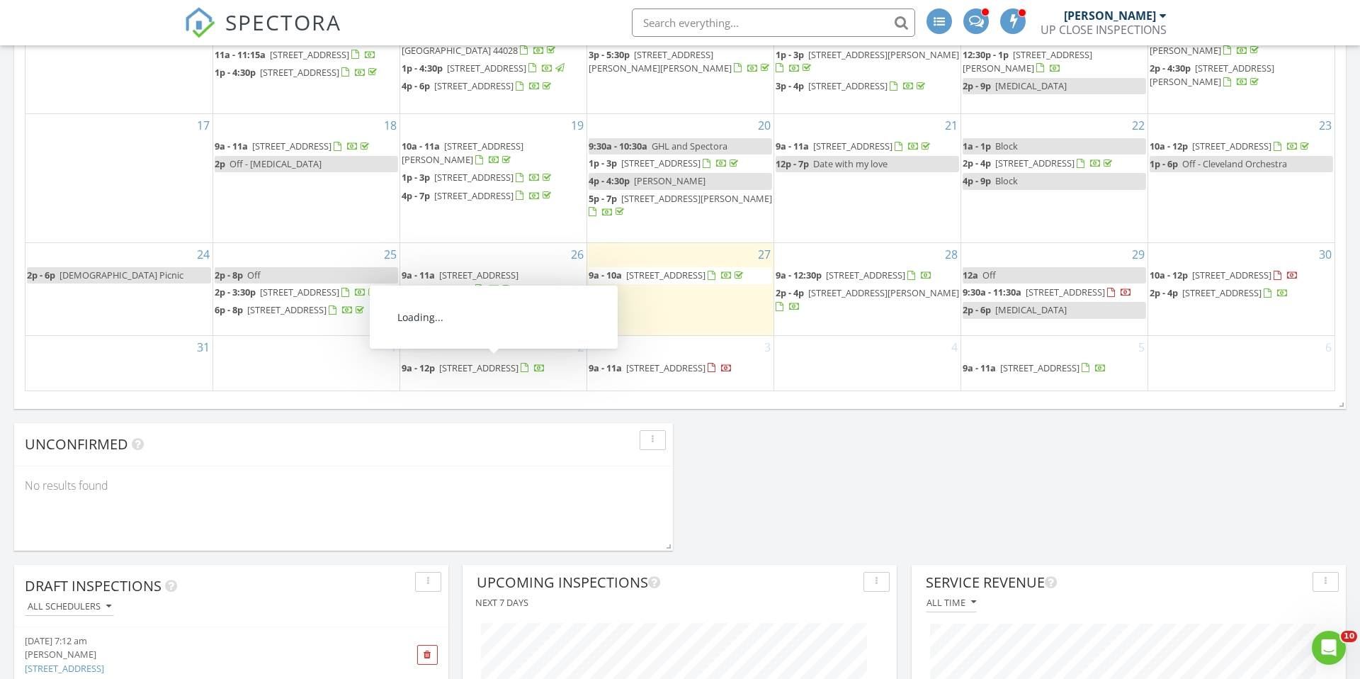
click at [466, 362] on span "[STREET_ADDRESS]" at bounding box center [478, 367] width 79 height 13
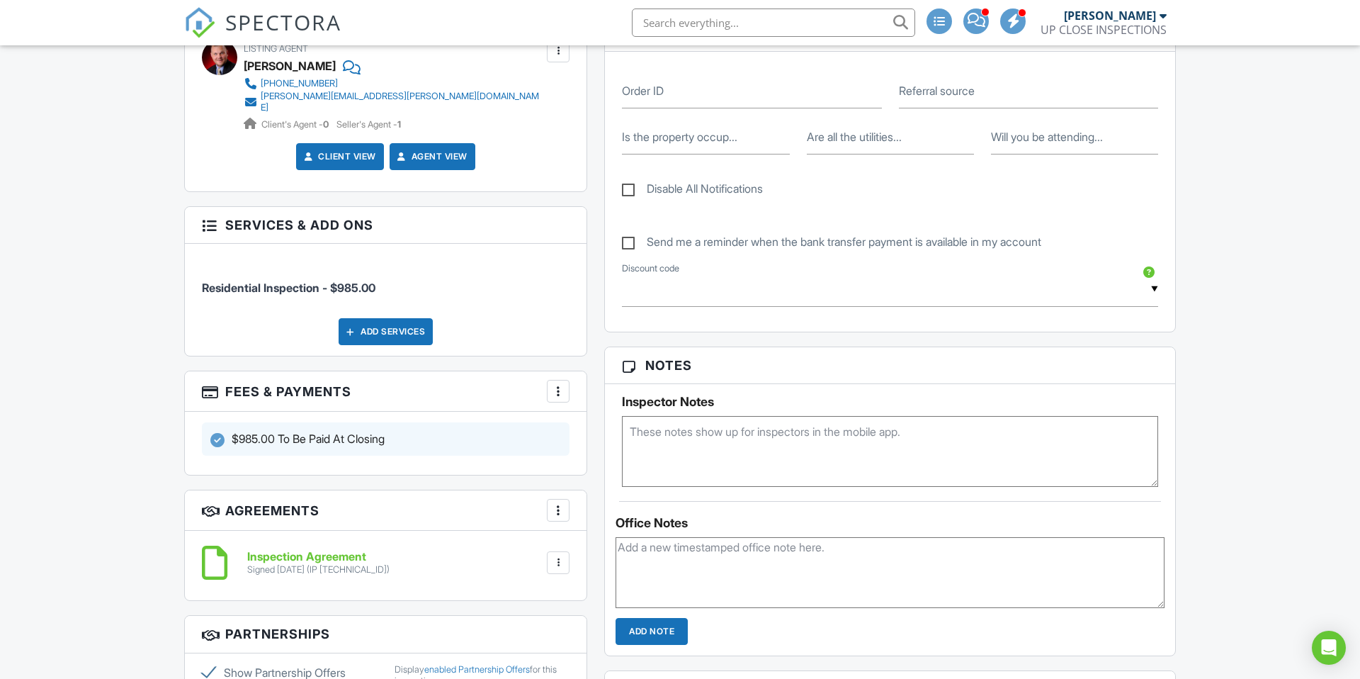
click at [556, 384] on div at bounding box center [558, 391] width 14 height 14
click at [570, 427] on div at bounding box center [568, 434] width 14 height 14
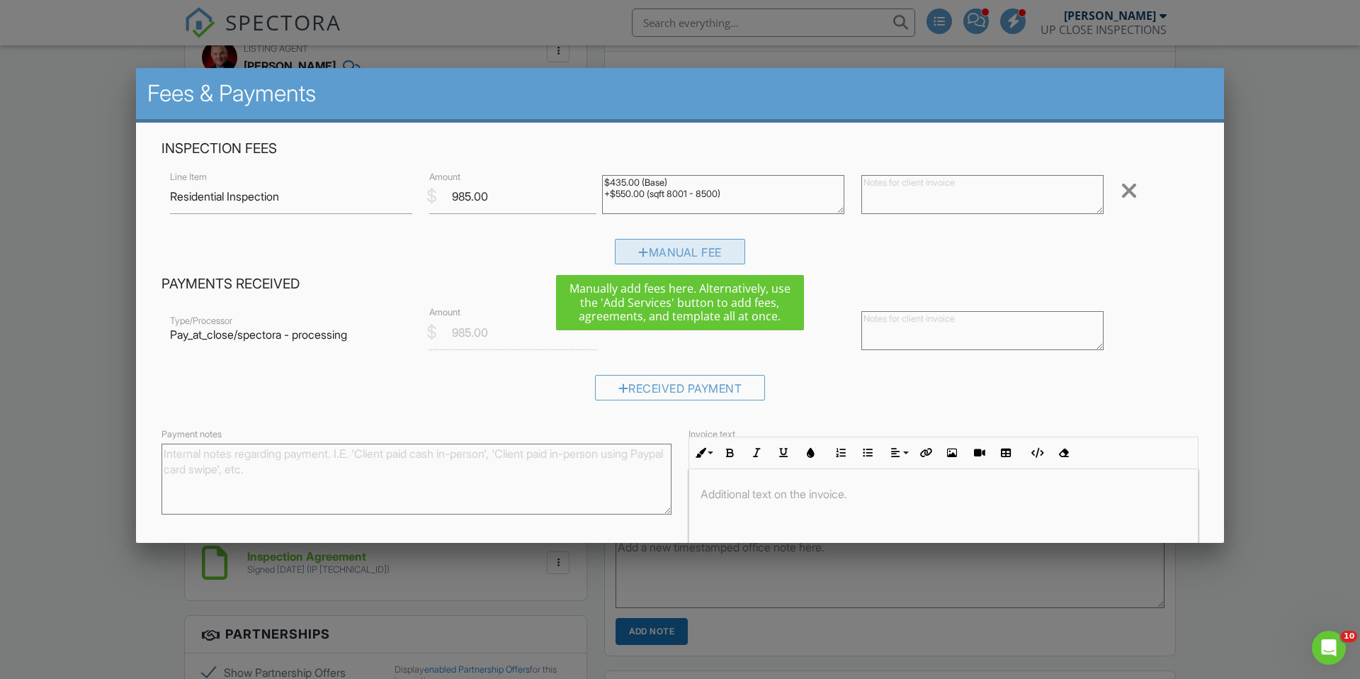
click at [691, 250] on div "Manual Fee" at bounding box center [680, 252] width 130 height 26
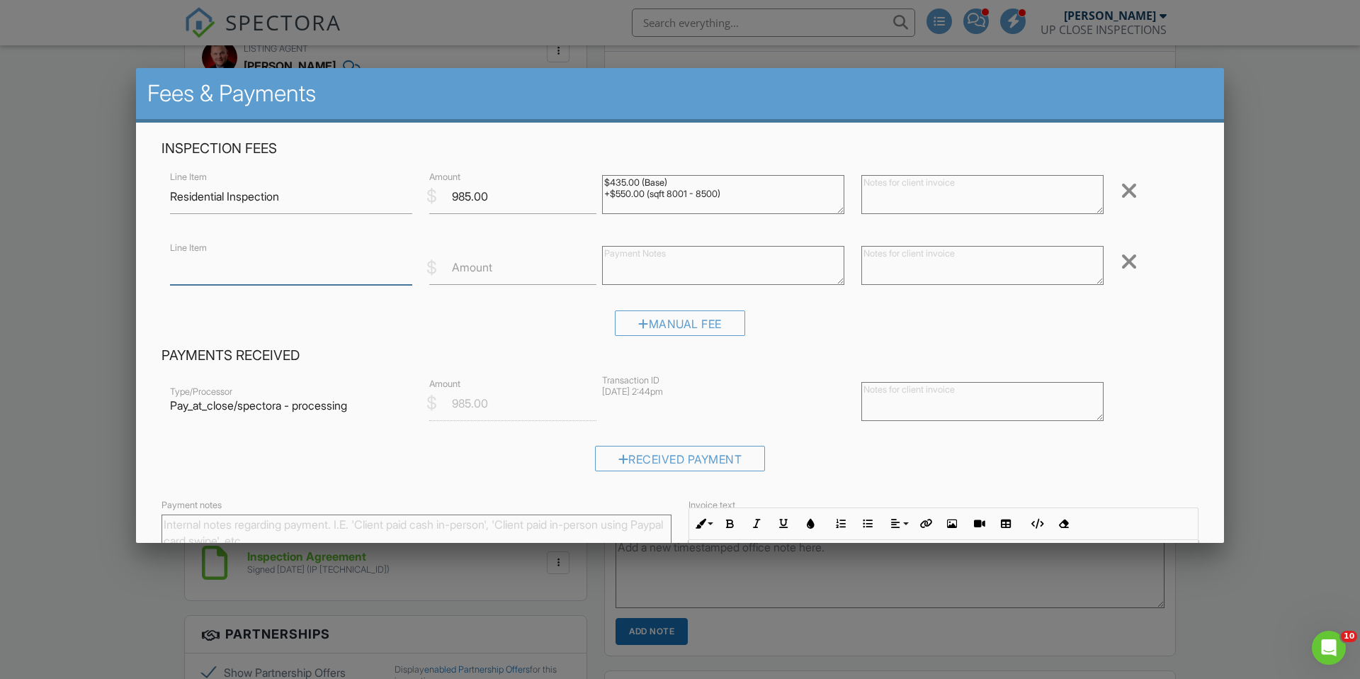
click at [251, 266] on input "Line Item" at bounding box center [291, 267] width 242 height 35
type input "Pay at closing Fee"
type input "50.00"
click at [817, 257] on textarea at bounding box center [723, 265] width 242 height 39
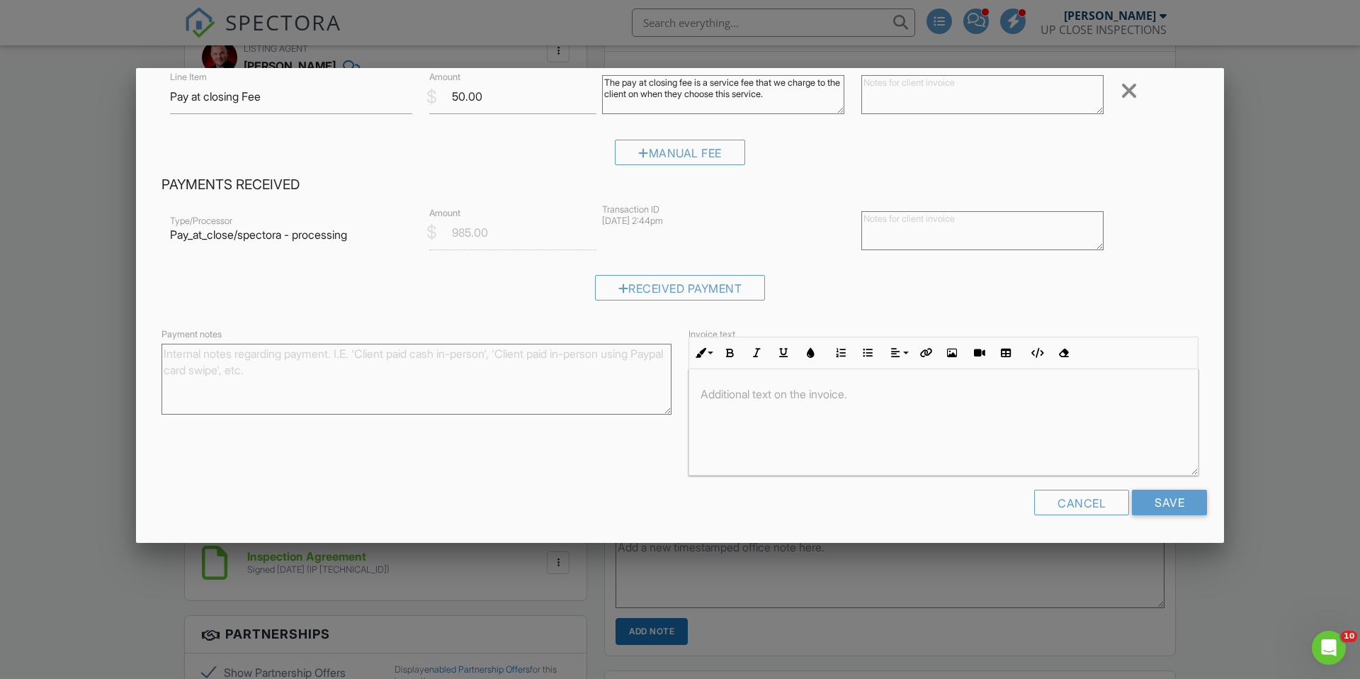
scroll to position [169, 0]
type textarea "The pay at closing fee is a service fee that we charge to the client on when th…"
click at [1178, 505] on input "Save" at bounding box center [1169, 505] width 75 height 26
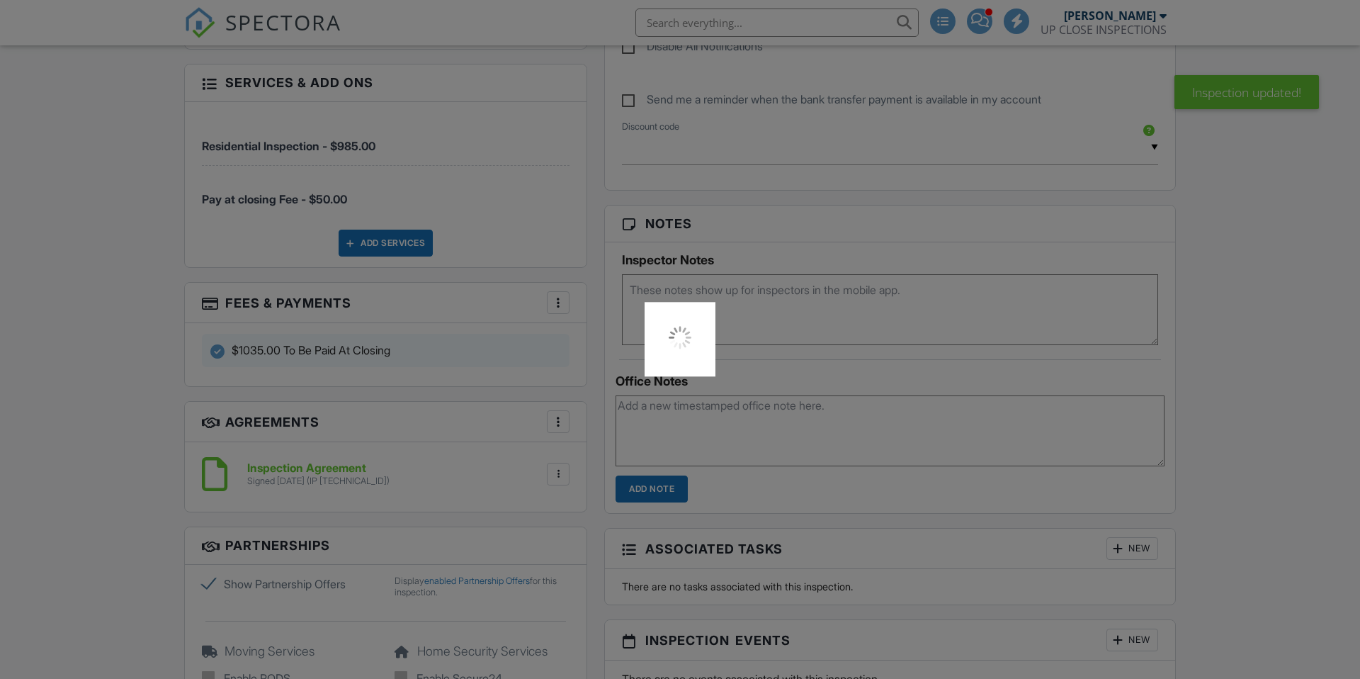
scroll to position [1168, 0]
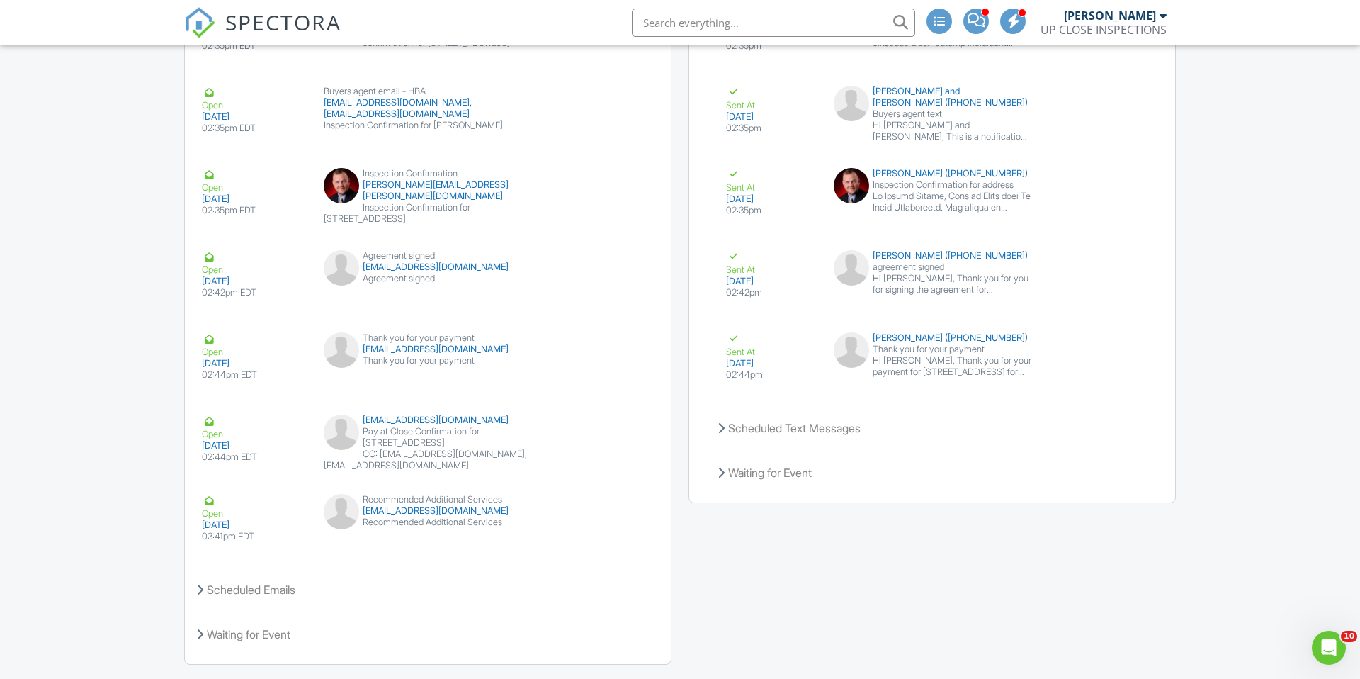
scroll to position [2153, 0]
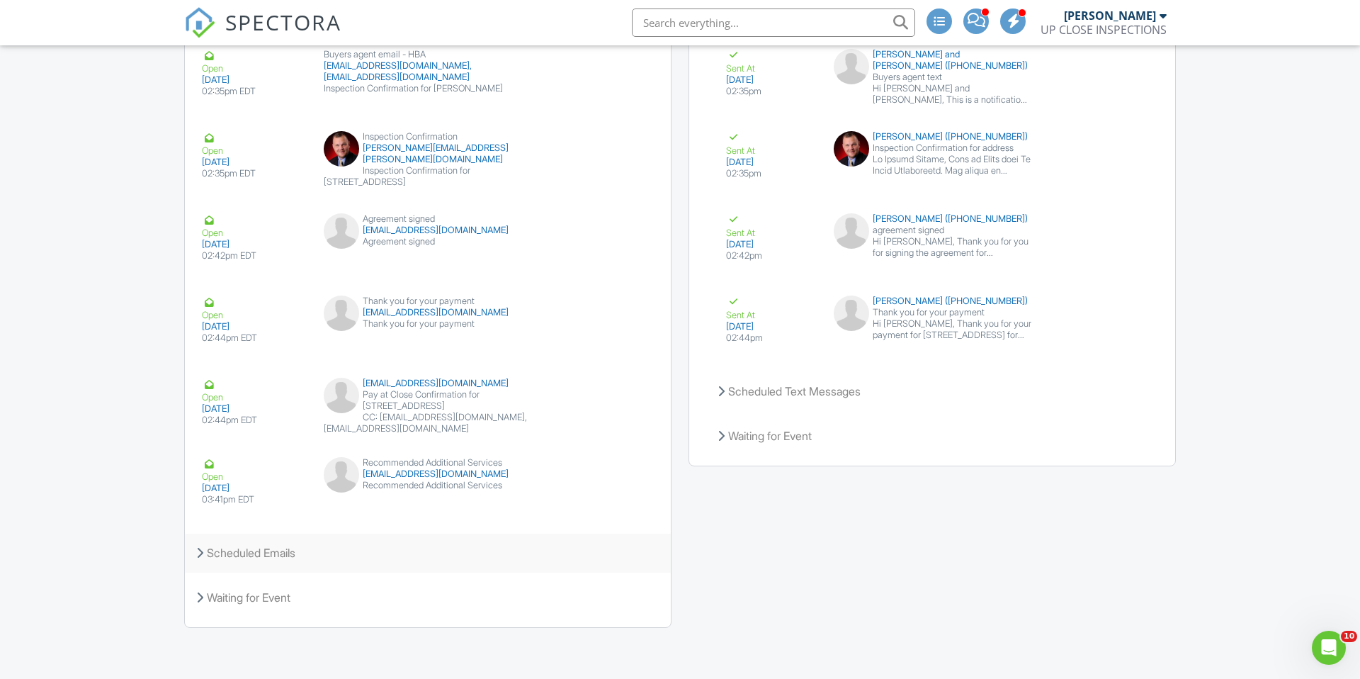
drag, startPoint x: 290, startPoint y: 551, endPoint x: 278, endPoint y: 545, distance: 13.0
click at [290, 551] on div "Scheduled Emails" at bounding box center [428, 553] width 486 height 38
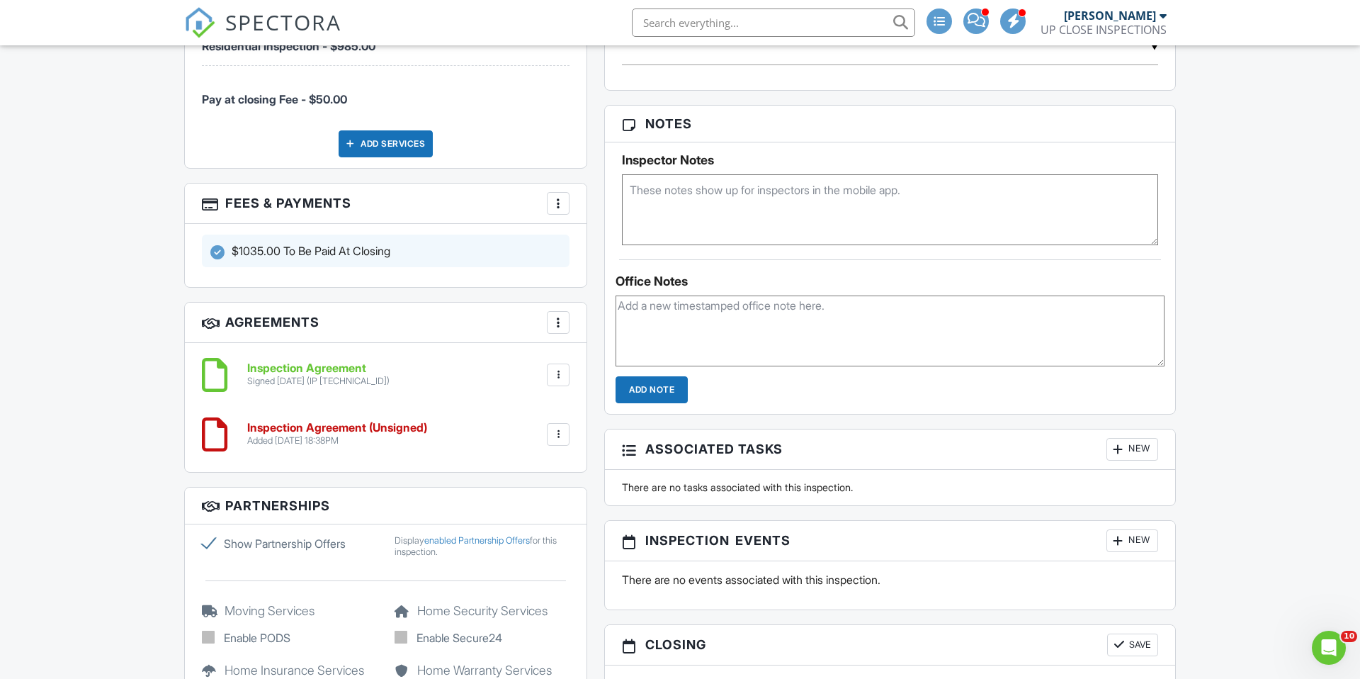
scroll to position [946, 0]
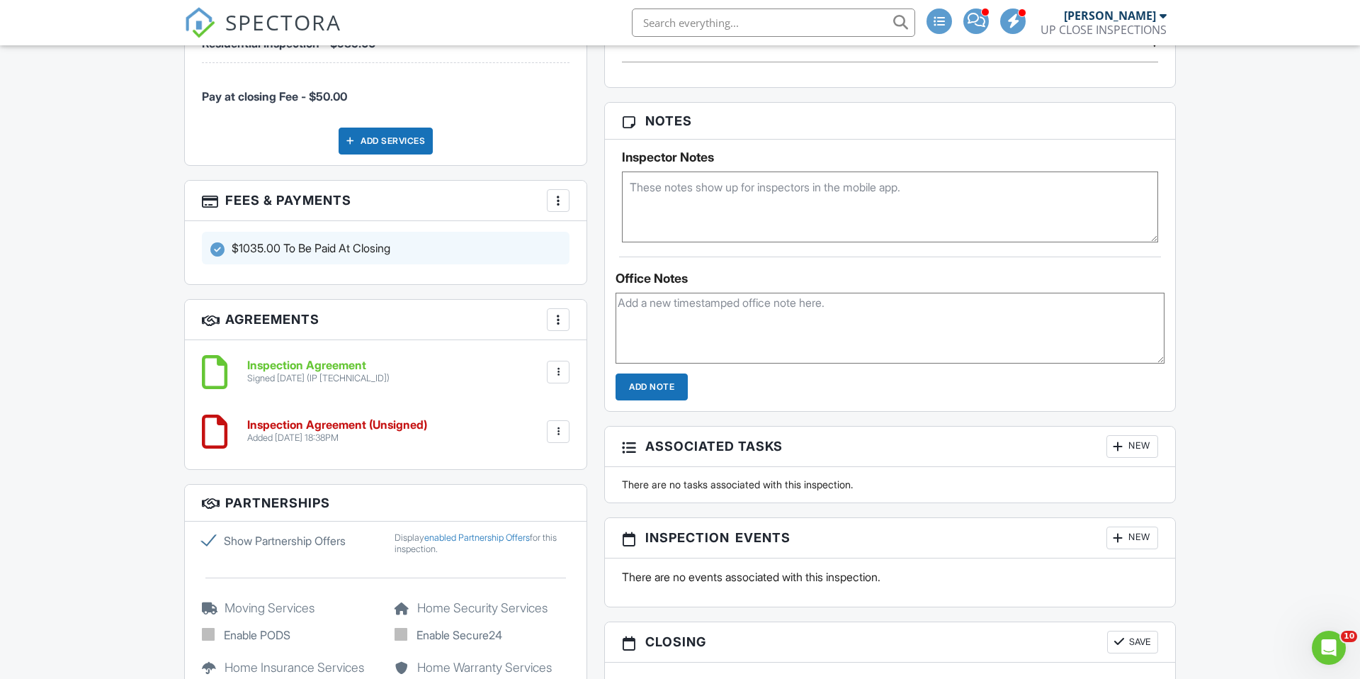
click at [565, 426] on div at bounding box center [558, 431] width 14 height 14
click at [531, 527] on li "Delete" at bounding box center [520, 541] width 81 height 35
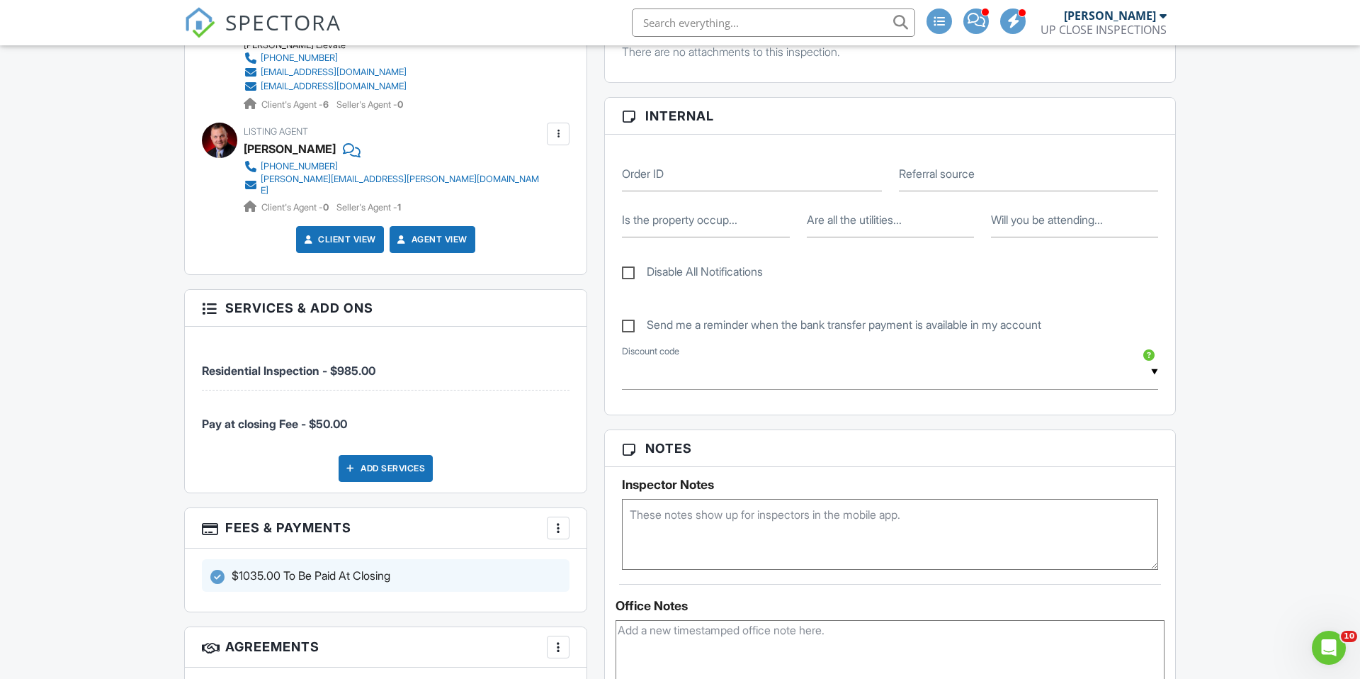
scroll to position [569, 0]
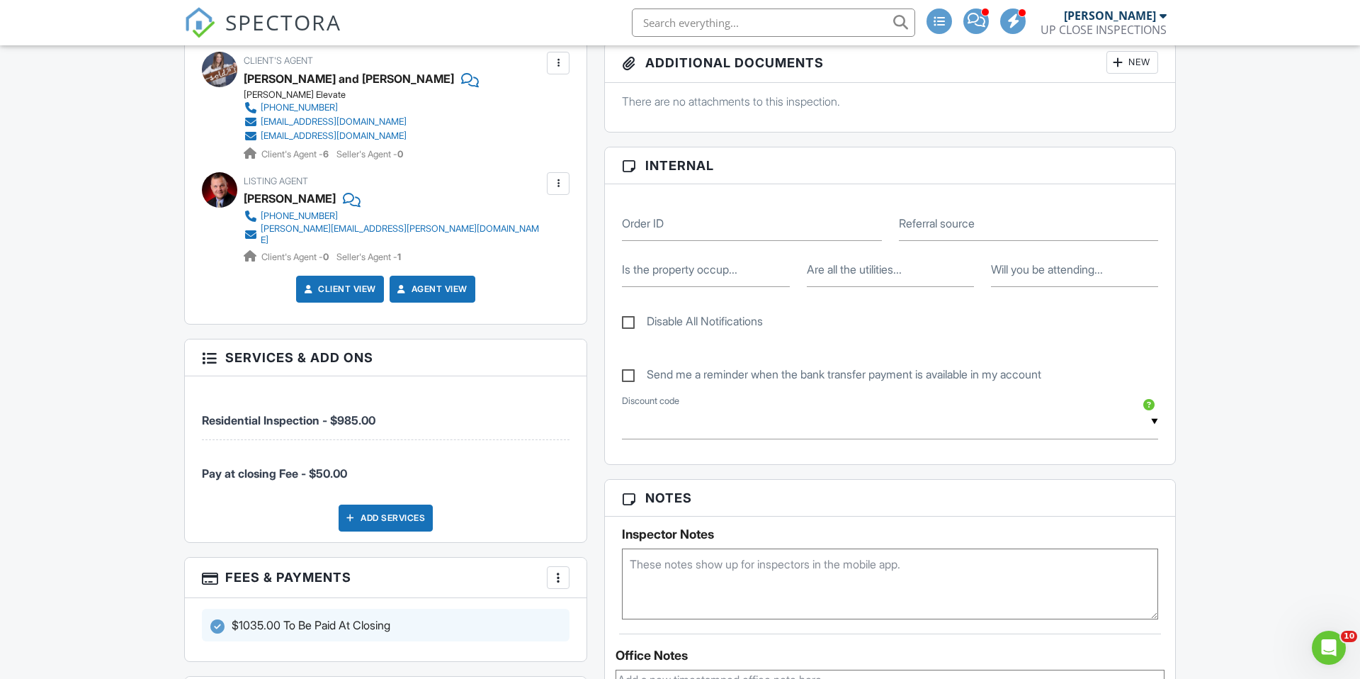
click at [400, 507] on div "Add Services" at bounding box center [386, 517] width 94 height 27
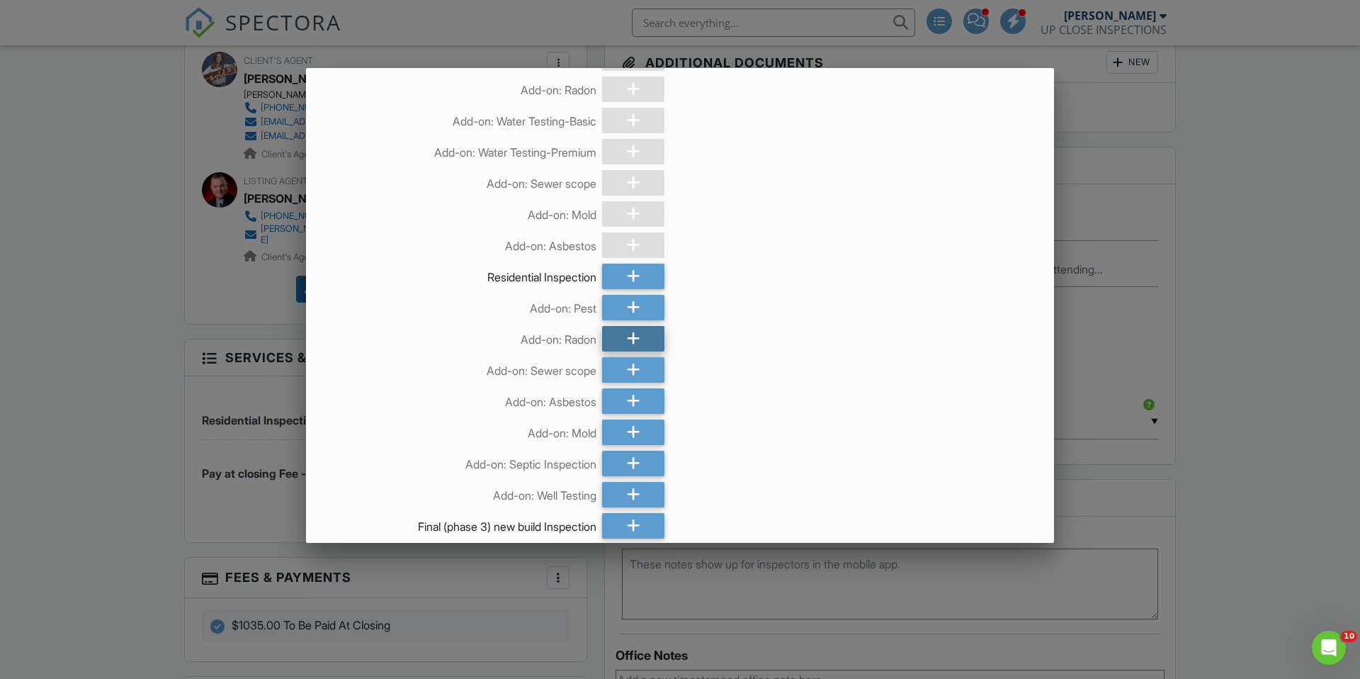
click at [638, 348] on icon at bounding box center [633, 339] width 13 height 26
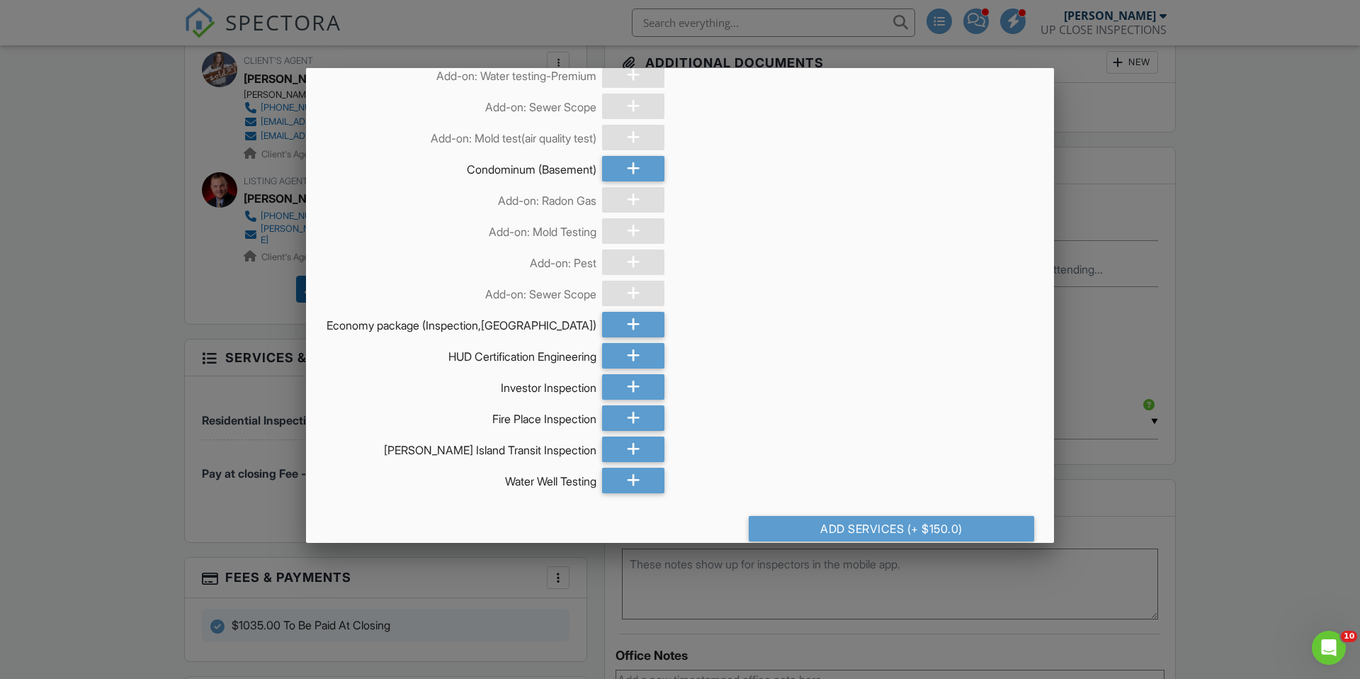
scroll to position [2782, 0]
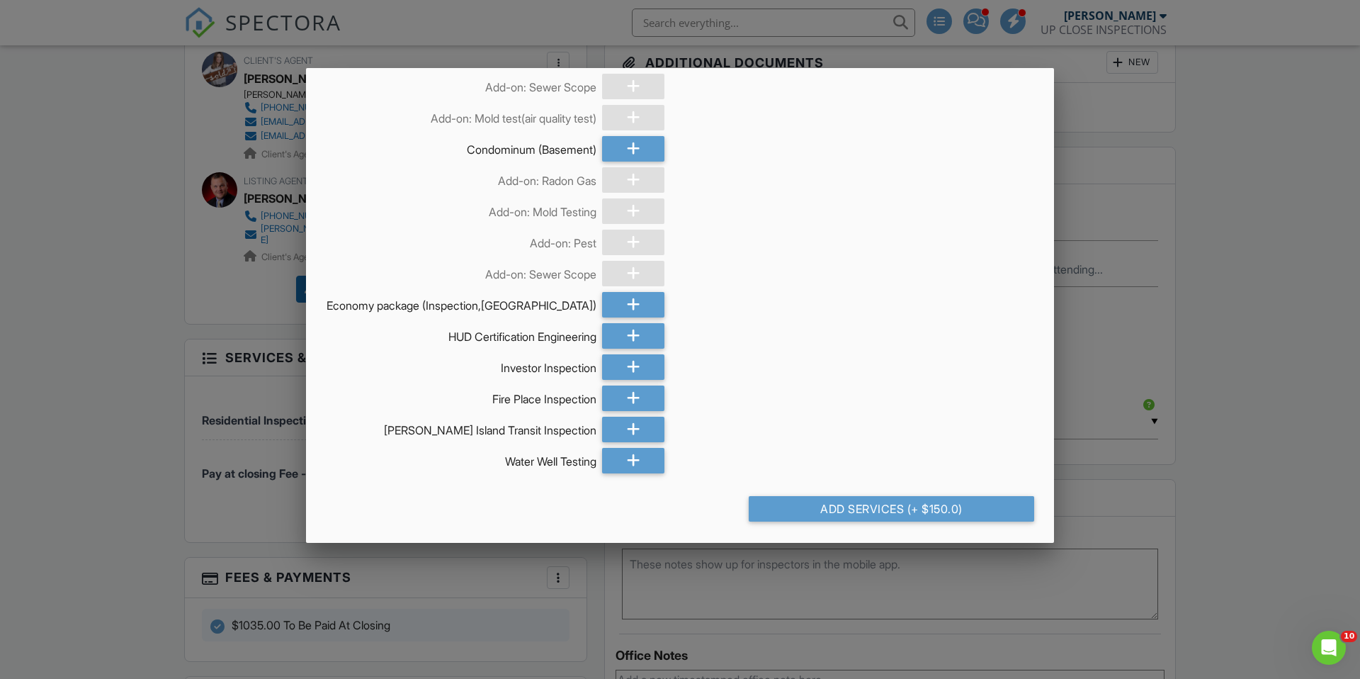
click at [956, 496] on div "Add Services (+ $150.0)" at bounding box center [892, 509] width 286 height 26
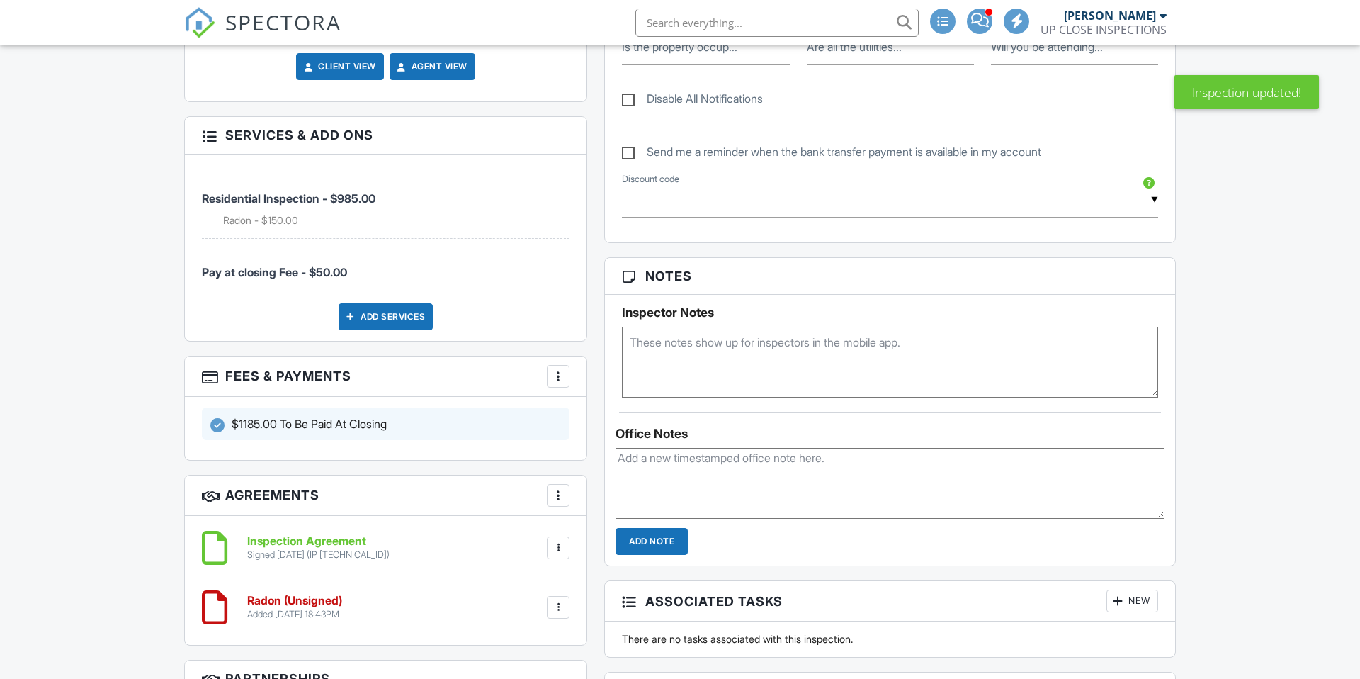
scroll to position [936, 0]
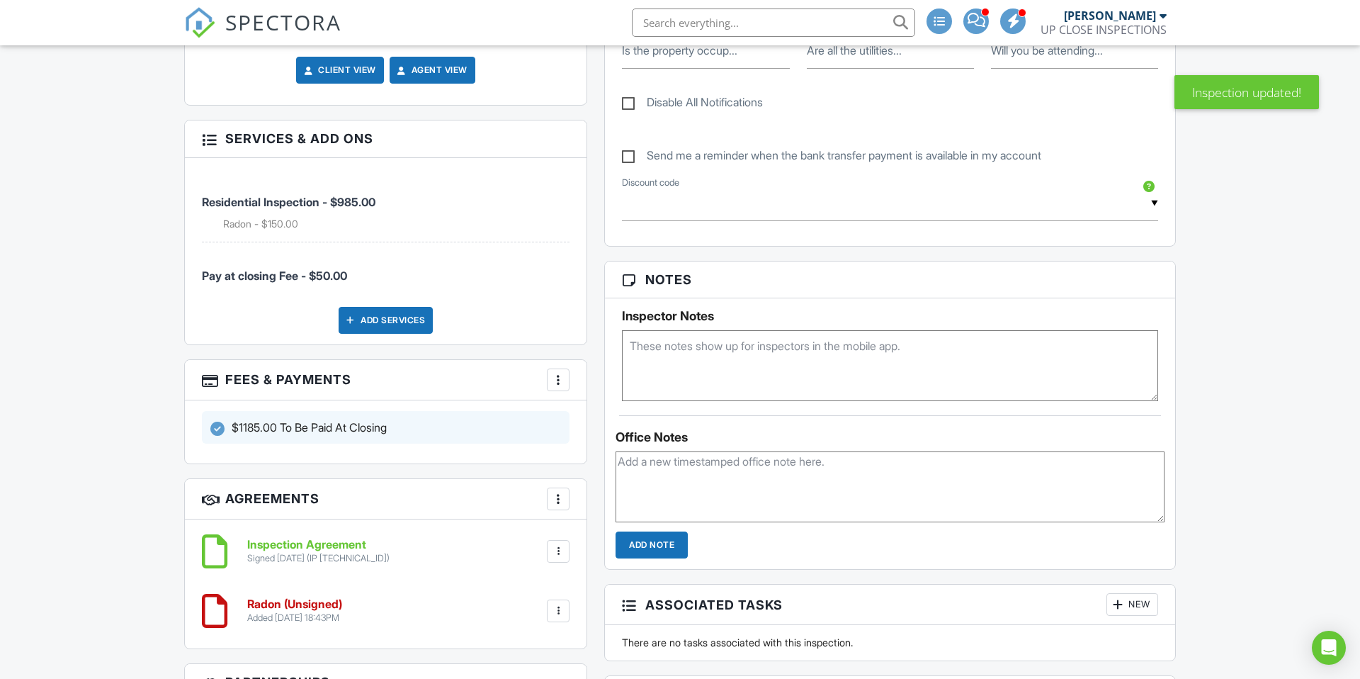
click at [561, 373] on div at bounding box center [558, 380] width 14 height 14
click at [592, 415] on li "Edit Fees & Payments" at bounding box center [630, 422] width 148 height 35
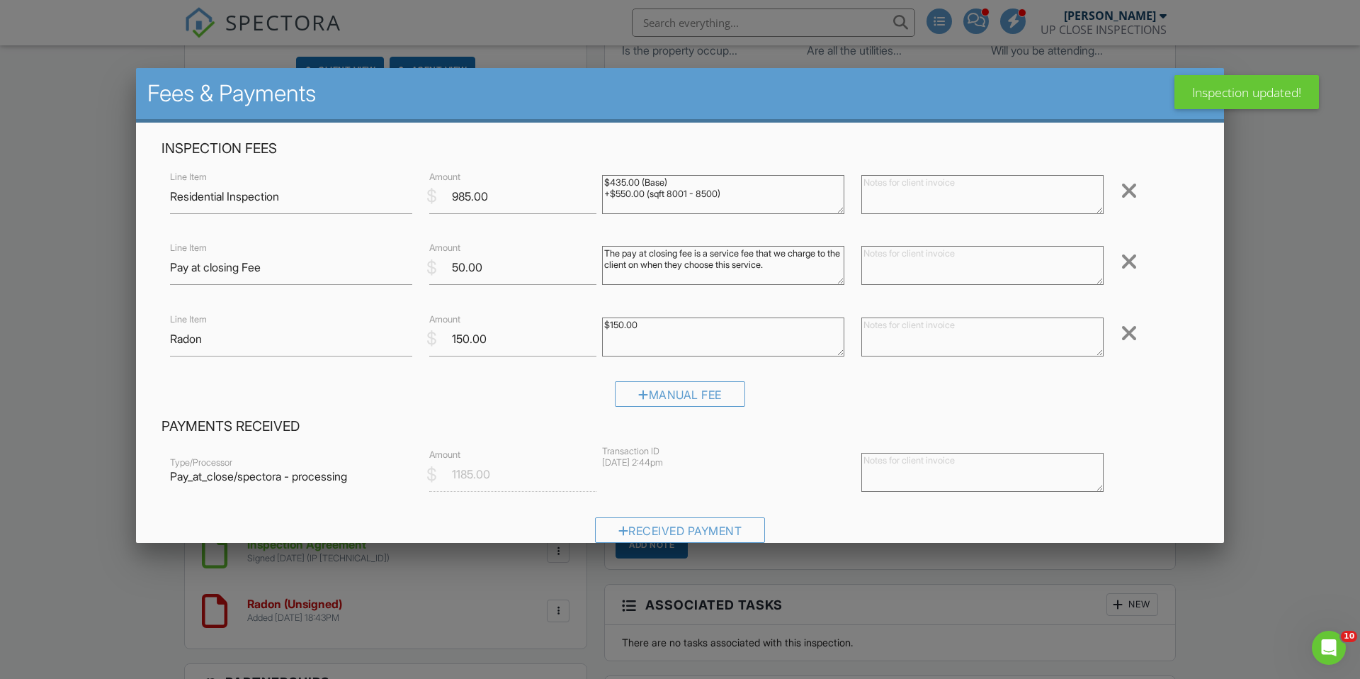
click at [1131, 262] on div at bounding box center [1129, 261] width 17 height 23
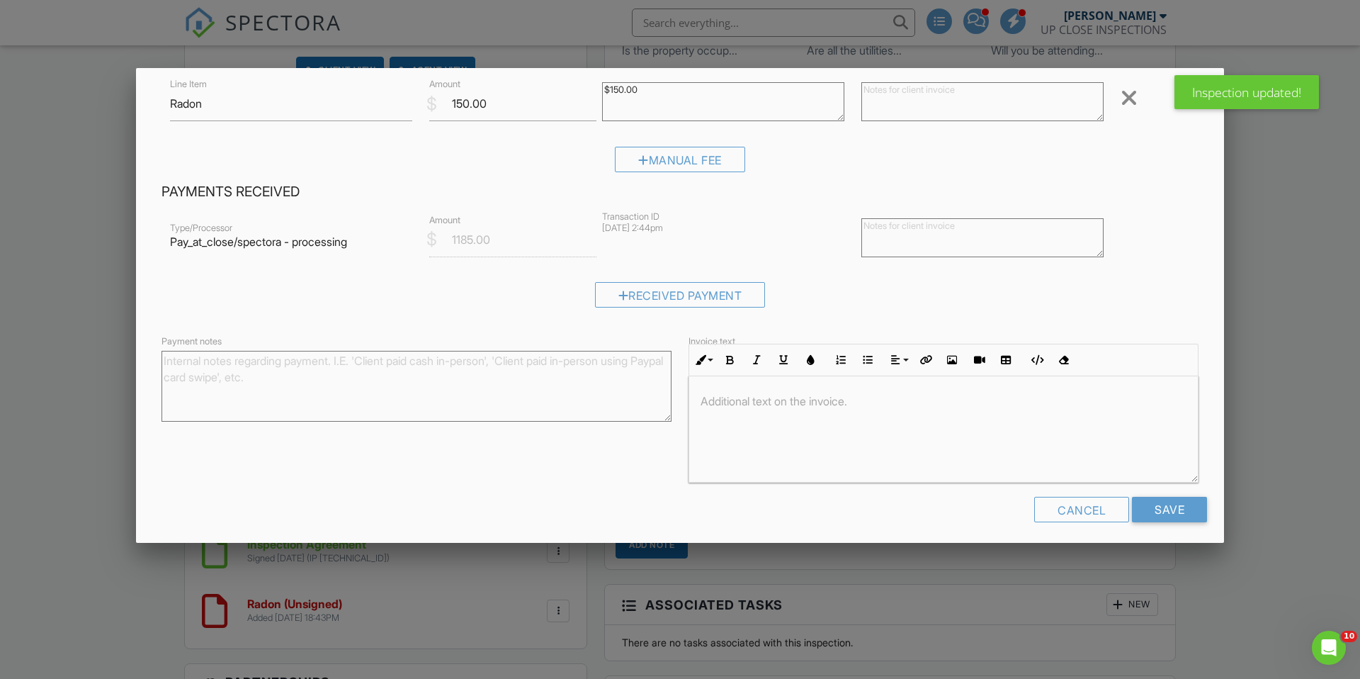
scroll to position [171, 0]
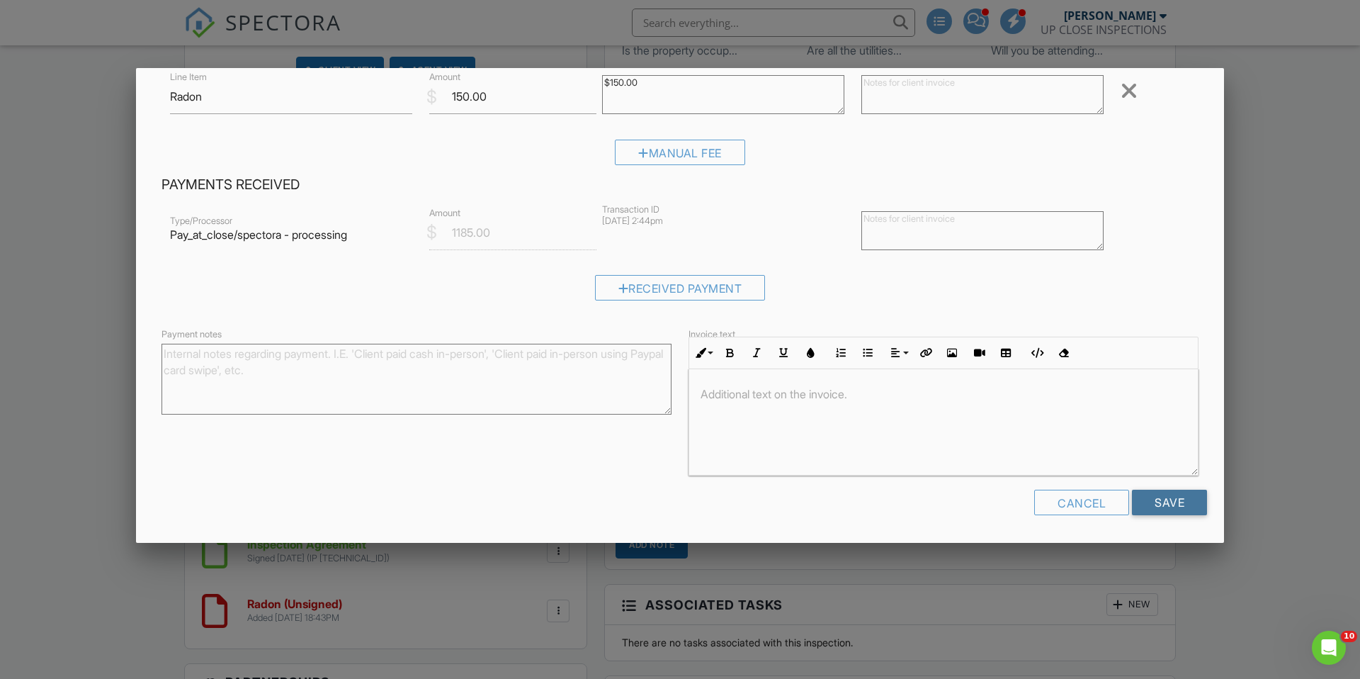
drag, startPoint x: 1189, startPoint y: 509, endPoint x: 1158, endPoint y: 500, distance: 32.7
click at [1189, 509] on input "Save" at bounding box center [1169, 503] width 75 height 26
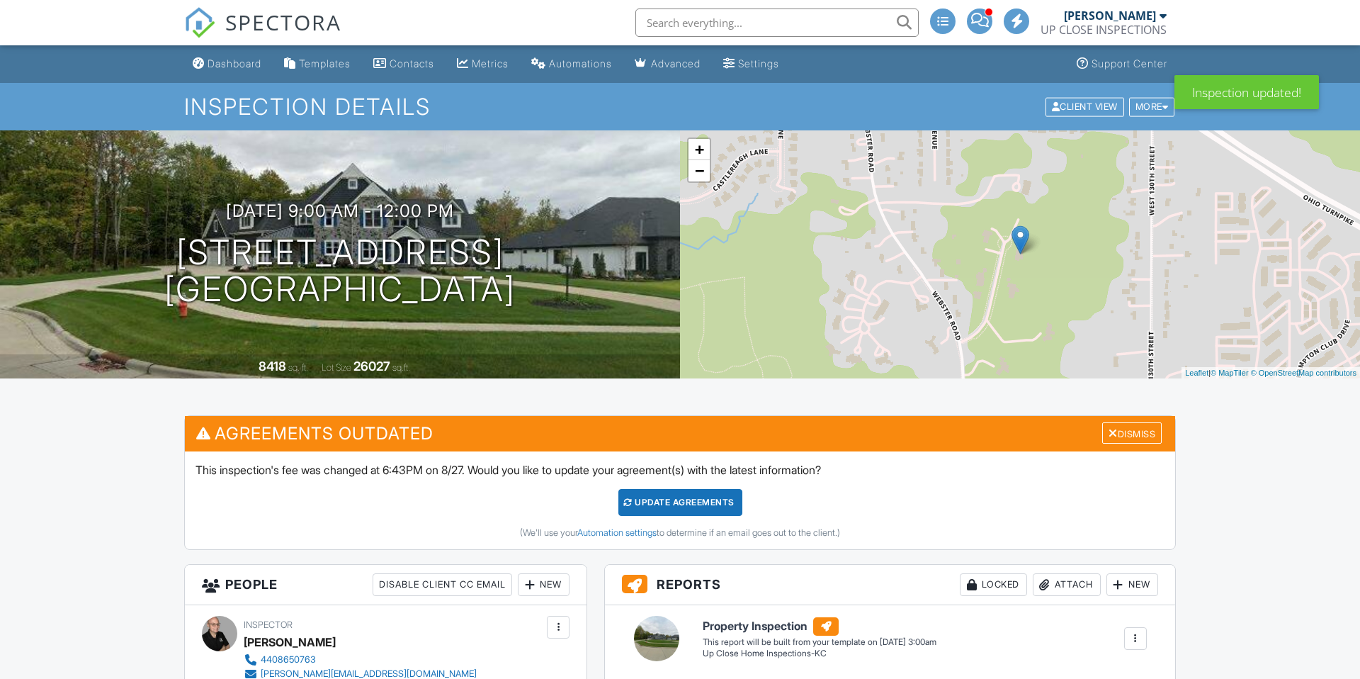
click at [682, 497] on div "Update Agreements" at bounding box center [681, 502] width 124 height 27
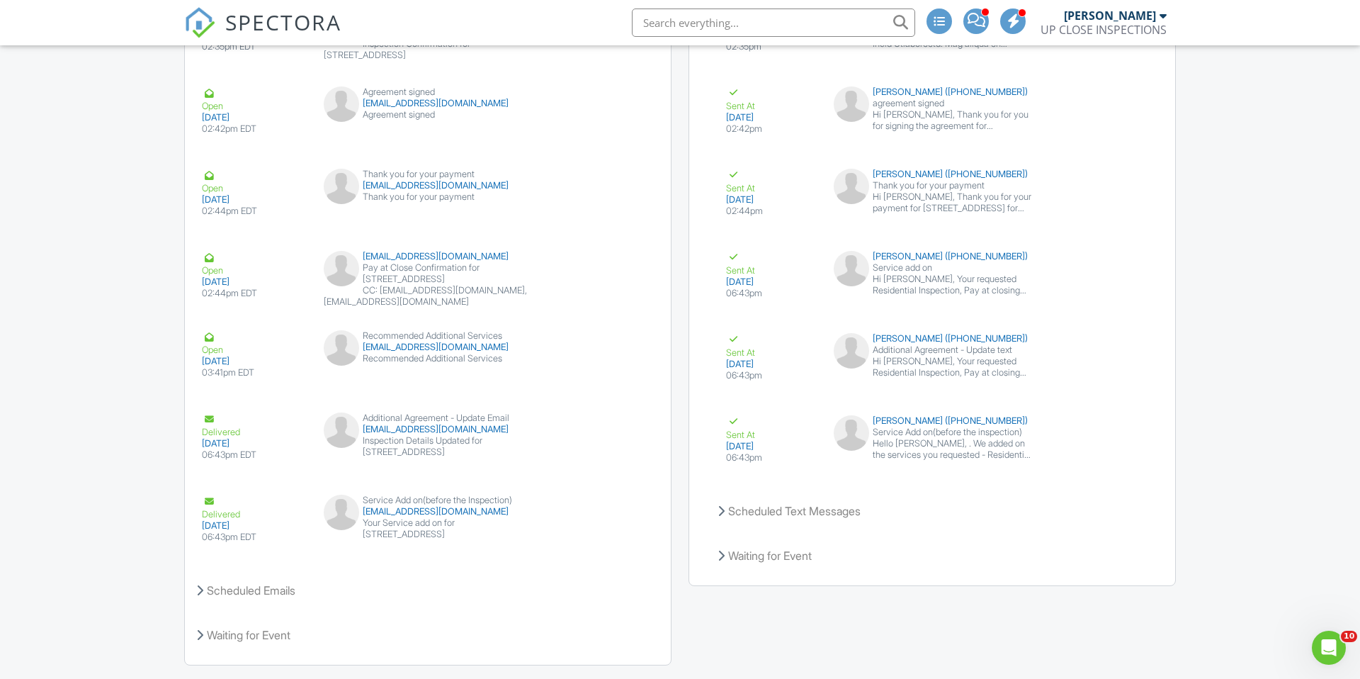
scroll to position [2335, 0]
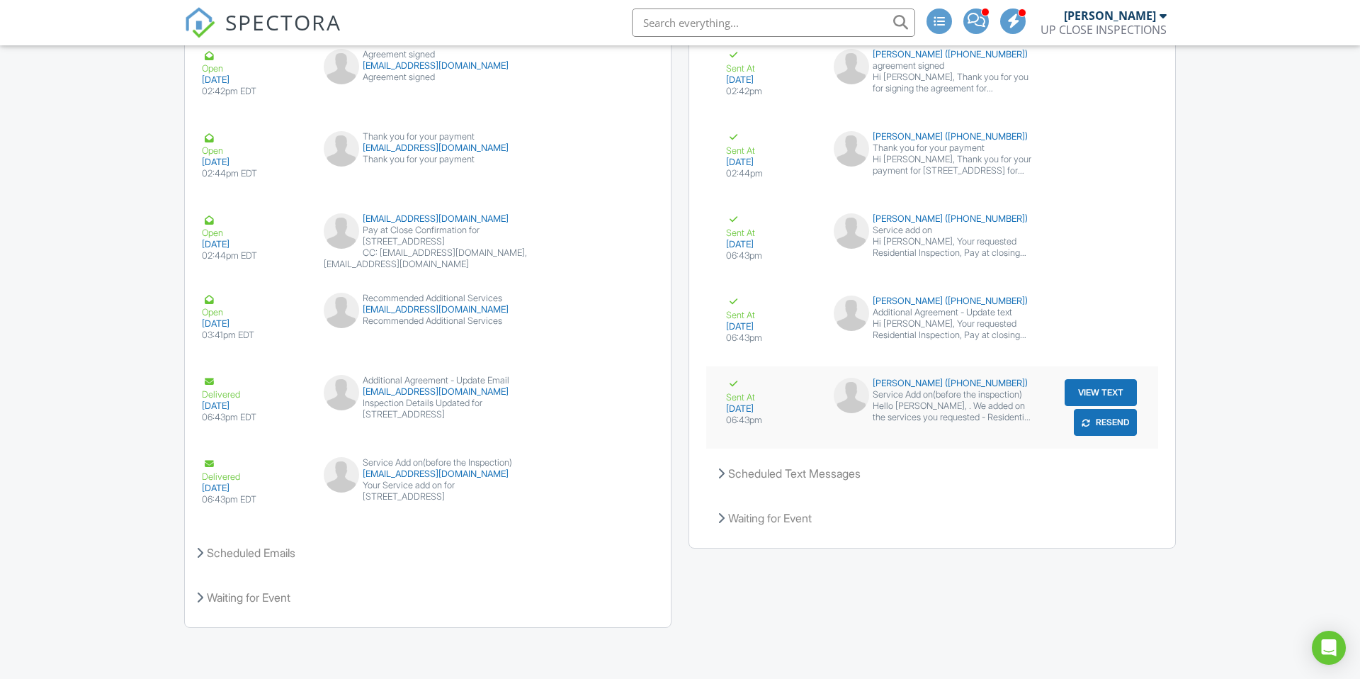
click at [1091, 390] on button "View Text" at bounding box center [1101, 392] width 72 height 27
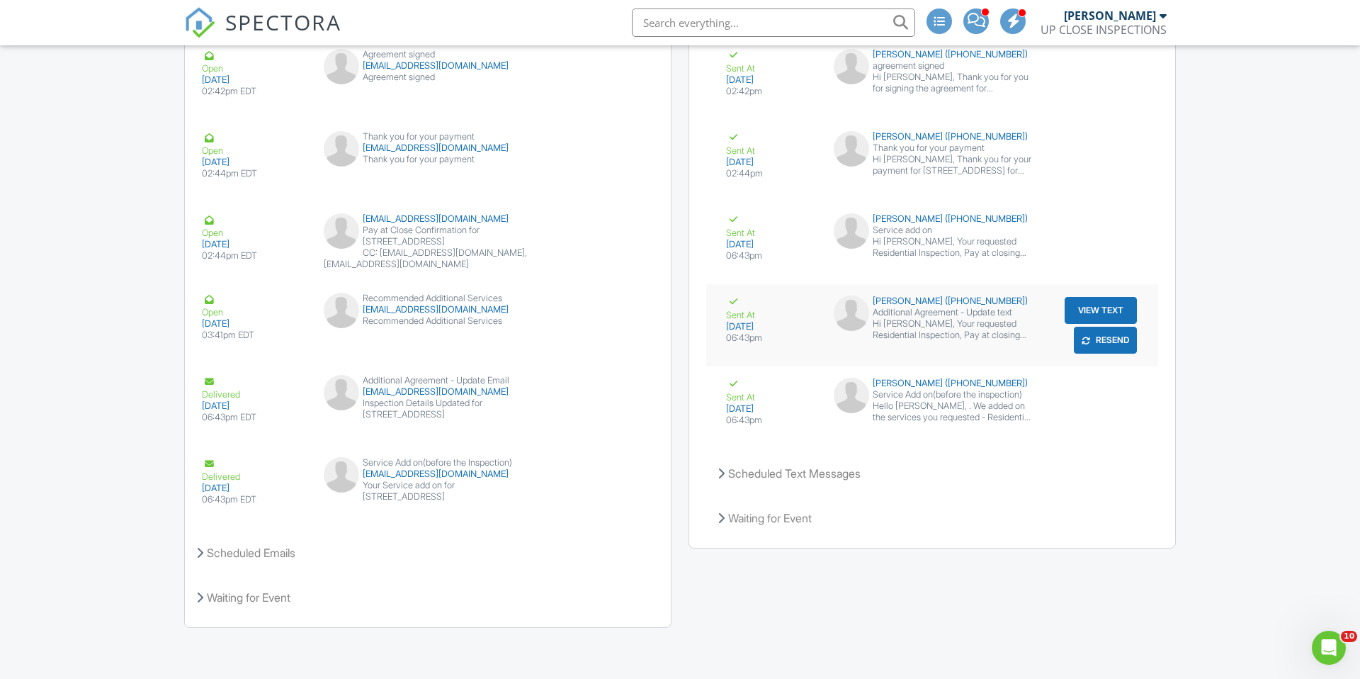
click at [1085, 310] on button "View Text" at bounding box center [1101, 310] width 72 height 27
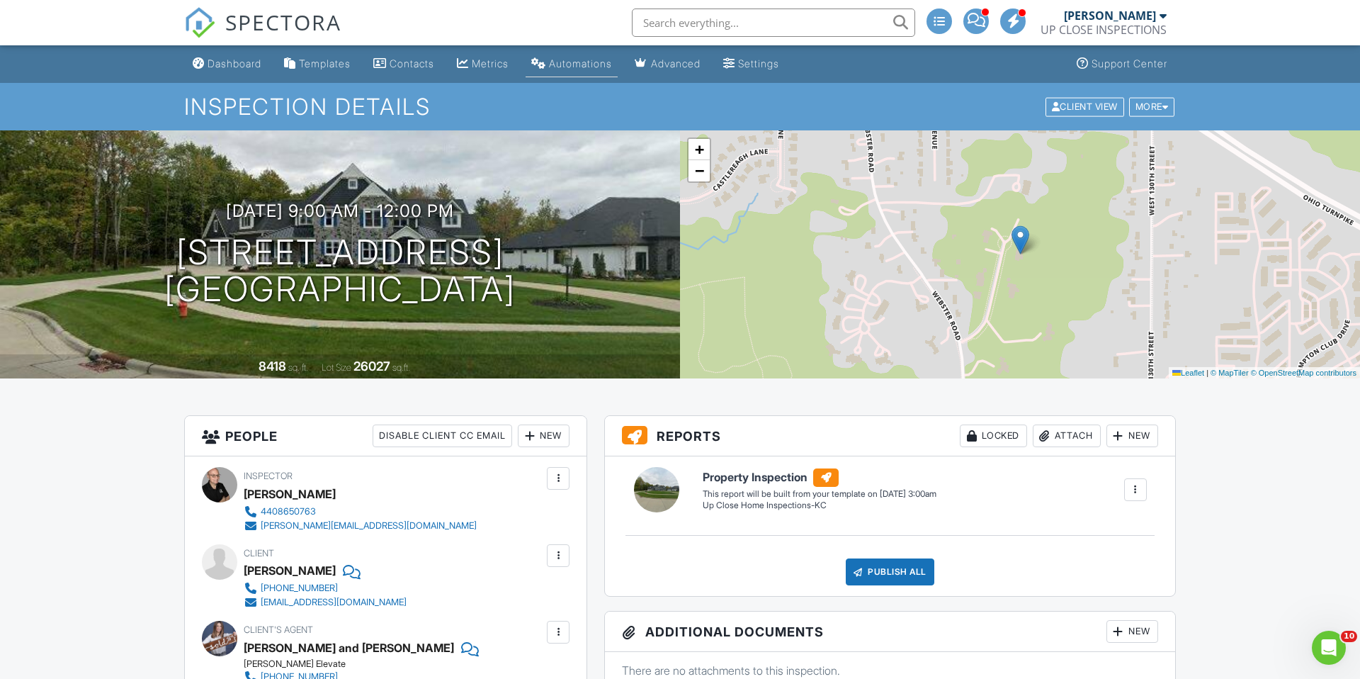
click at [565, 64] on div "Automations" at bounding box center [580, 63] width 63 height 12
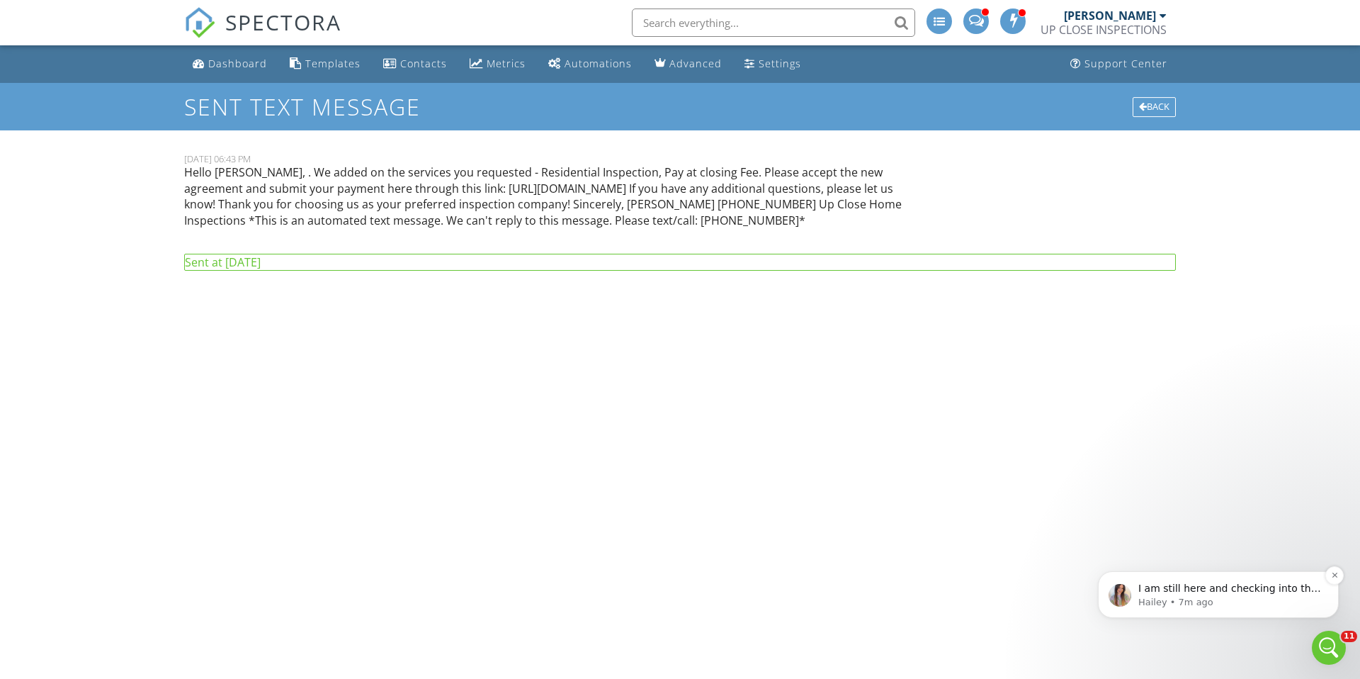
click at [1223, 590] on p "I am still here and checking into this for you. It requires my full attention a…" at bounding box center [1230, 589] width 183 height 14
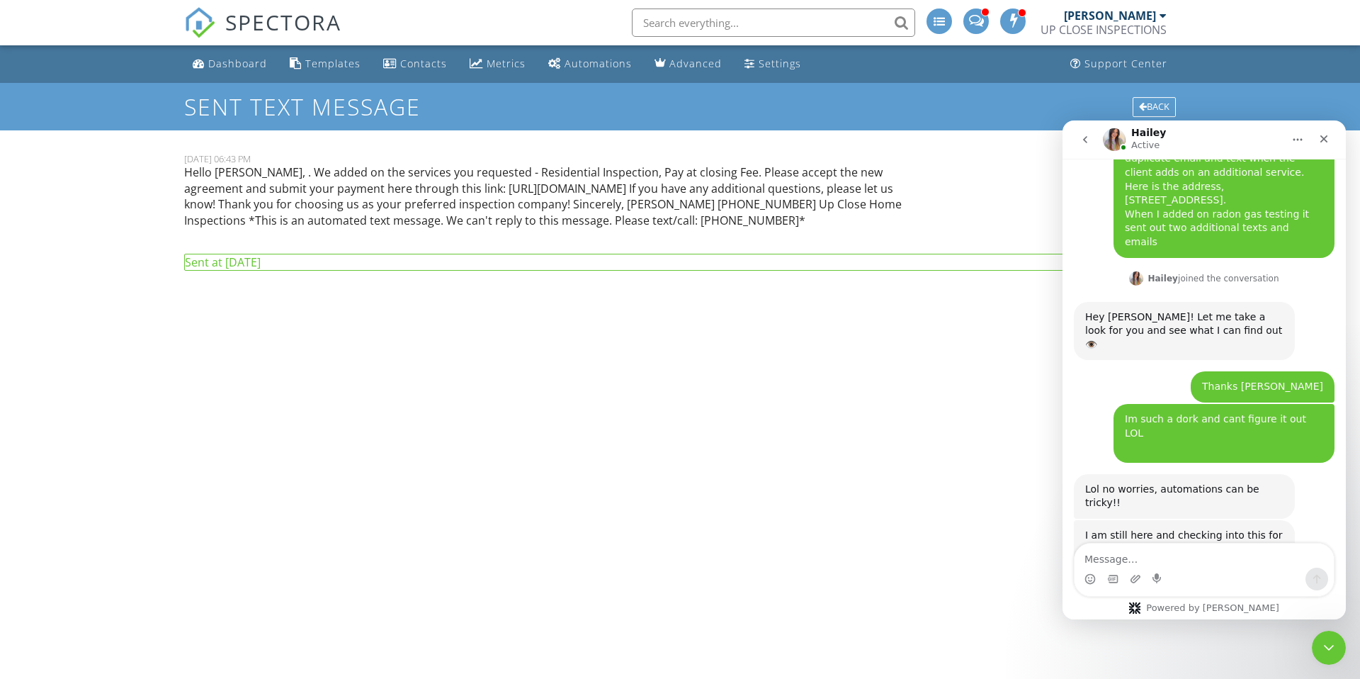
scroll to position [1338, 0]
click at [1215, 558] on textarea "Message…" at bounding box center [1204, 555] width 259 height 24
click at [237, 63] on div "Dashboard" at bounding box center [237, 63] width 59 height 13
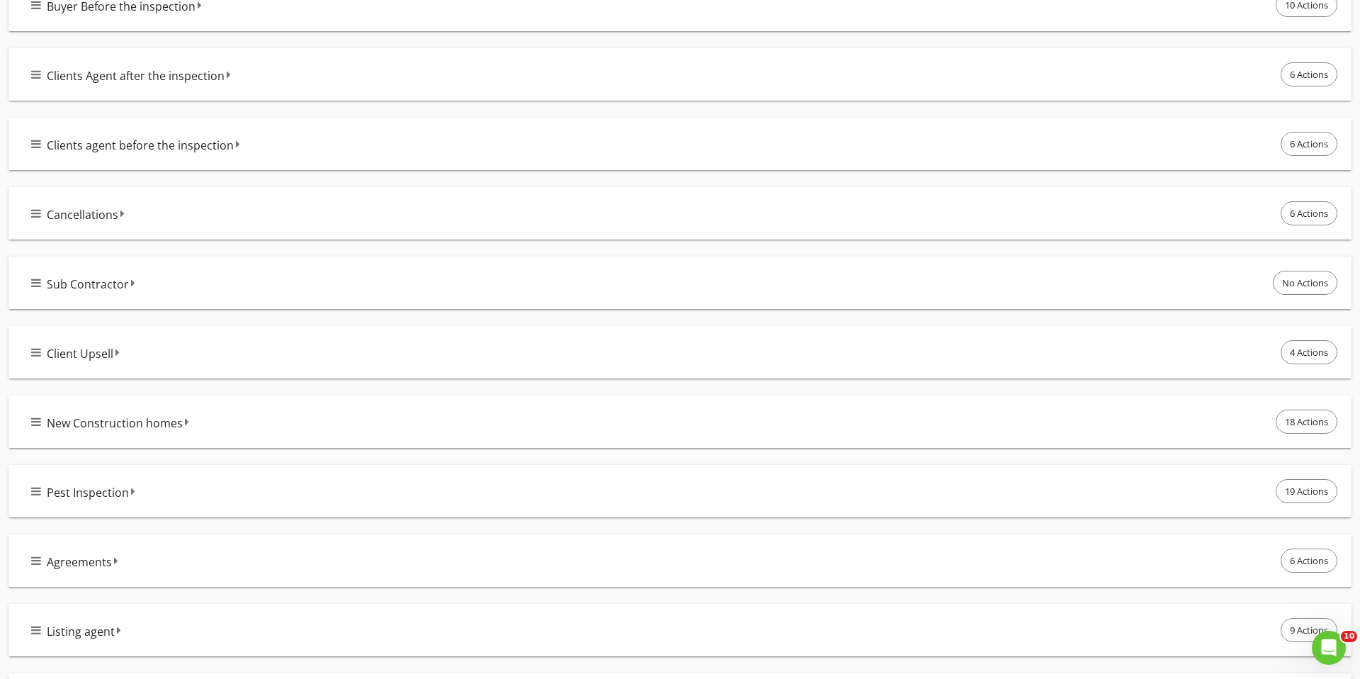
scroll to position [354, 0]
click at [244, 23] on div "Buyer Before the inspection 10 Actions" at bounding box center [680, 1] width 1343 height 52
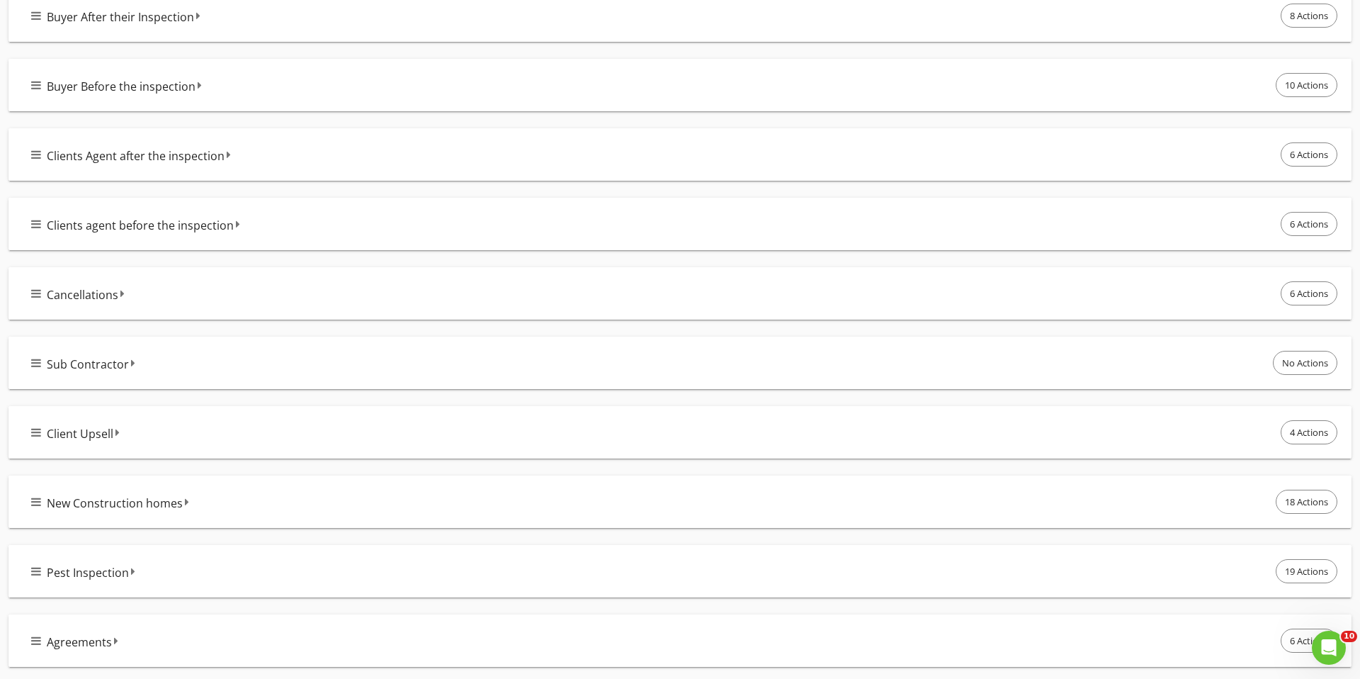
click at [266, 82] on div "Buyer Before the inspection 10 Actions" at bounding box center [685, 85] width 1309 height 30
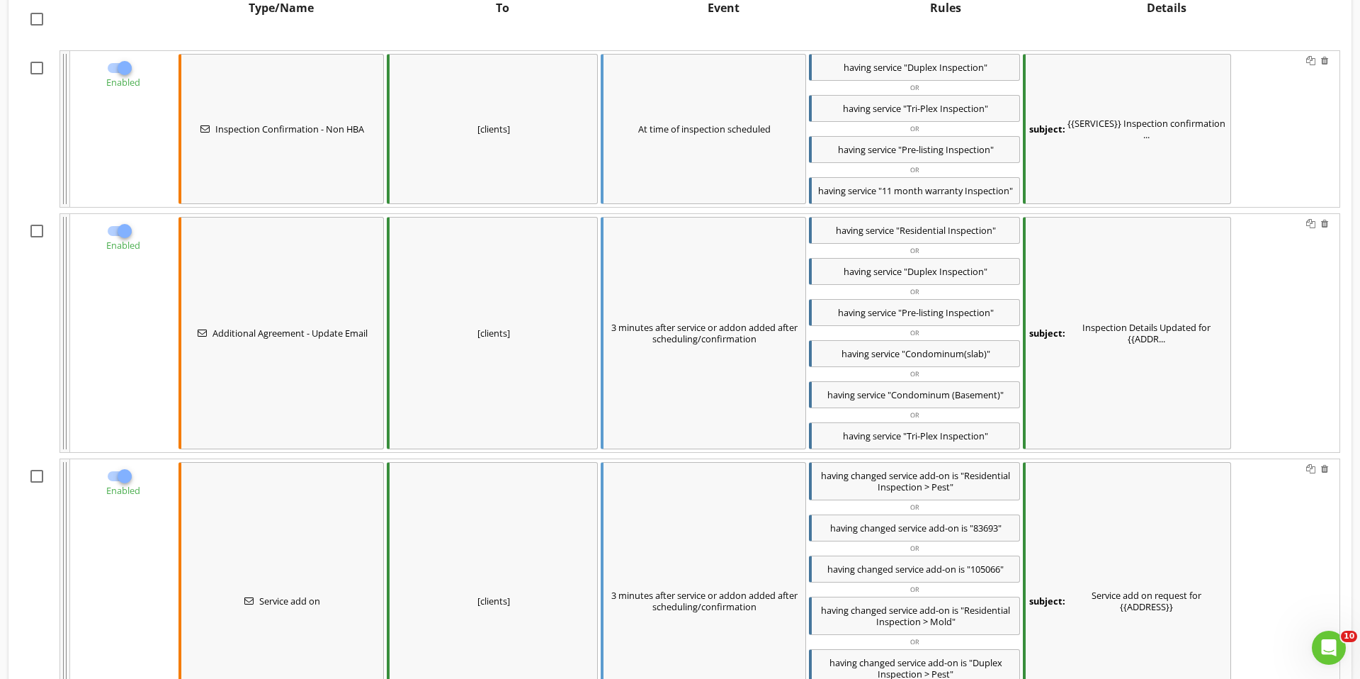
scroll to position [375, 0]
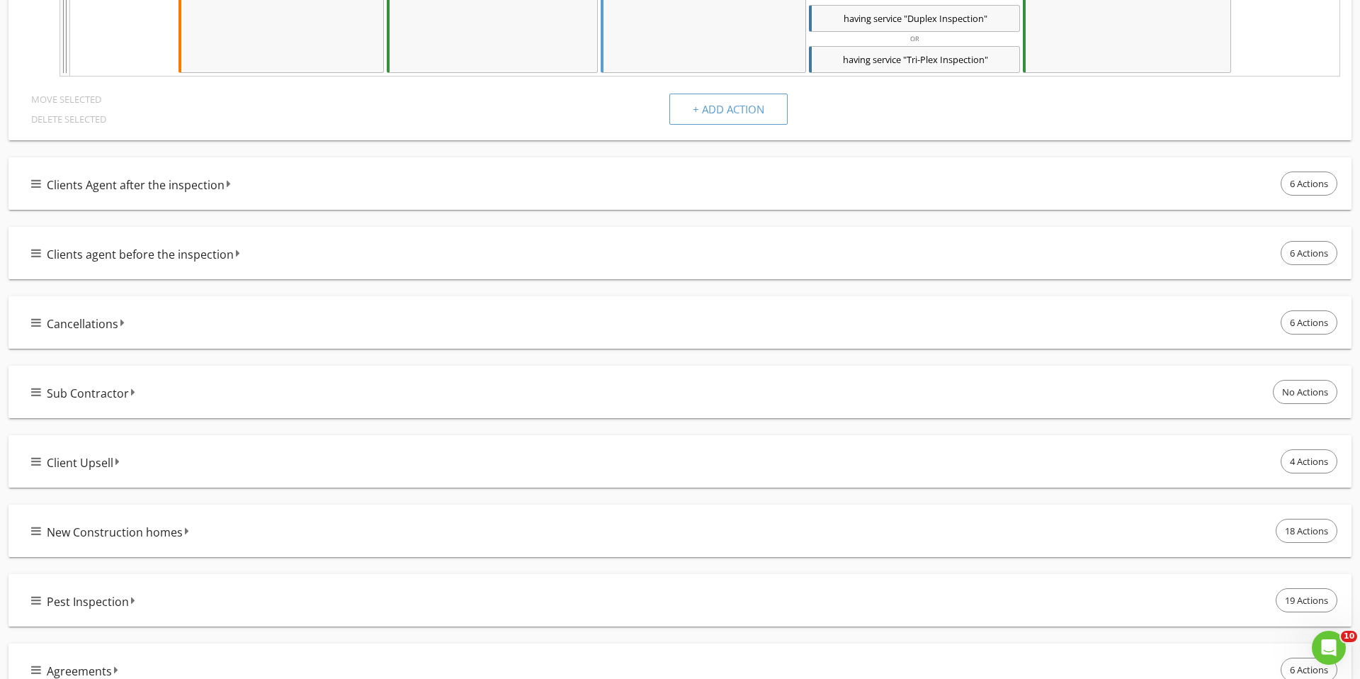
click at [274, 248] on div "Clients agent before the inspection 6 Actions" at bounding box center [685, 253] width 1309 height 30
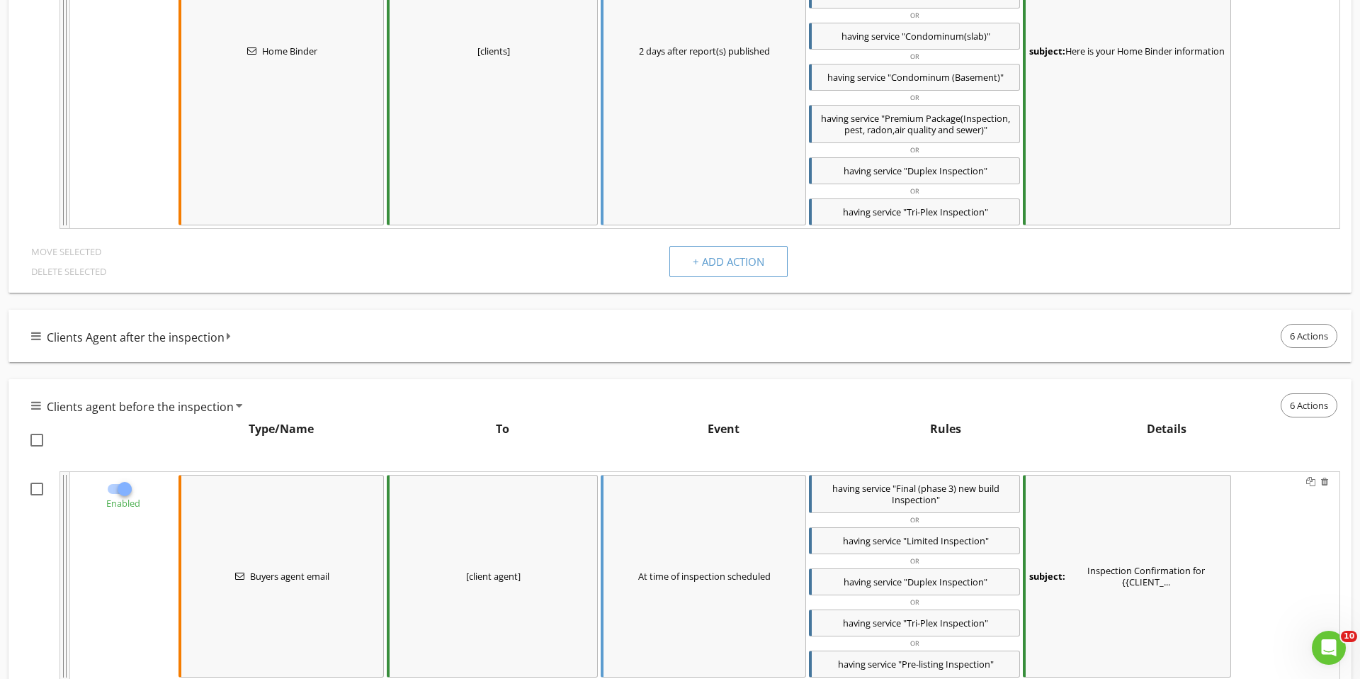
scroll to position [3099, 0]
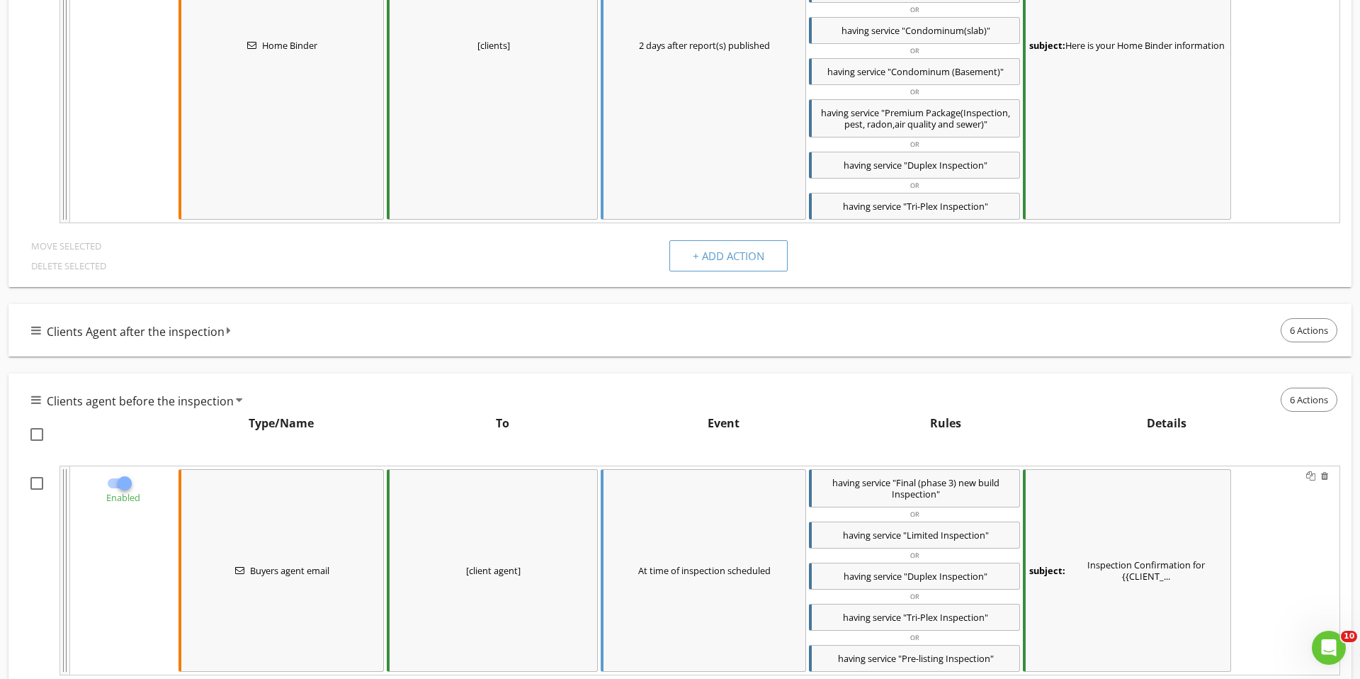
click at [330, 393] on div "Clients agent before the inspection 6 Actions" at bounding box center [685, 400] width 1309 height 30
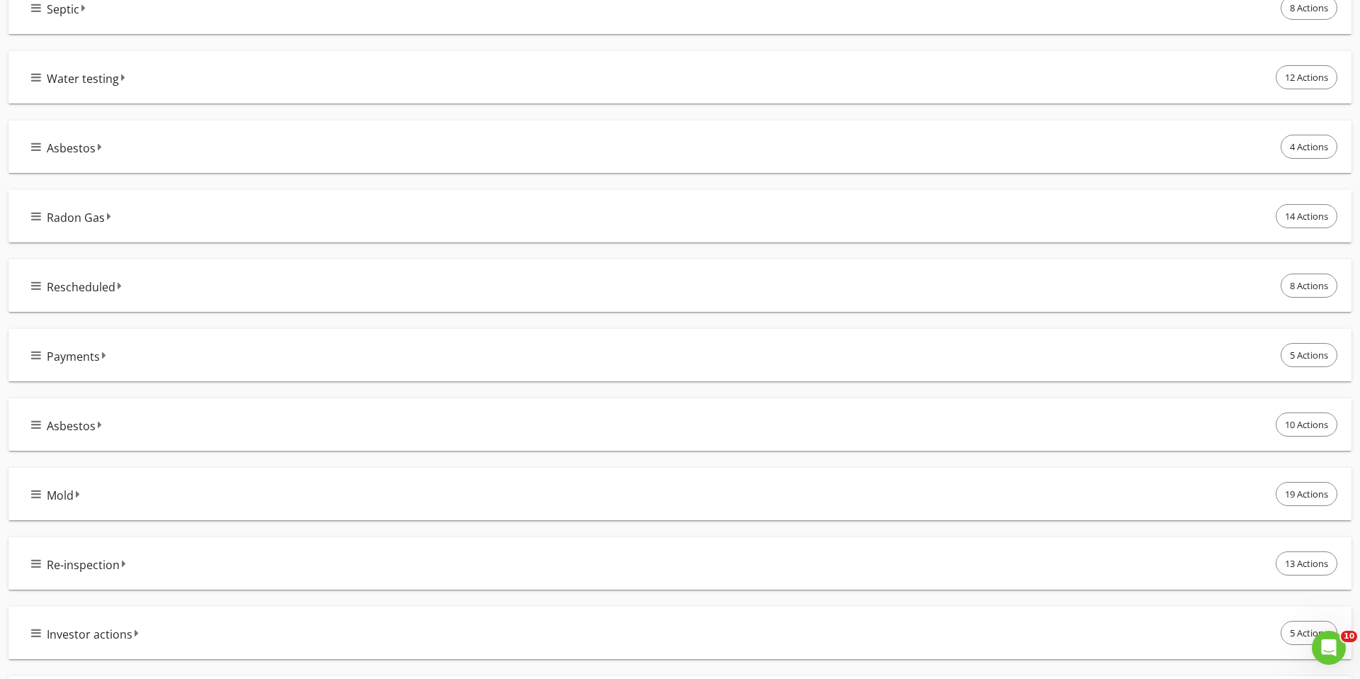
scroll to position [4400, 0]
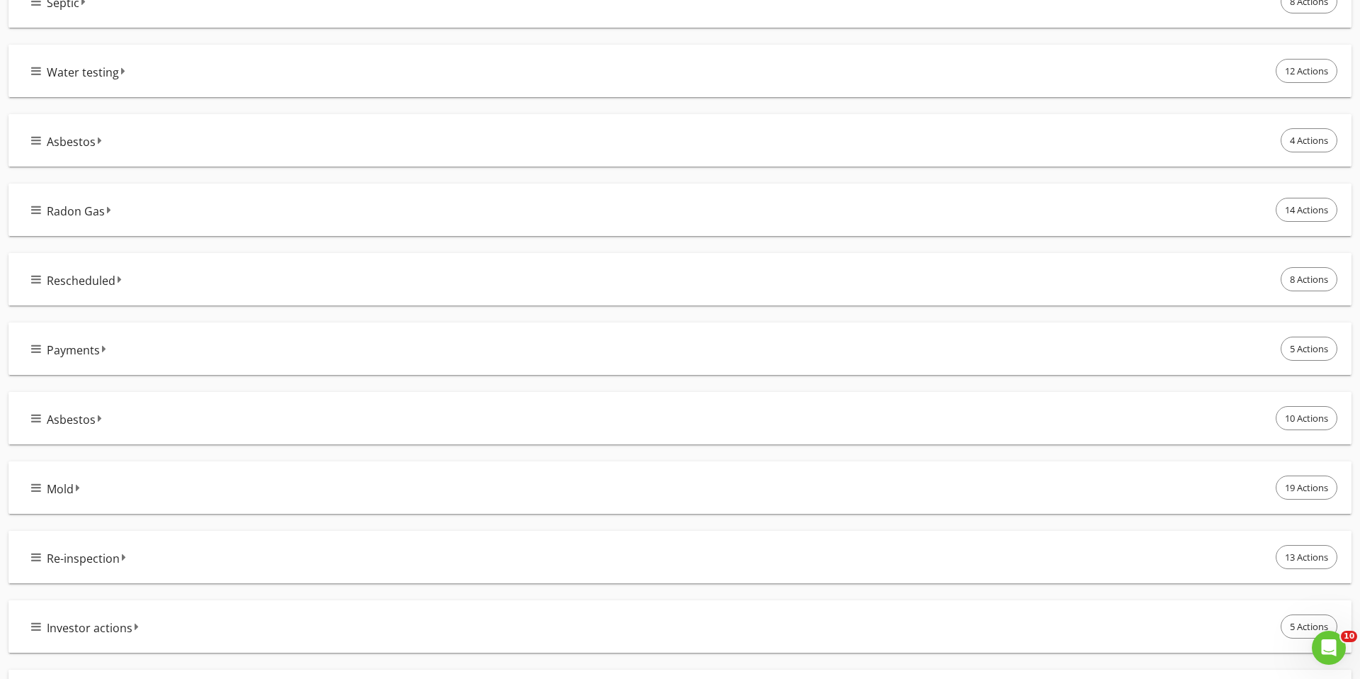
click at [200, 207] on div "Radon Gas 14 Actions" at bounding box center [685, 210] width 1309 height 30
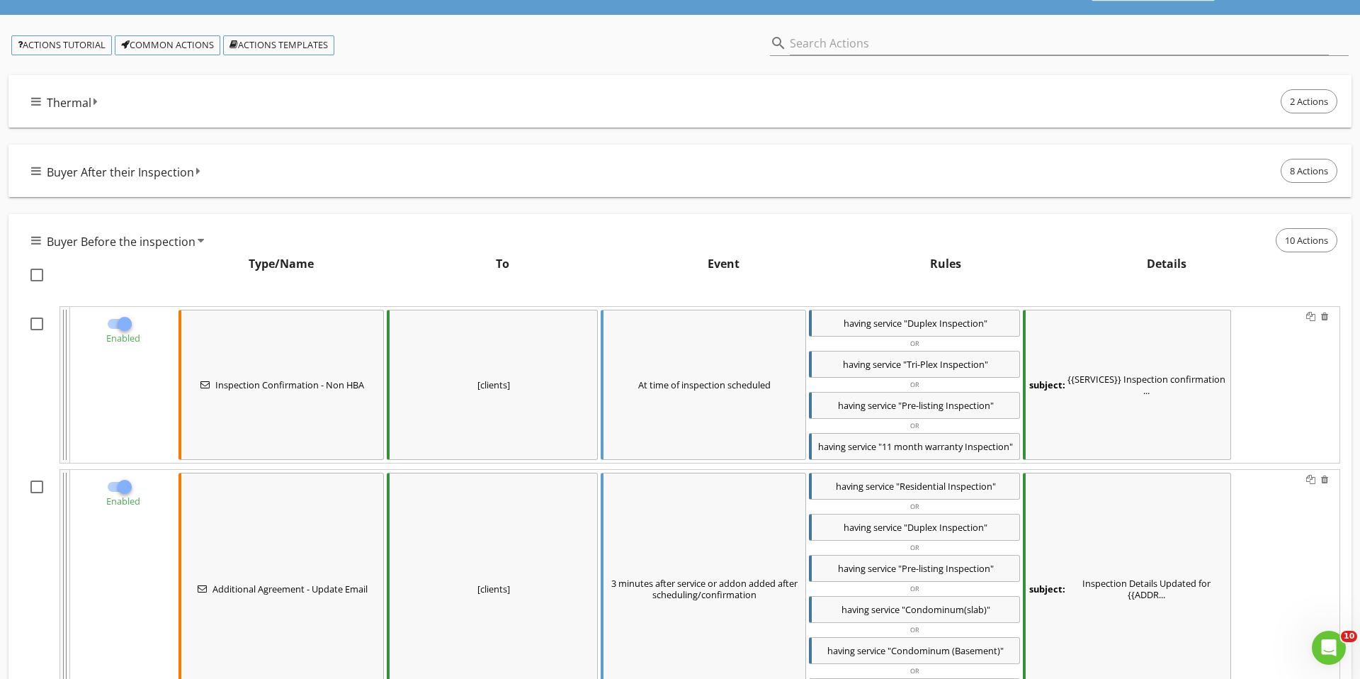
scroll to position [0, 0]
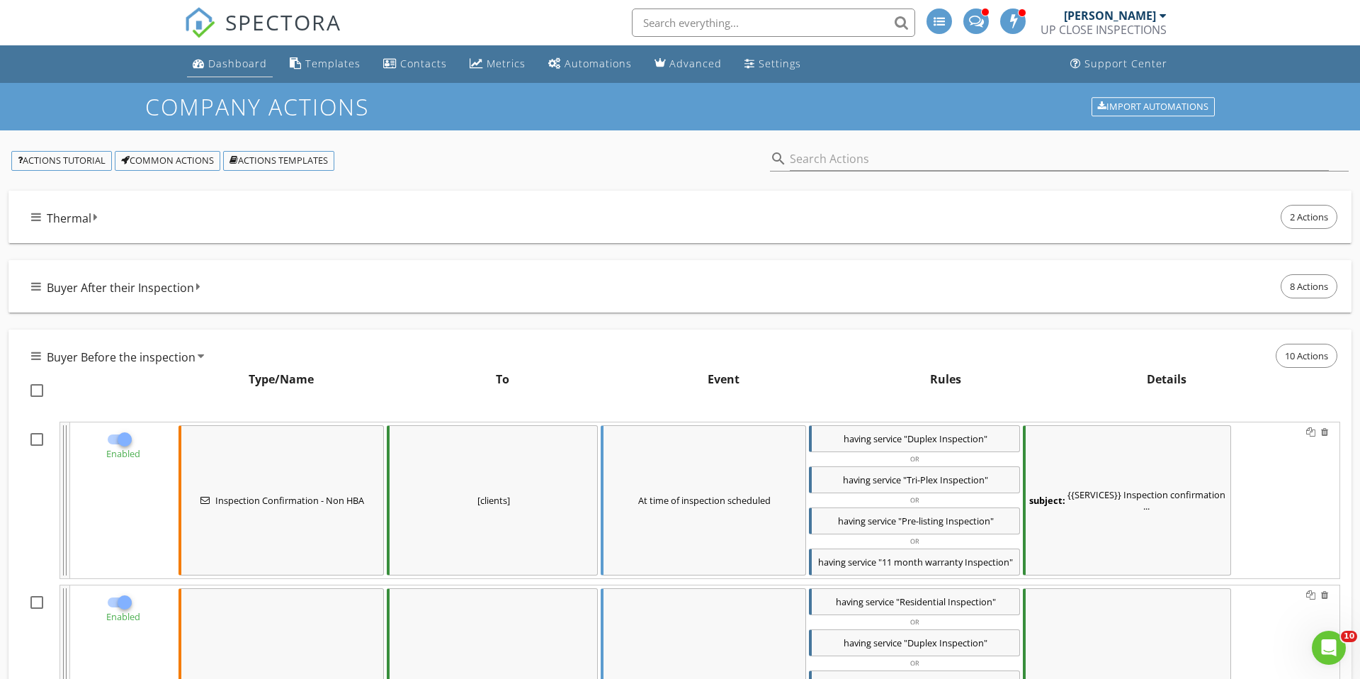
click at [217, 51] on link "Dashboard" at bounding box center [230, 64] width 86 height 26
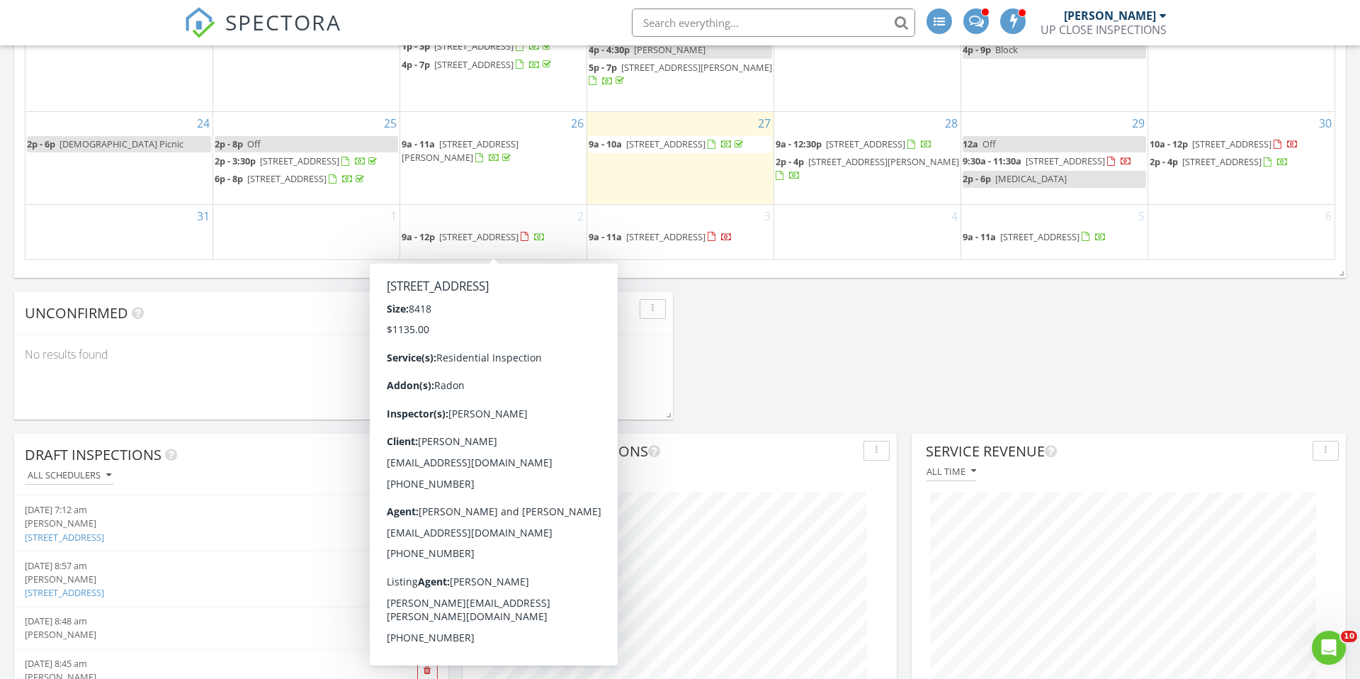
scroll to position [1150, 0]
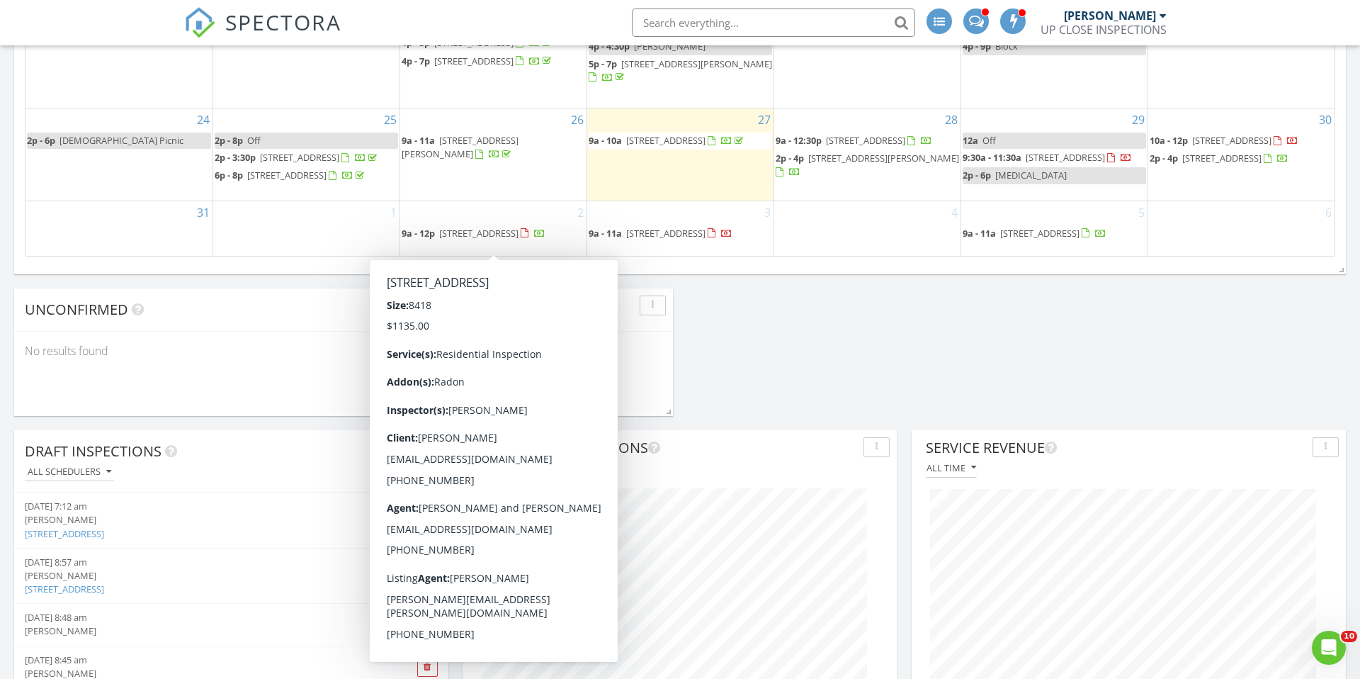
click at [484, 235] on span "[STREET_ADDRESS]" at bounding box center [478, 233] width 79 height 13
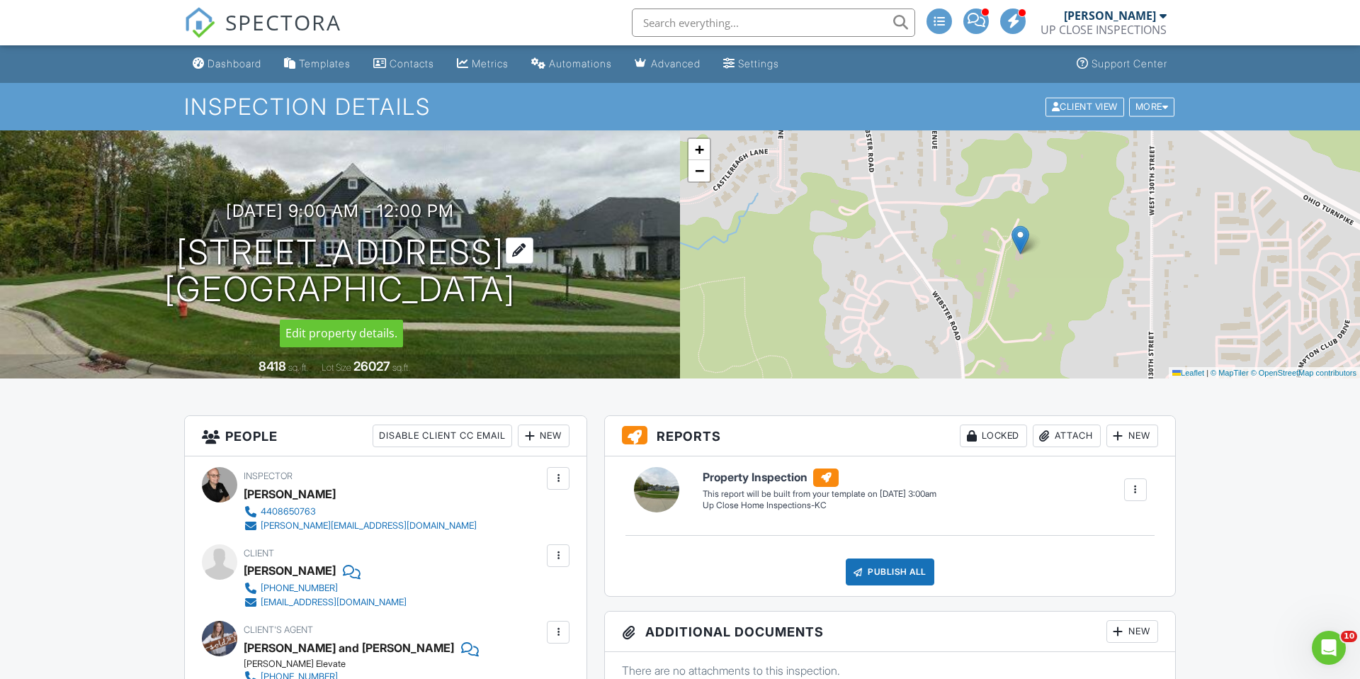
drag, startPoint x: 562, startPoint y: 286, endPoint x: 149, endPoint y: 244, distance: 415.2
click at [145, 244] on div "09/02/2025 9:00 am - 12:00 pm 12291 Arbor Creek Dr Strongsville, OH 44136" at bounding box center [340, 254] width 680 height 107
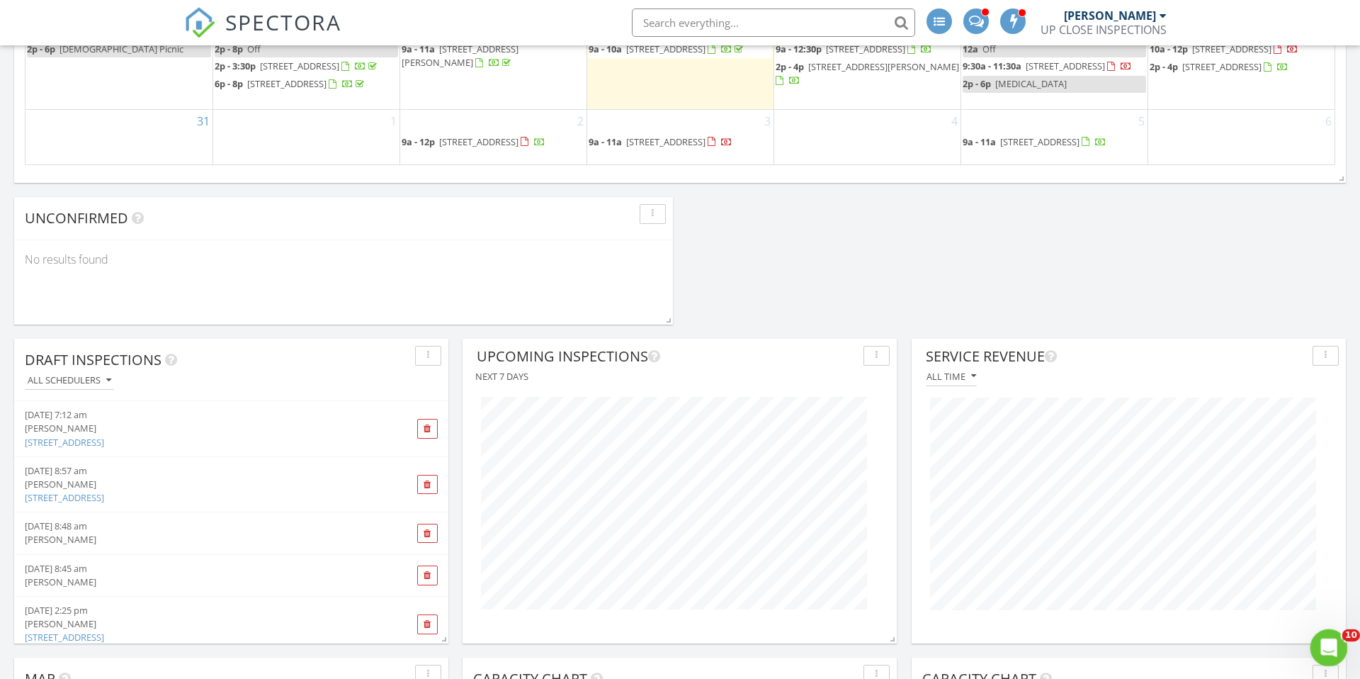
scroll to position [1243, 0]
click at [1041, 524] on icon "Open Intercom Messenger" at bounding box center [1327, 645] width 23 height 23
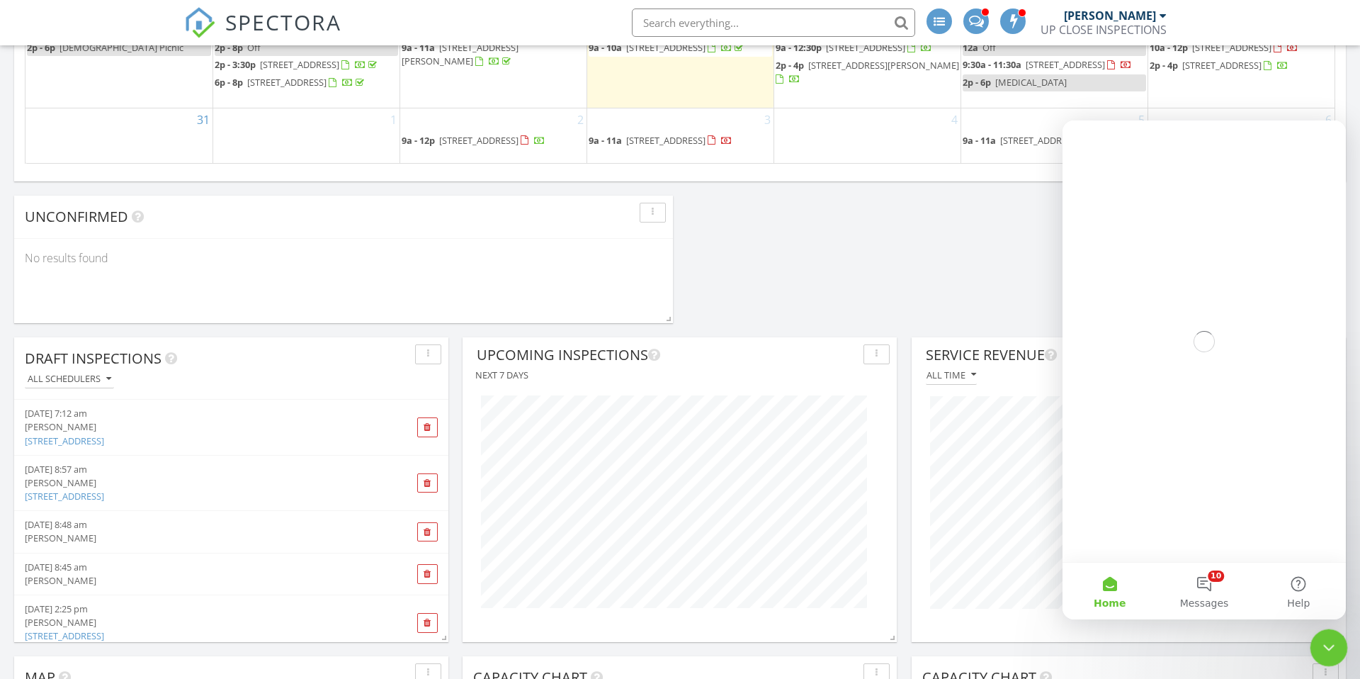
scroll to position [0, 0]
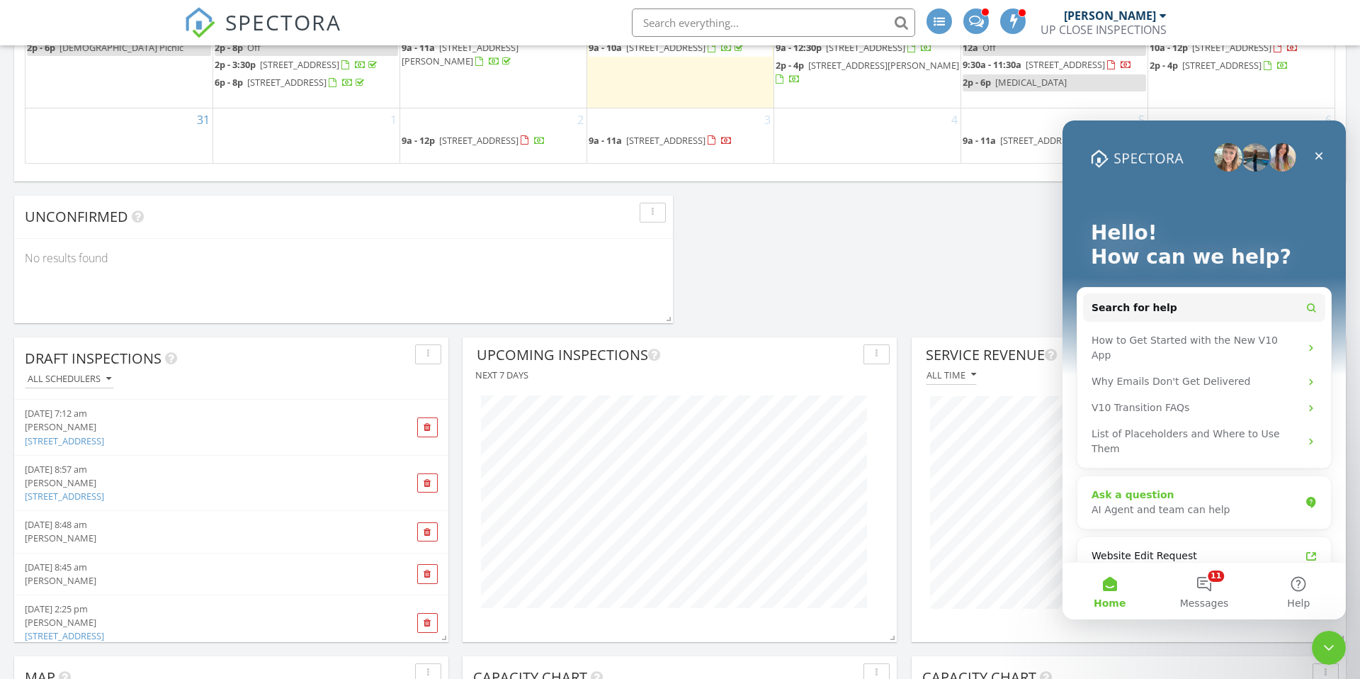
click at [1041, 502] on div "AI Agent and team can help" at bounding box center [1196, 509] width 208 height 15
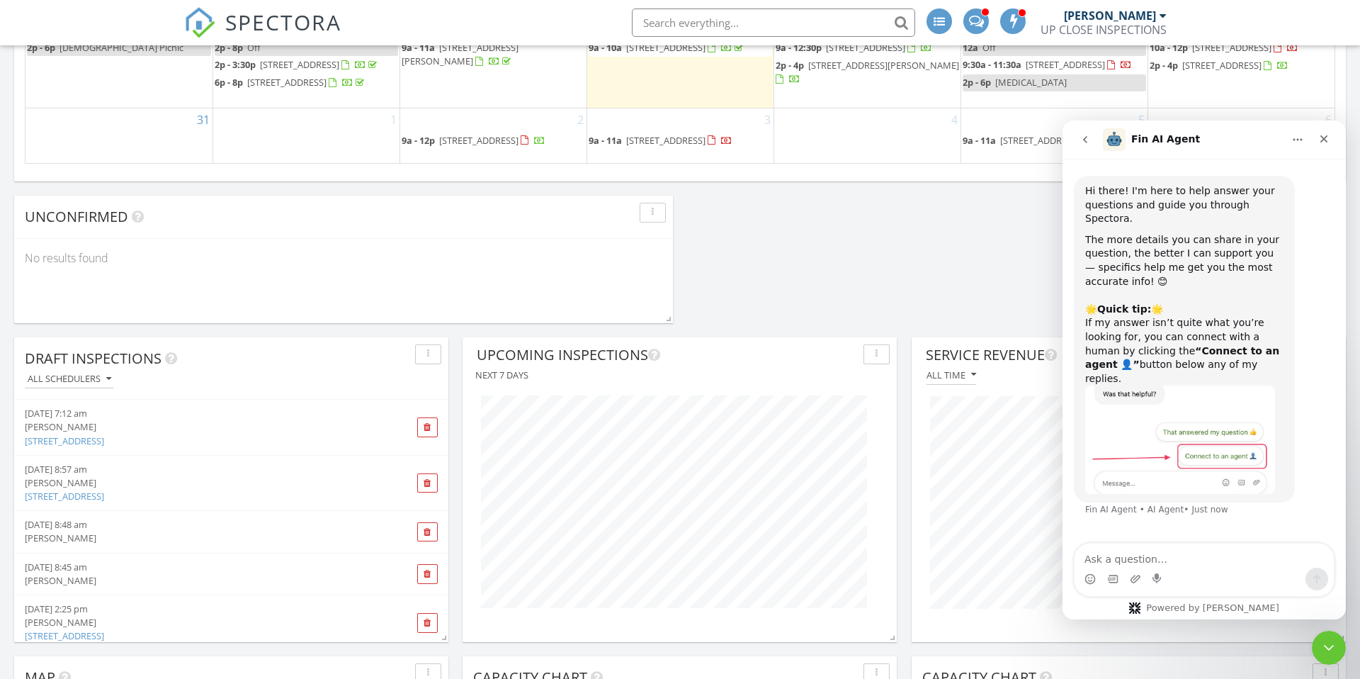
click at [1041, 524] on textarea "Ask a question…" at bounding box center [1204, 555] width 259 height 24
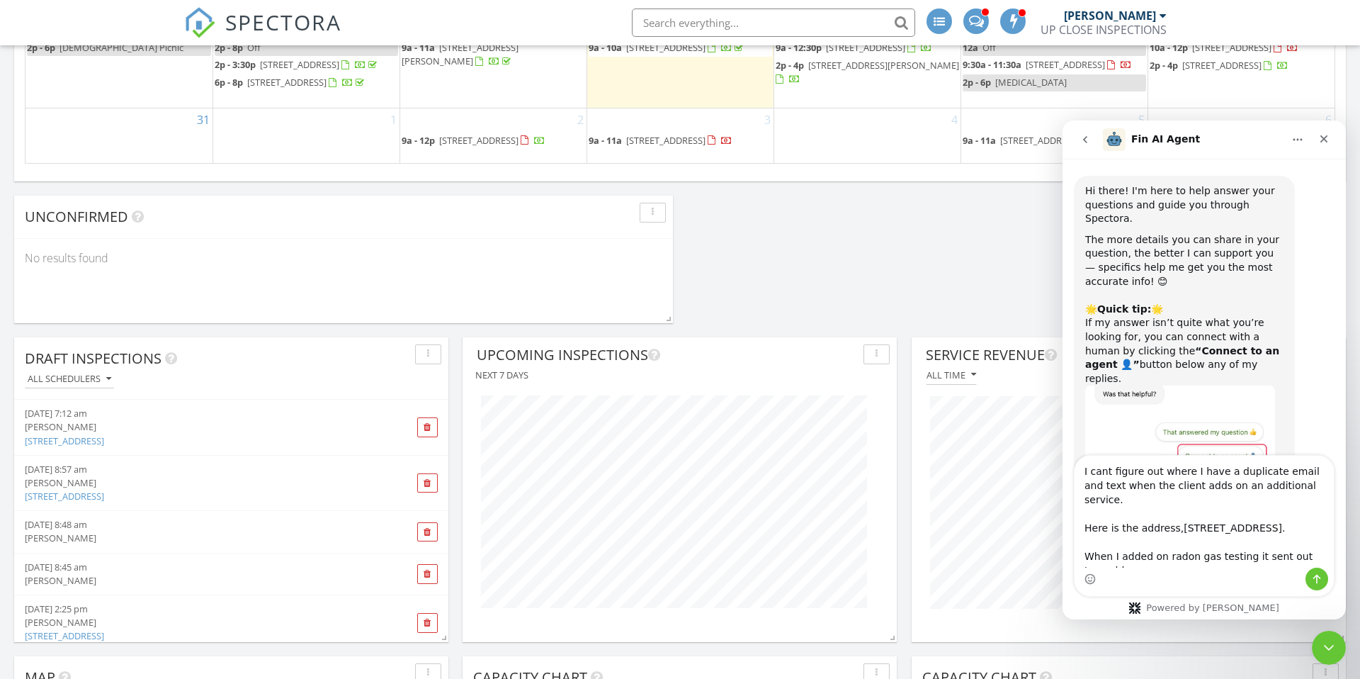
scroll to position [9, 0]
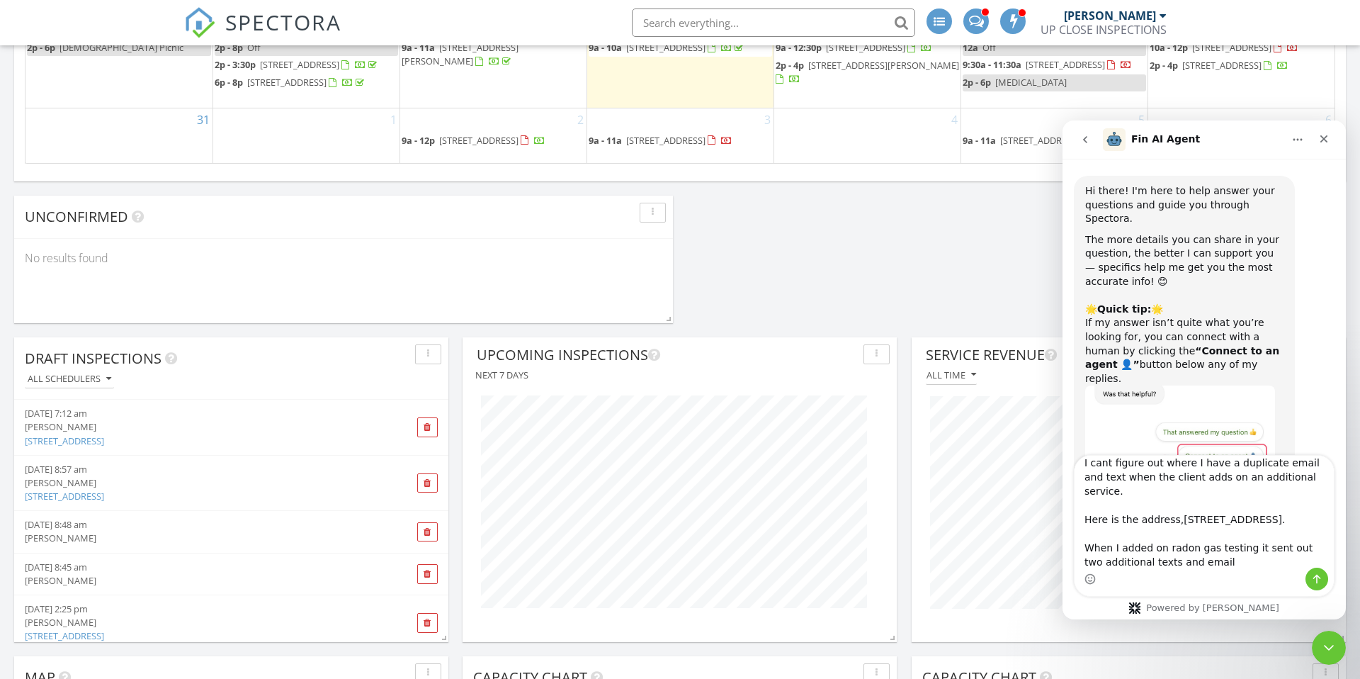
type textarea "I cant figure out where I have a duplicate email and text when the client adds …"
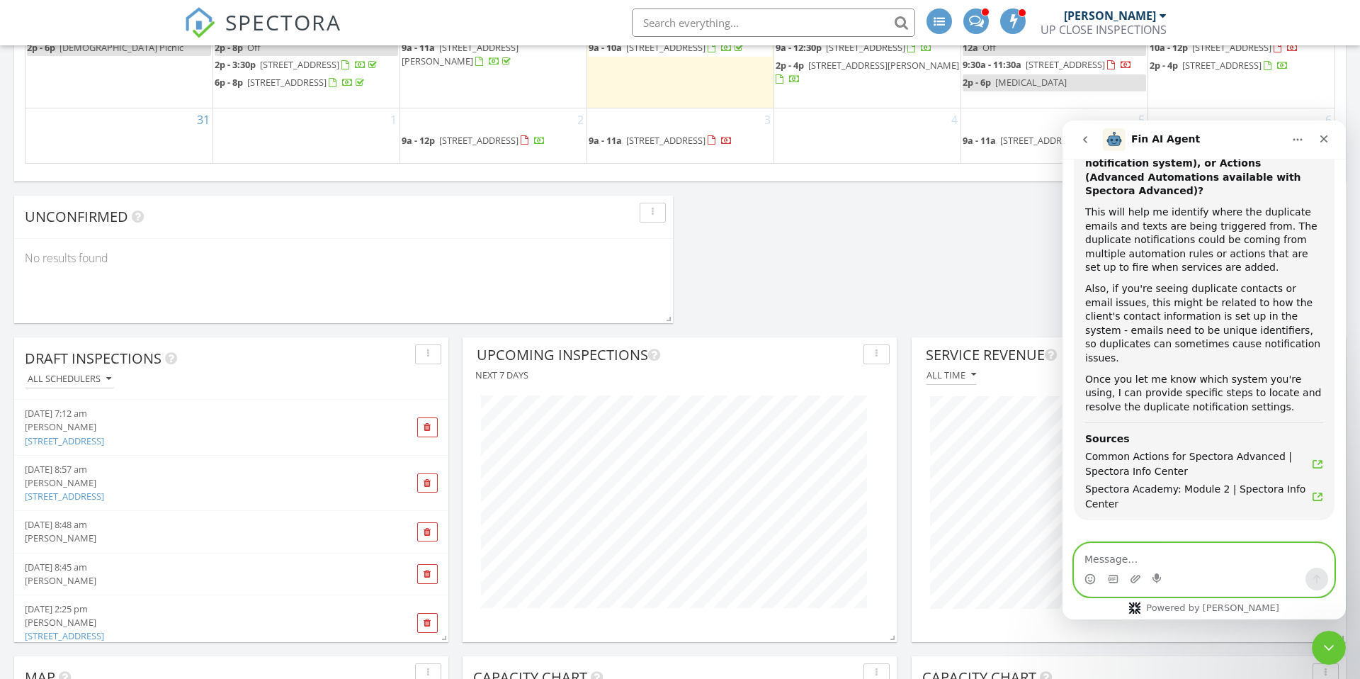
scroll to position [589, 0]
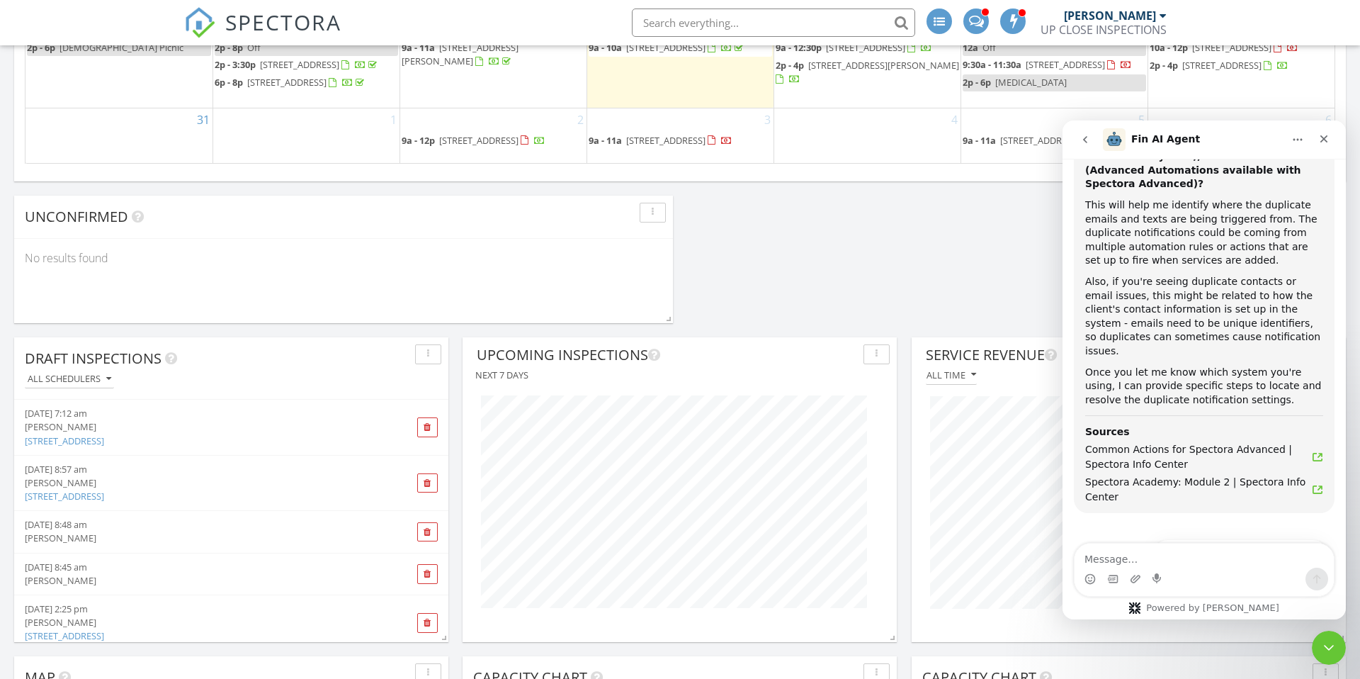
click at [1041, 524] on button "Connect to an agent 👤" at bounding box center [1259, 589] width 138 height 28
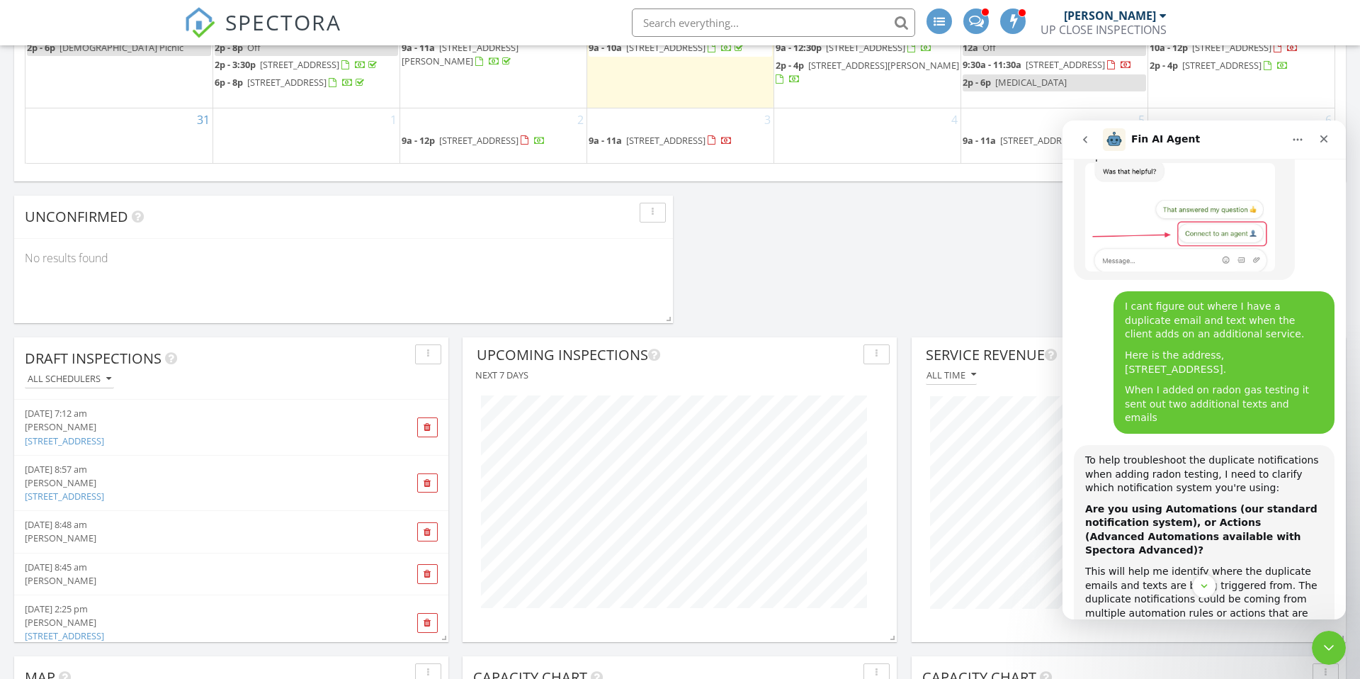
scroll to position [230, 0]
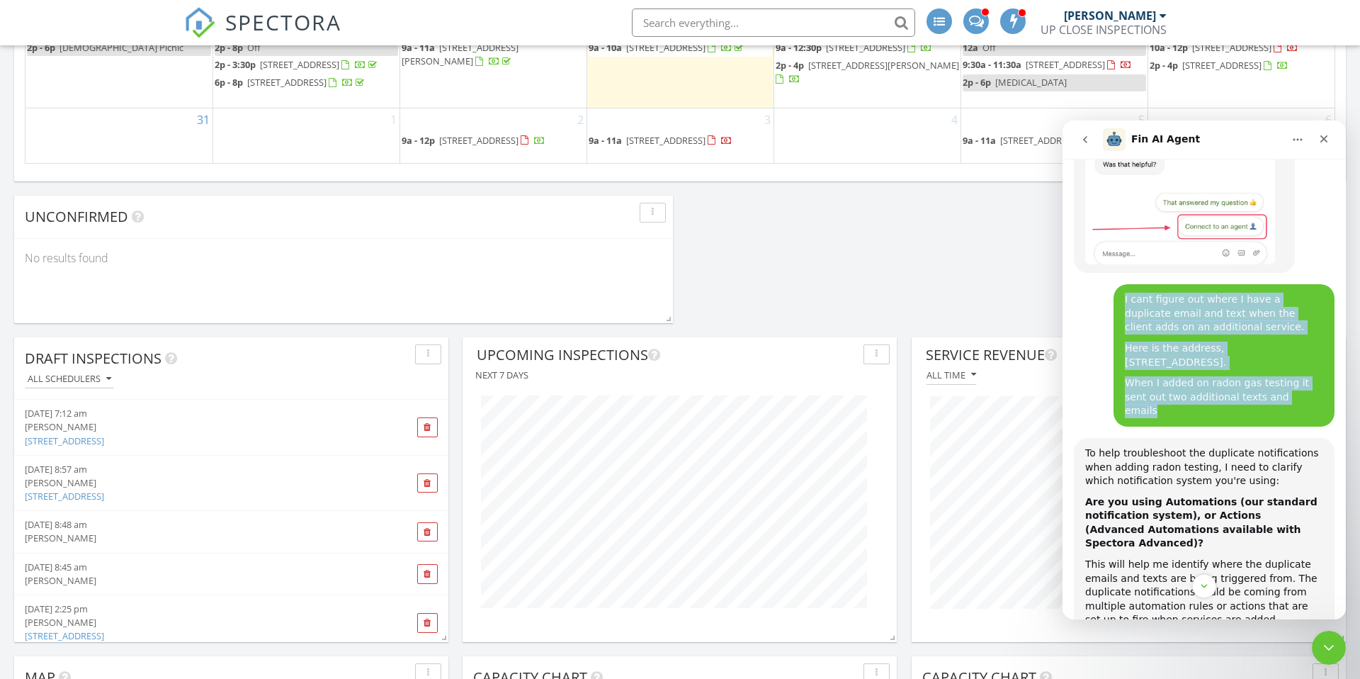
drag, startPoint x: 1287, startPoint y: 370, endPoint x: 1117, endPoint y: 279, distance: 192.7
click at [1041, 284] on div "I cant figure out where I have a duplicate email and text when the client adds …" at bounding box center [1224, 355] width 221 height 142
copy div "I cant figure out where I have a duplicate email and text when the client adds …"
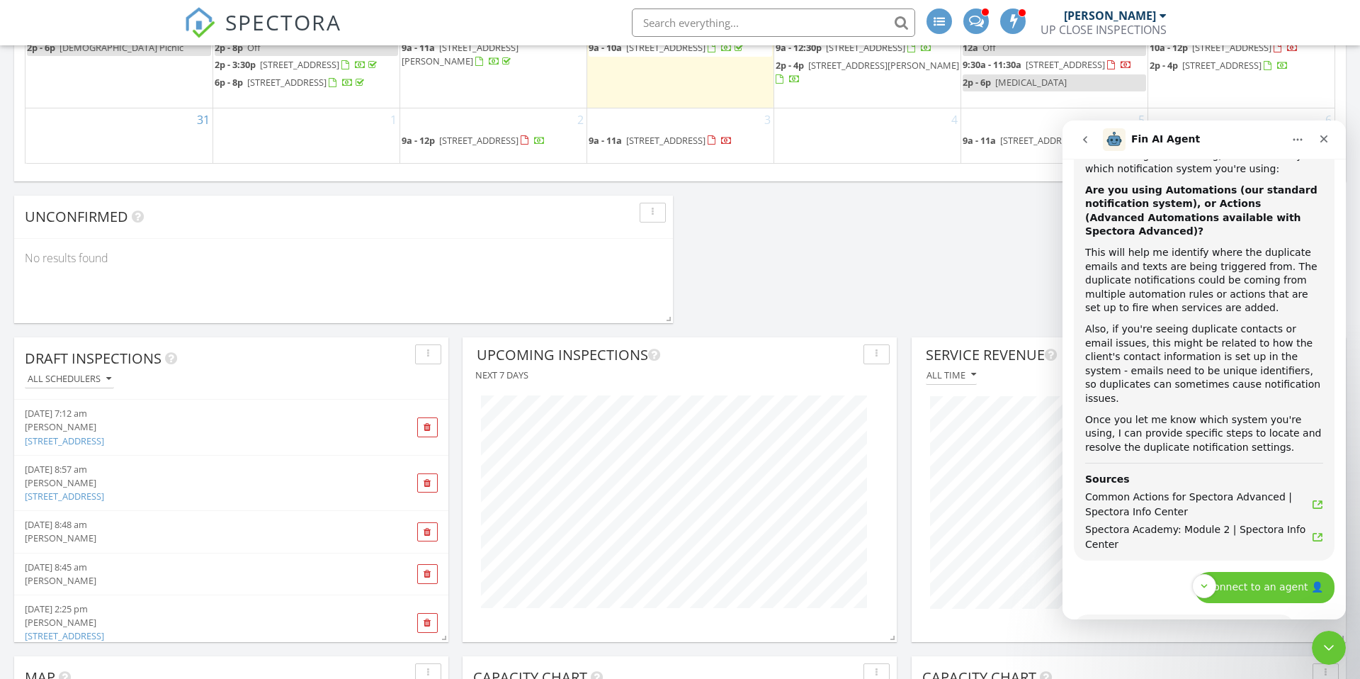
scroll to position [660, 0]
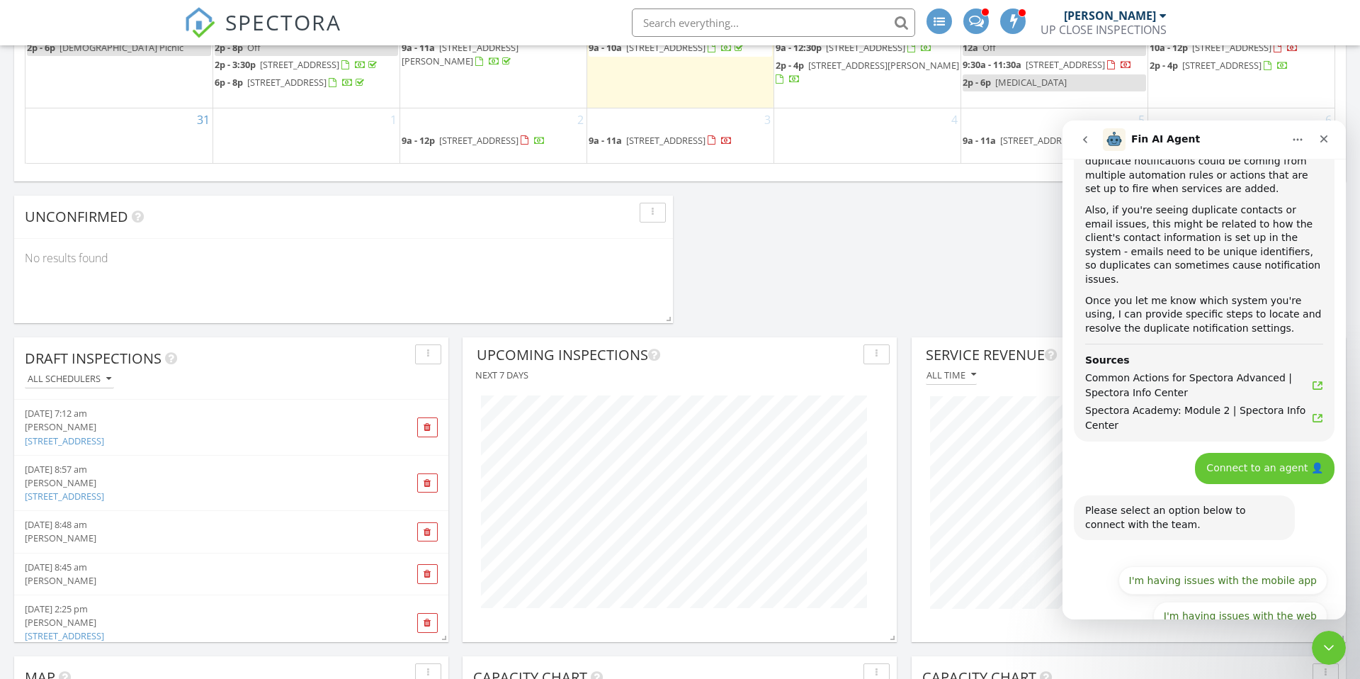
click at [1041, 524] on button "I have questions about something else" at bounding box center [1221, 651] width 213 height 28
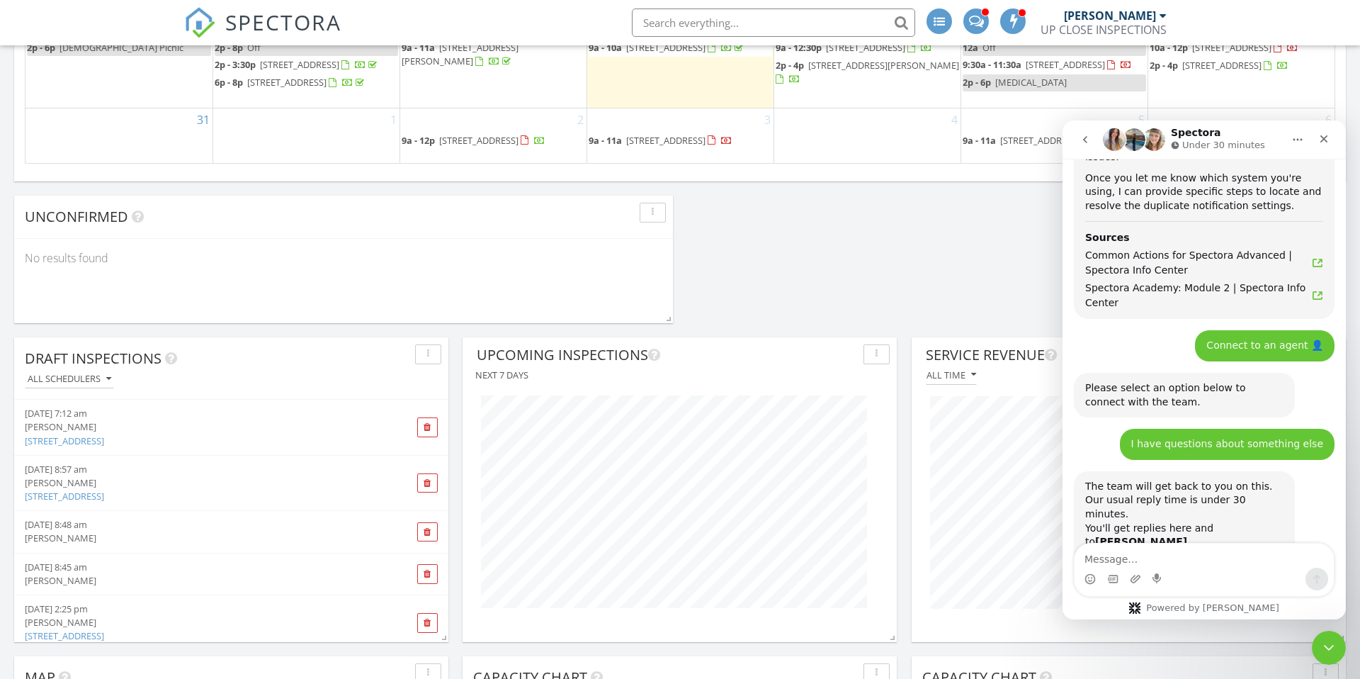
scroll to position [885, 0]
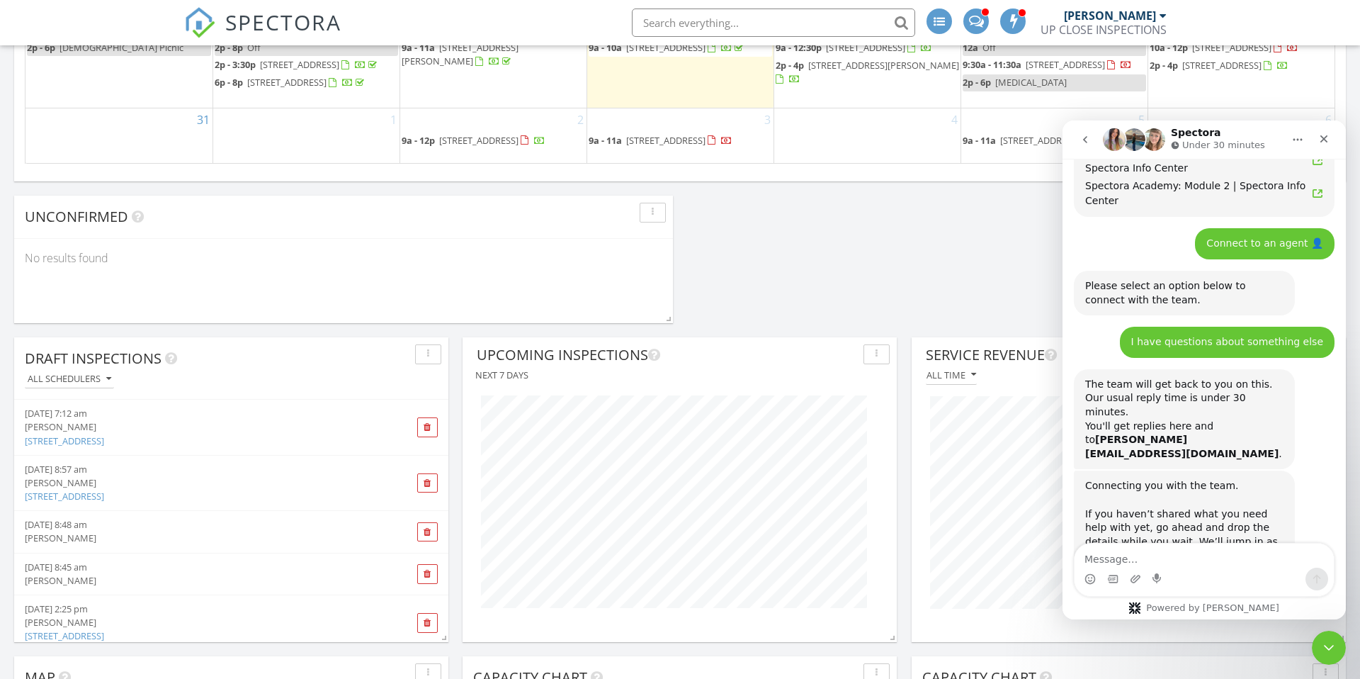
type textarea "I cant figure out where I have a duplicate email and text when the client adds …"
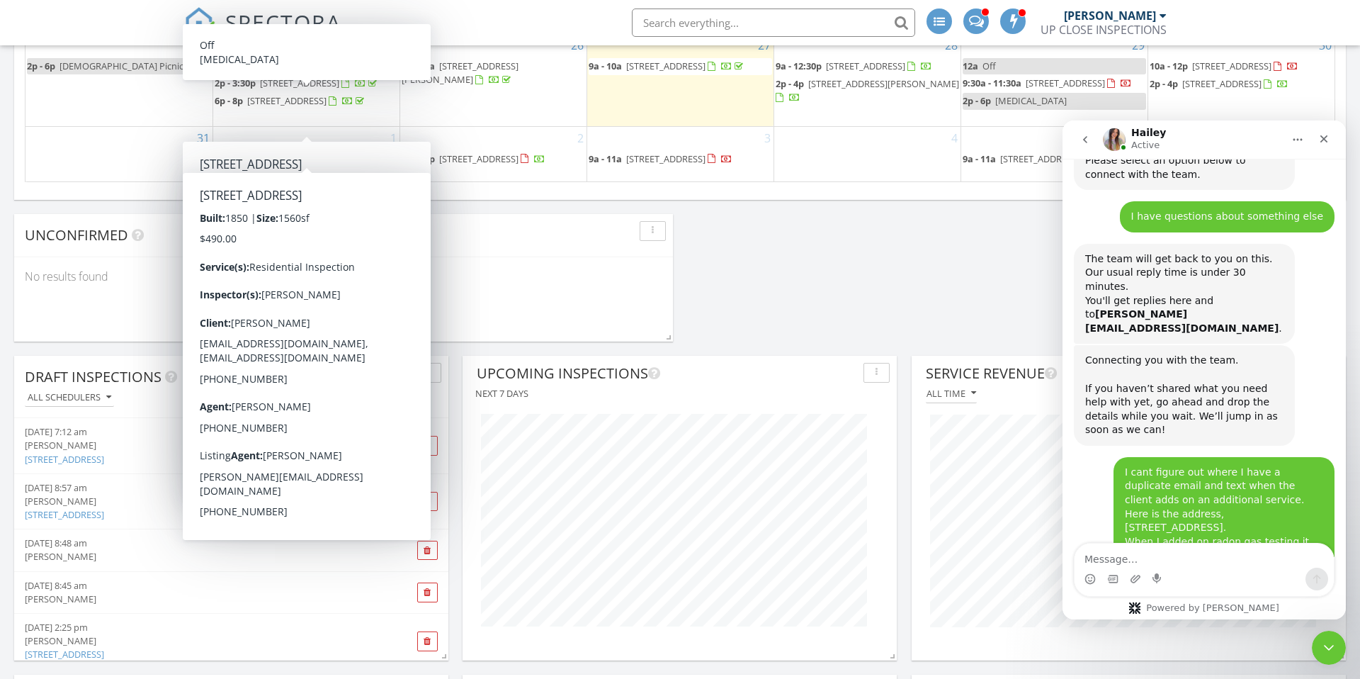
scroll to position [1059, 0]
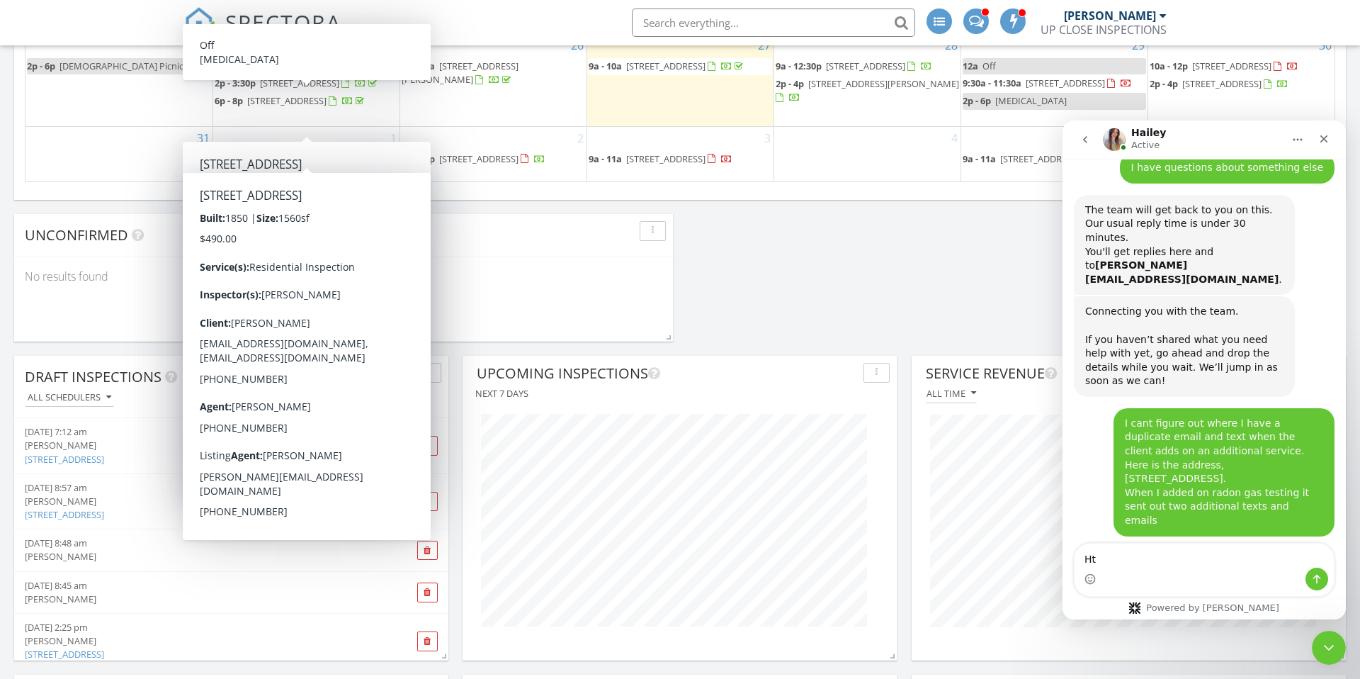
type textarea "H"
type textarea "Thanks Hailey"
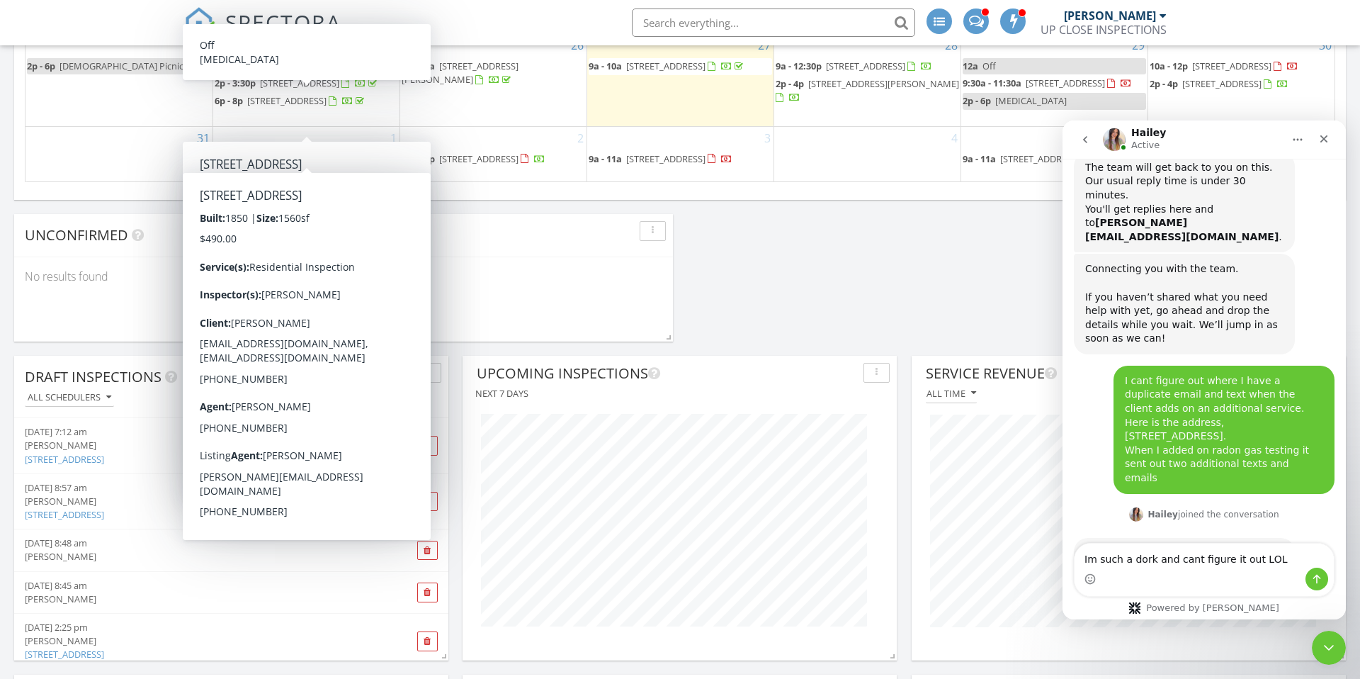
scroll to position [1116, 0]
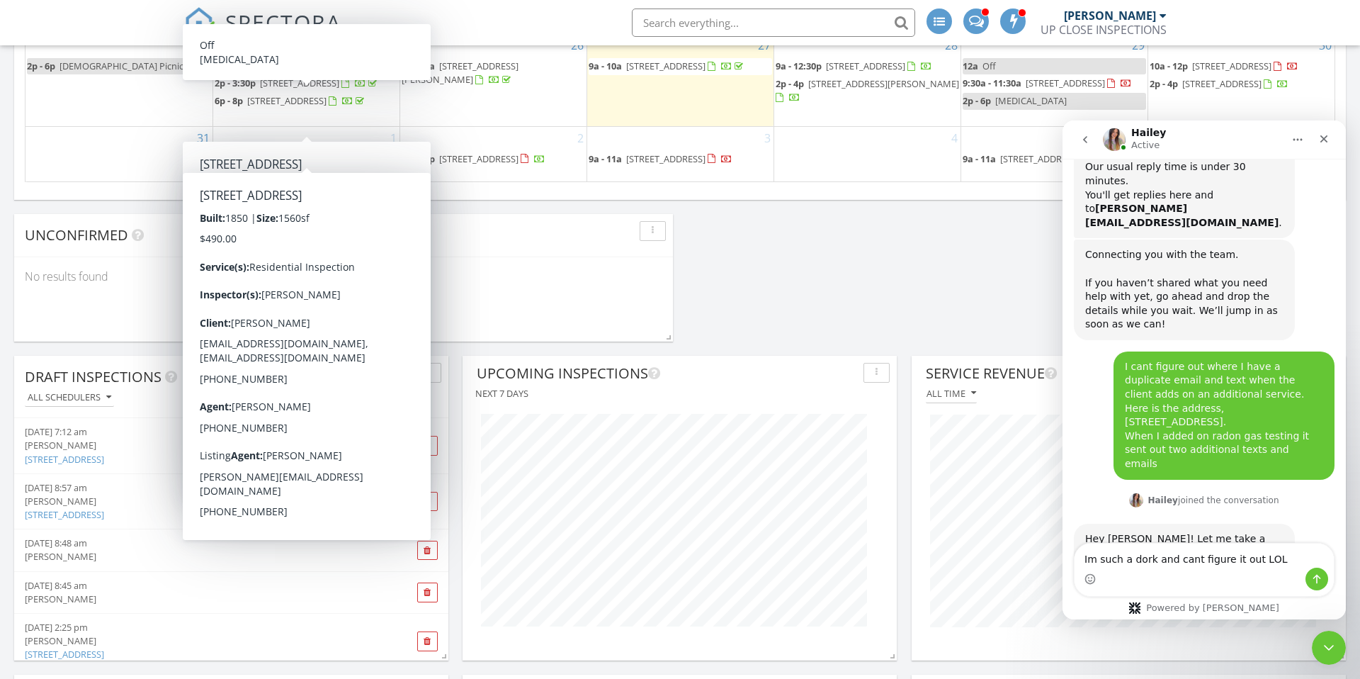
type textarea "Im such a dork and cant figure it out LOL"
click at [1041, 524] on icon "Send a message…" at bounding box center [1317, 578] width 11 height 11
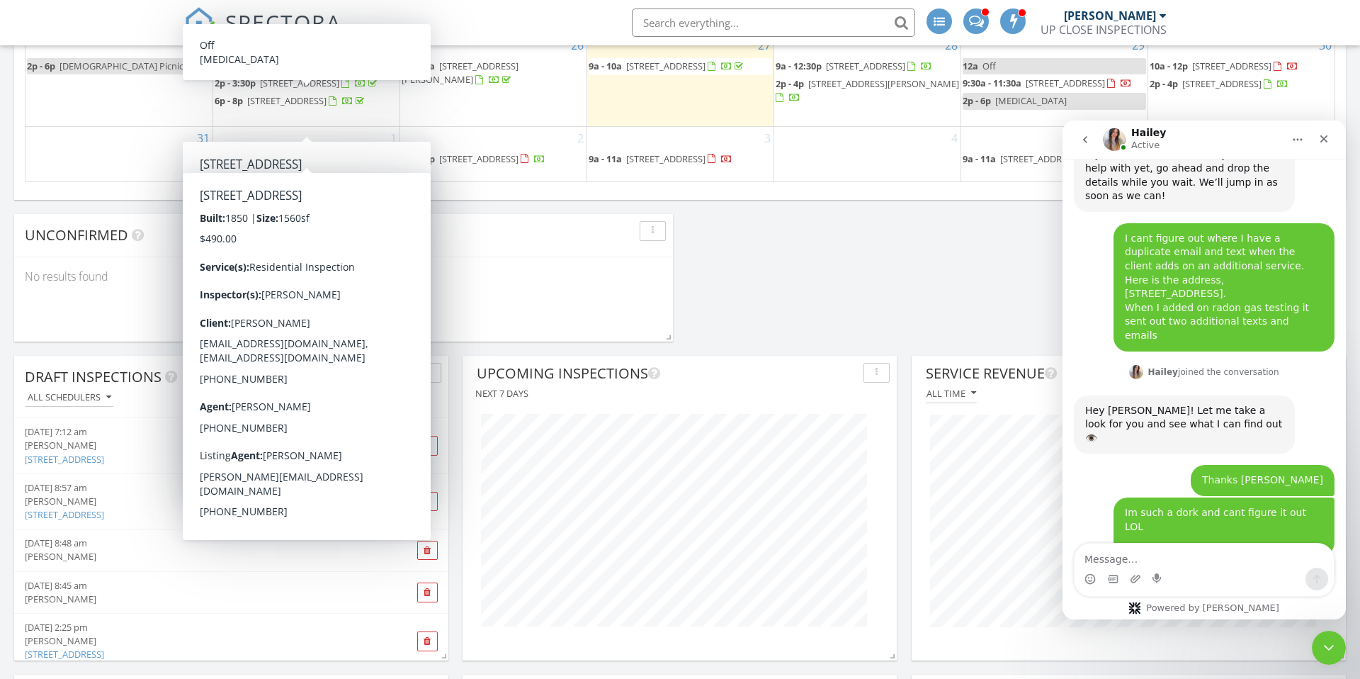
scroll to position [1264, 0]
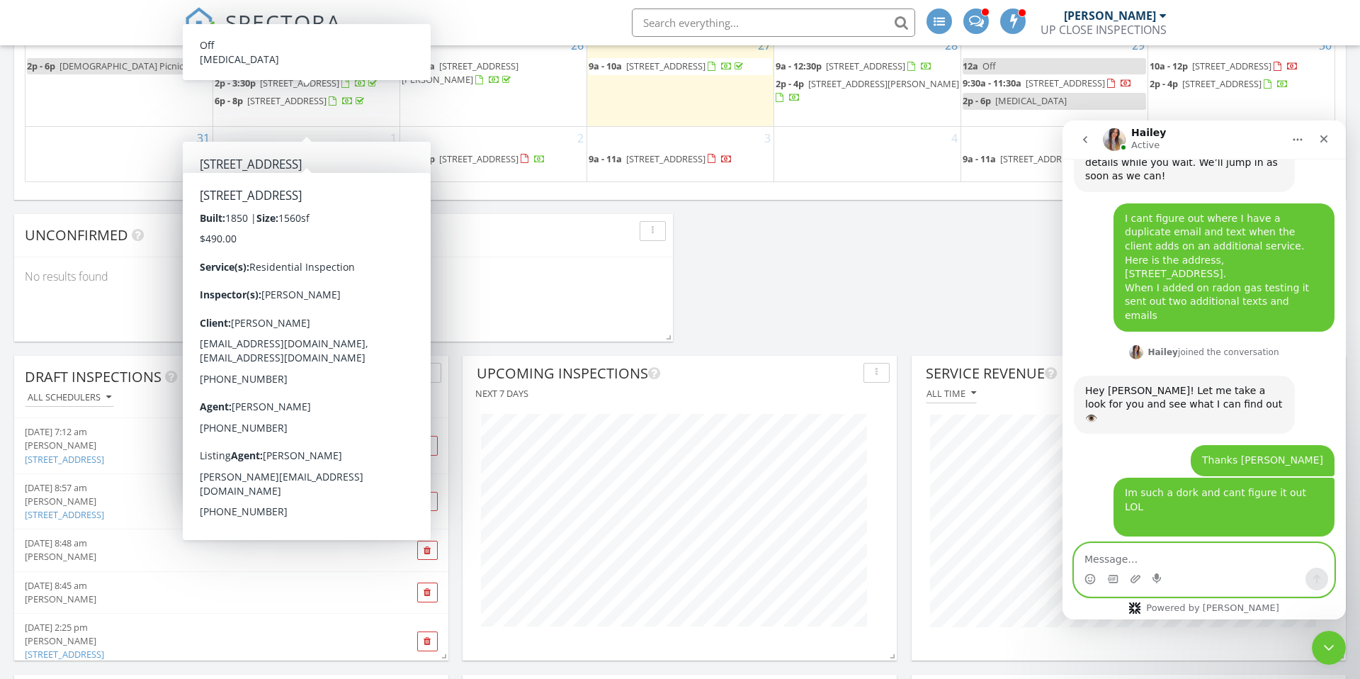
click at [1041, 524] on textarea "Message…" at bounding box center [1204, 555] width 259 height 24
type textarea "ok"
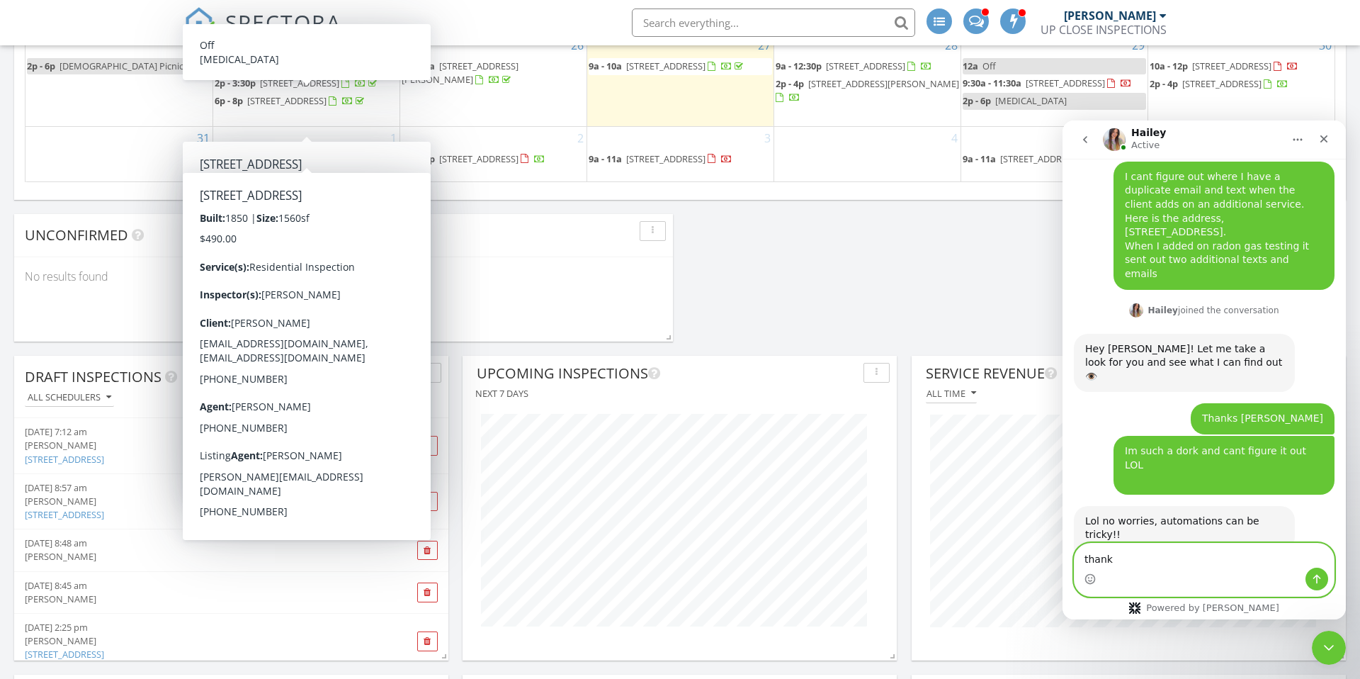
type textarea "thanks"
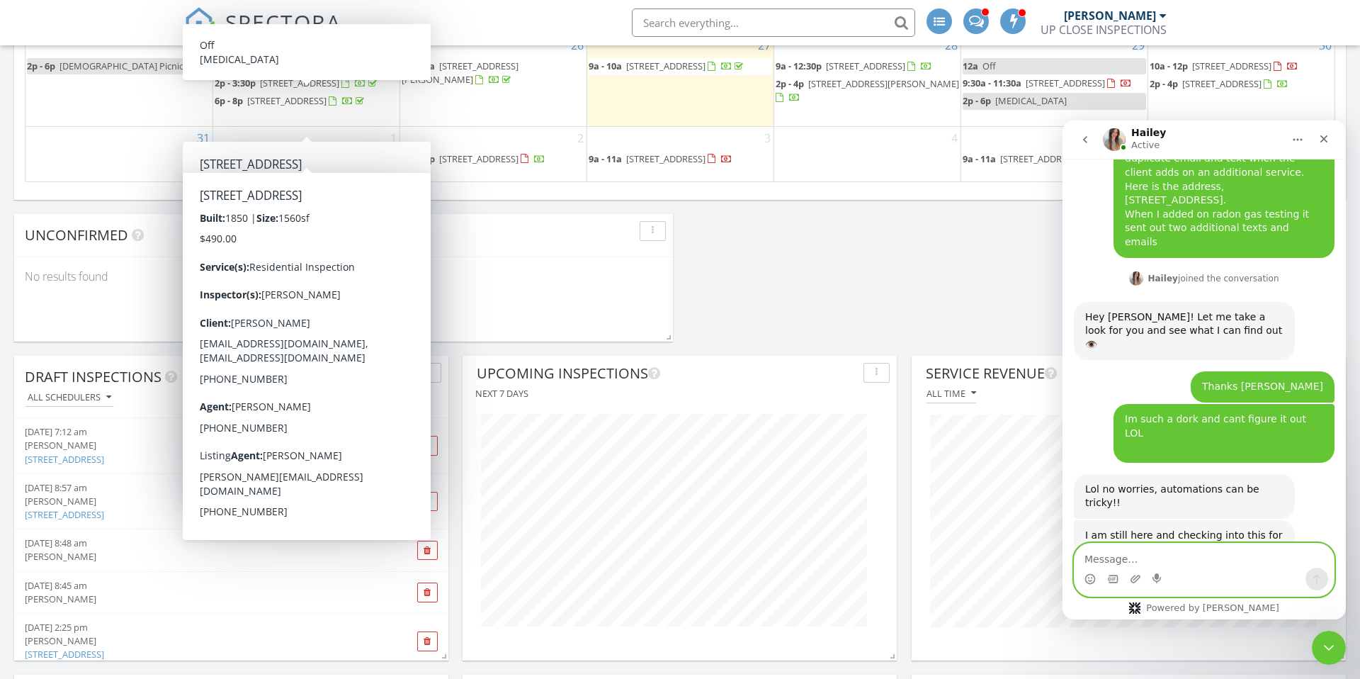
scroll to position [1338, 0]
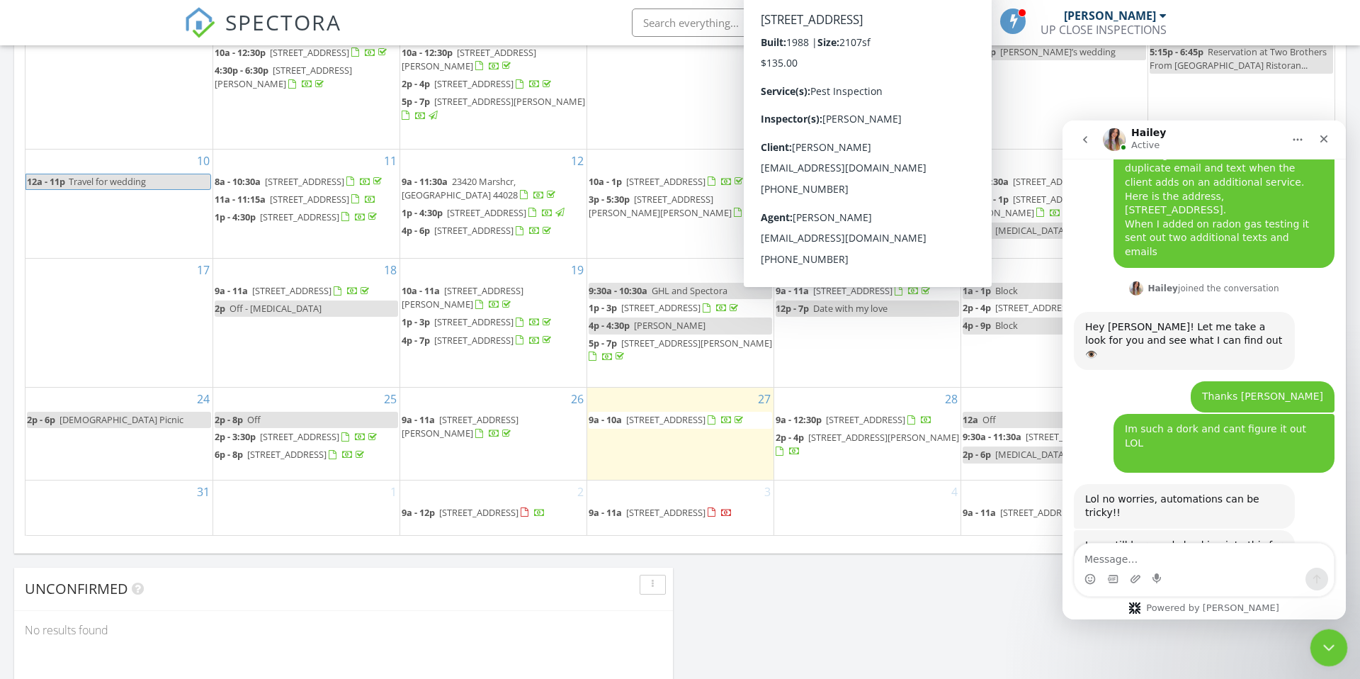
scroll to position [1338, 0]
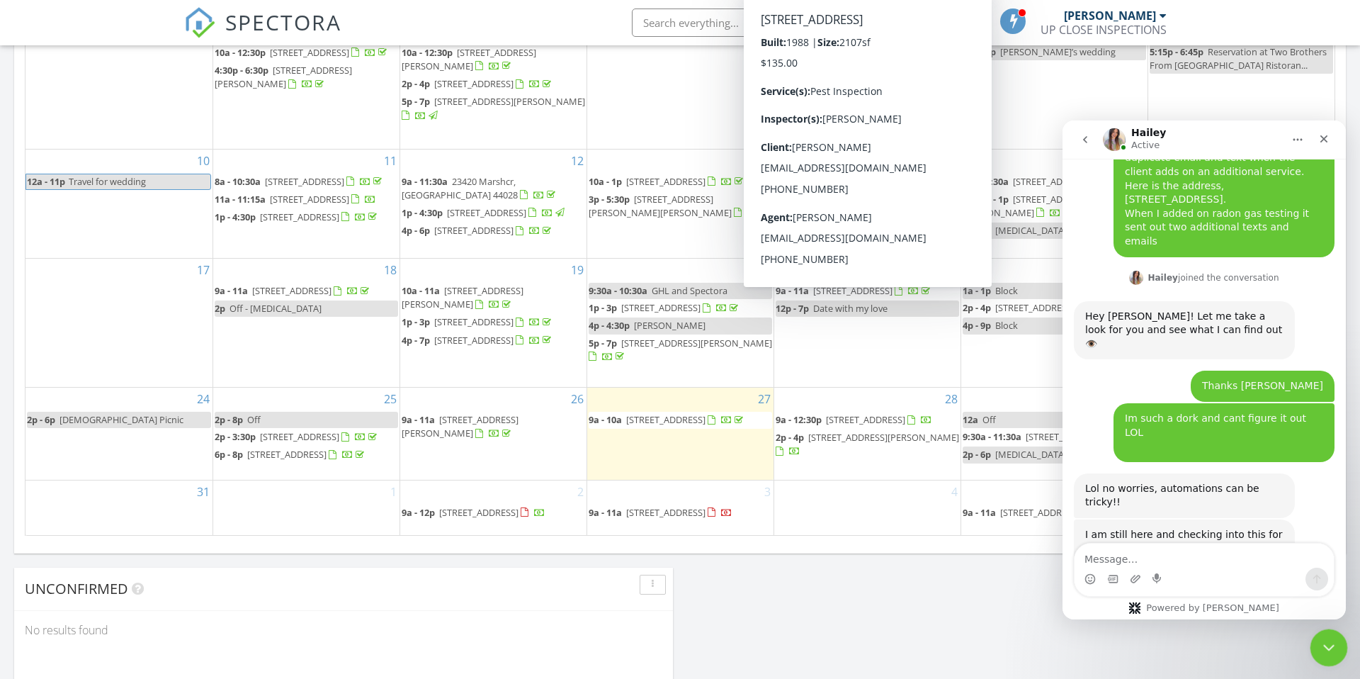
click at [1326, 637] on icon "Close Intercom Messenger" at bounding box center [1327, 645] width 17 height 17
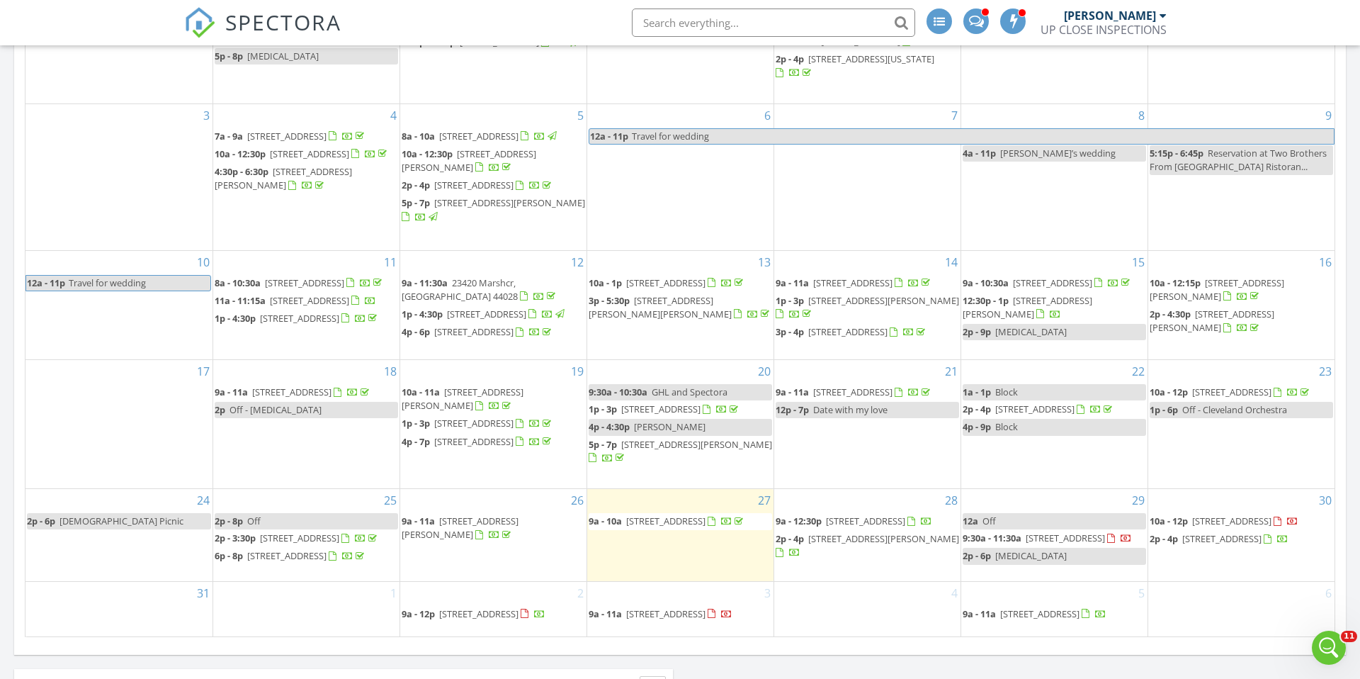
scroll to position [751, 0]
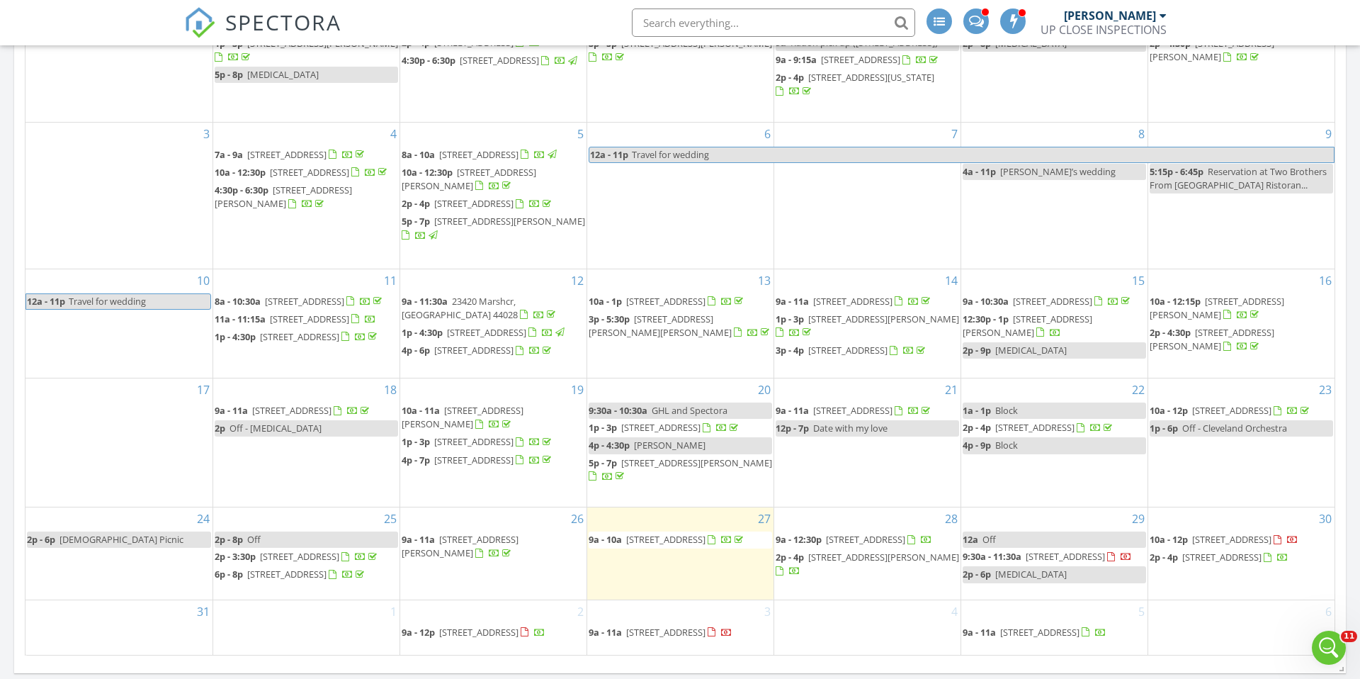
click at [507, 636] on span "[STREET_ADDRESS]" at bounding box center [478, 632] width 79 height 13
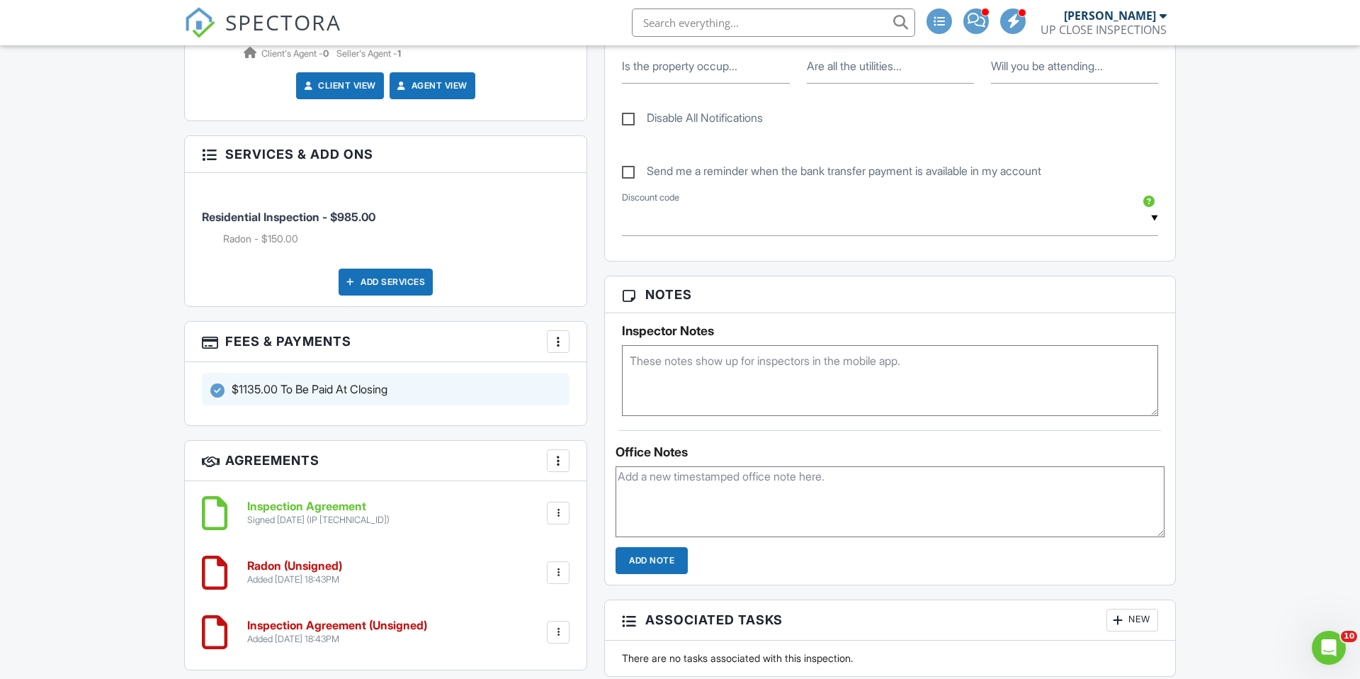
scroll to position [759, 0]
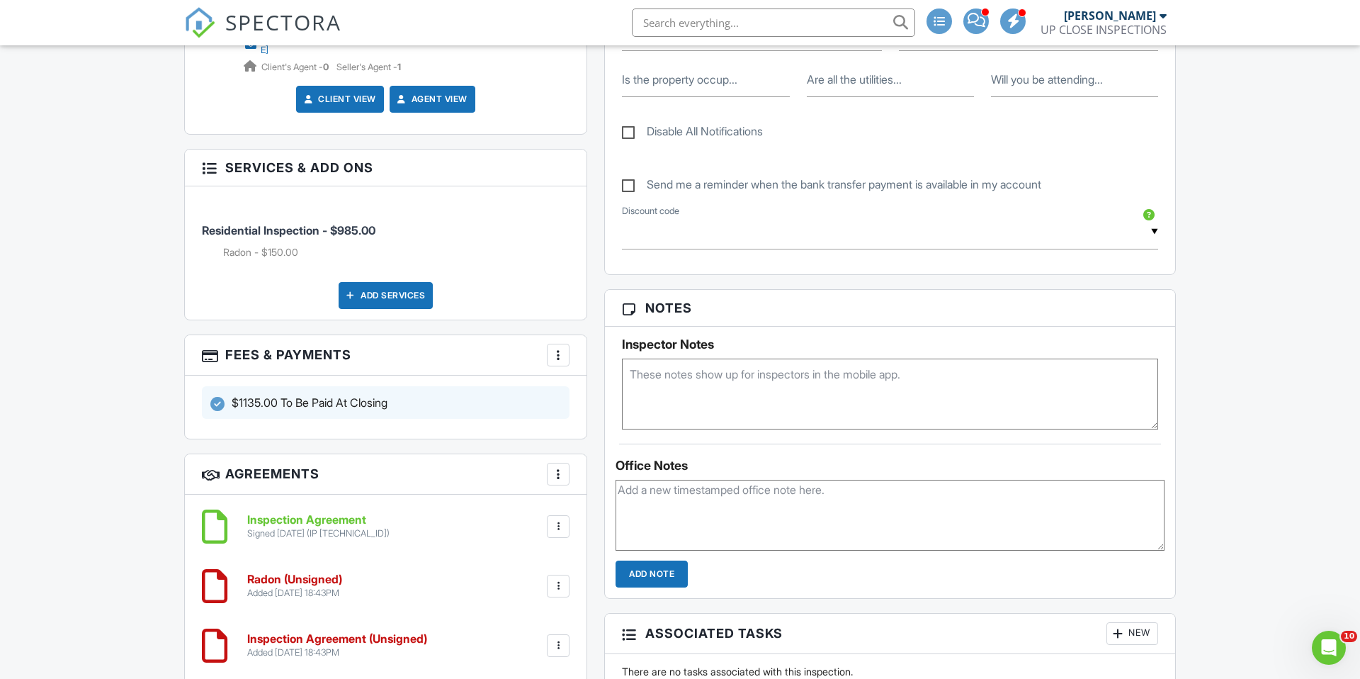
click at [562, 348] on div at bounding box center [558, 355] width 14 height 14
click at [601, 451] on li "View Invoice" at bounding box center [630, 468] width 148 height 35
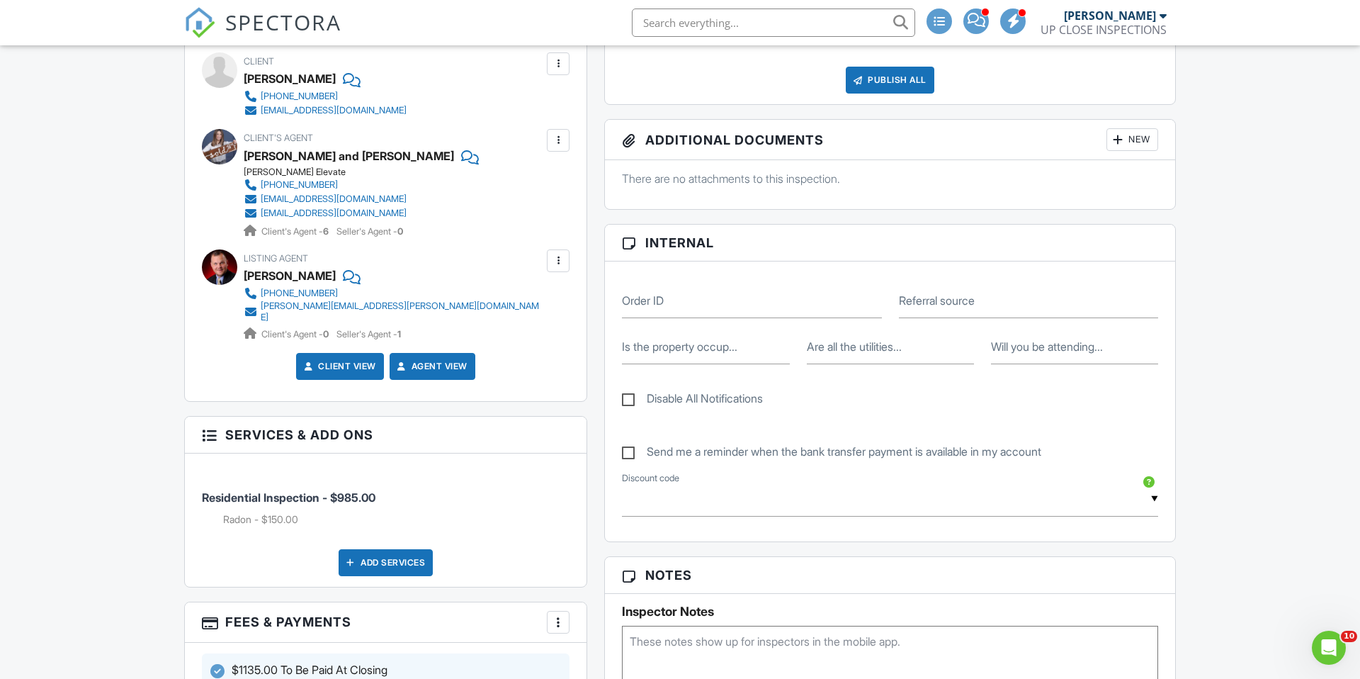
scroll to position [493, 0]
drag, startPoint x: 624, startPoint y: 393, endPoint x: 580, endPoint y: 385, distance: 45.2
click at [624, 393] on label "Disable All Notifications" at bounding box center [692, 399] width 141 height 18
click at [624, 393] on input "Disable All Notifications" at bounding box center [626, 389] width 9 height 9
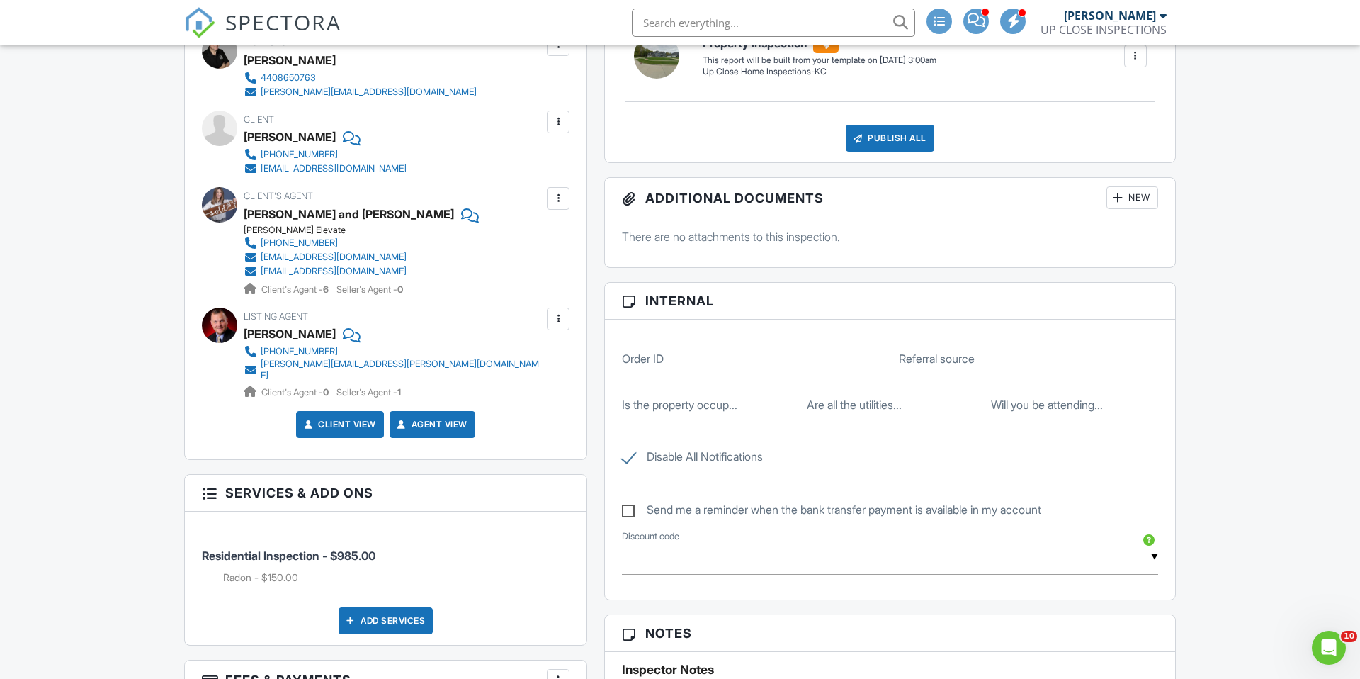
scroll to position [553, 0]
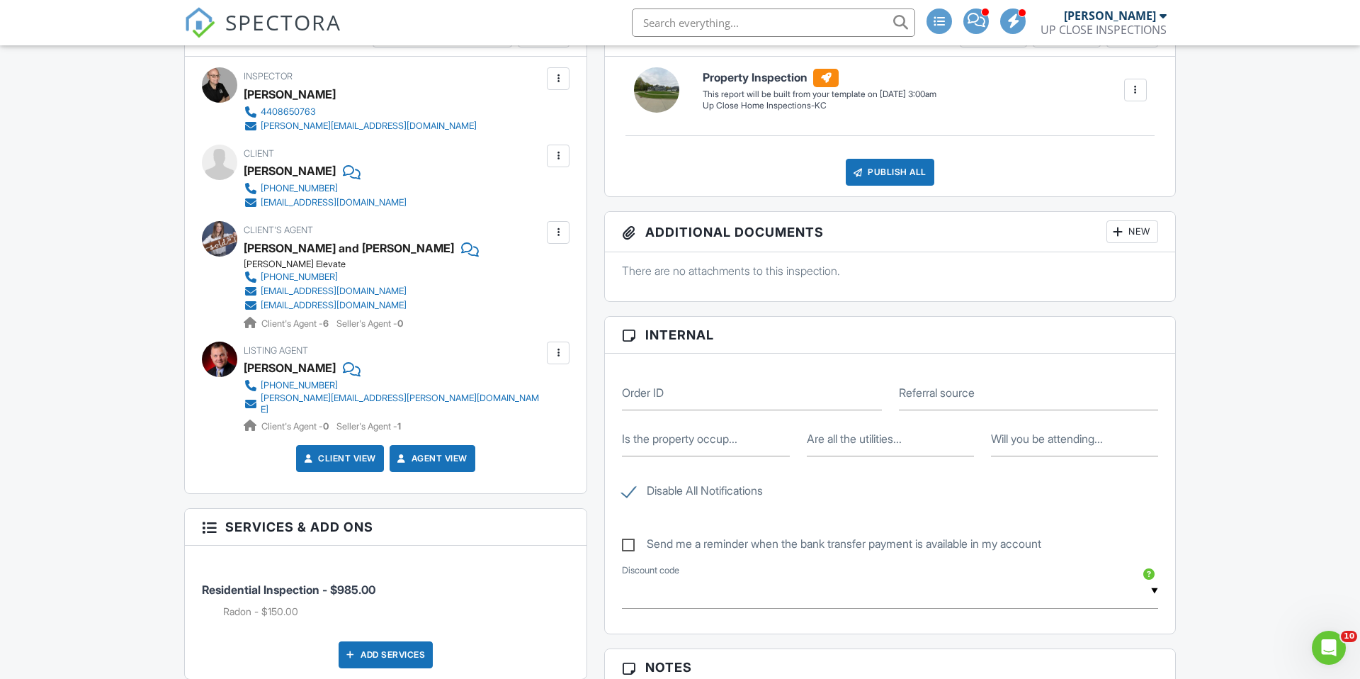
click at [633, 480] on div "Disable All Notifications" at bounding box center [890, 482] width 553 height 53
click at [630, 488] on label "Disable All Notifications" at bounding box center [692, 493] width 141 height 18
checkbox input "false"
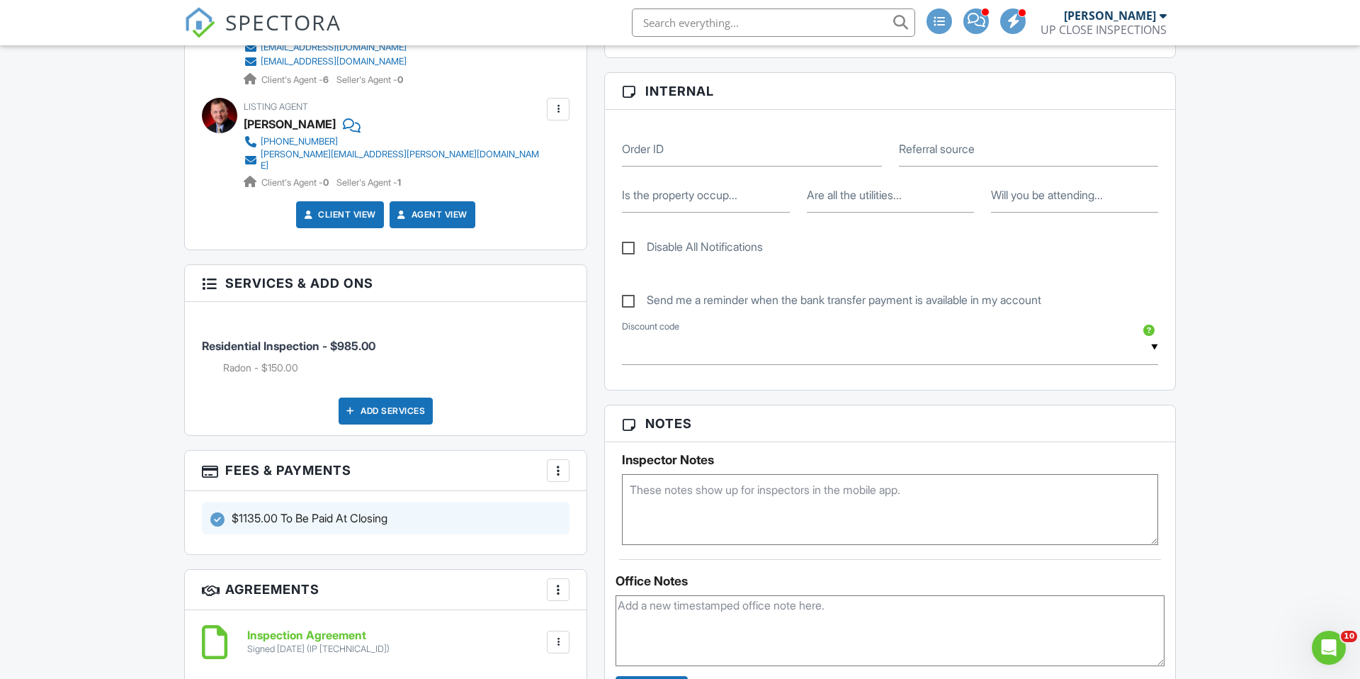
scroll to position [0, 0]
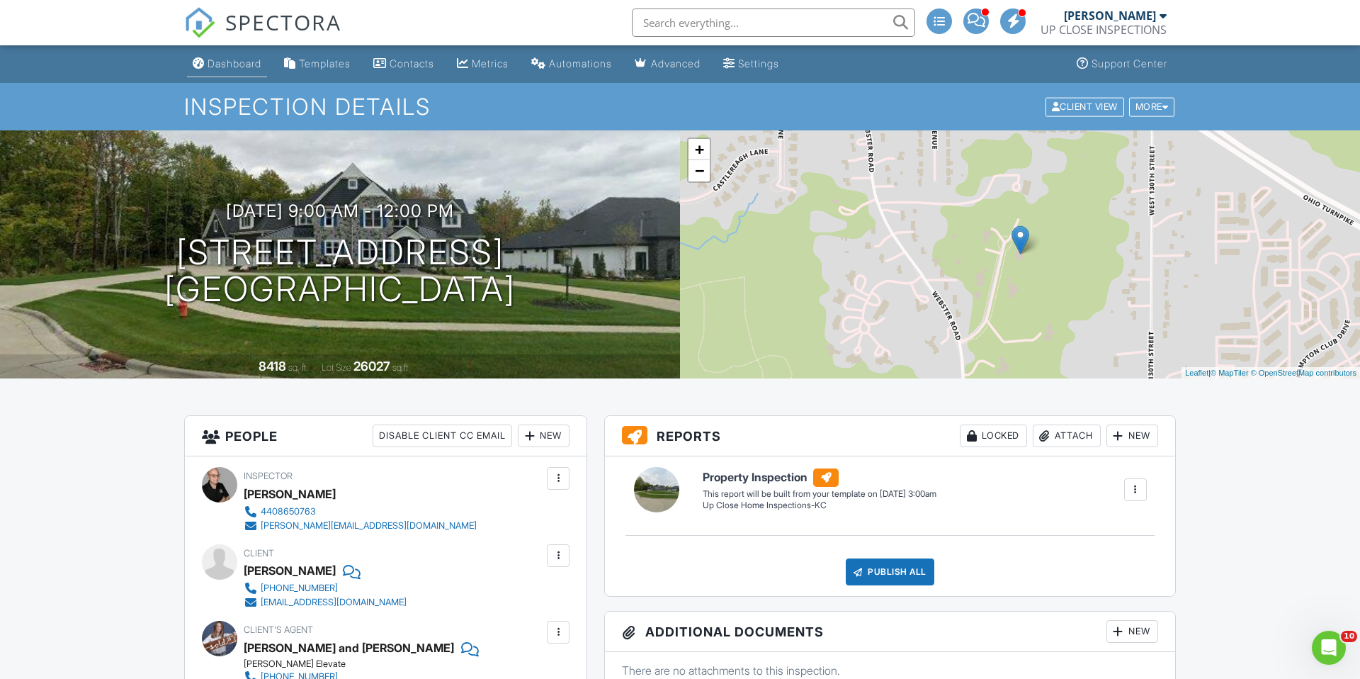
click at [248, 61] on div "Dashboard" at bounding box center [235, 63] width 54 height 12
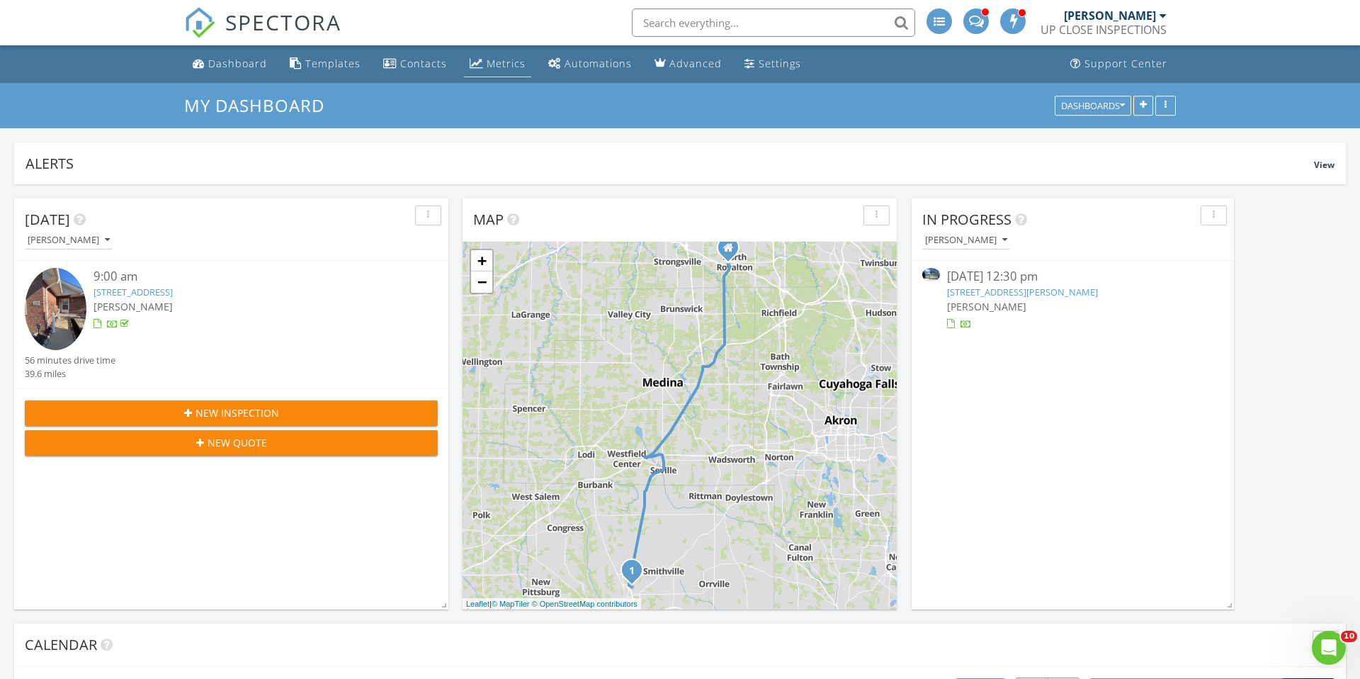
click at [487, 62] on div "Metrics" at bounding box center [506, 63] width 39 height 13
